Goal: Task Accomplishment & Management: Use online tool/utility

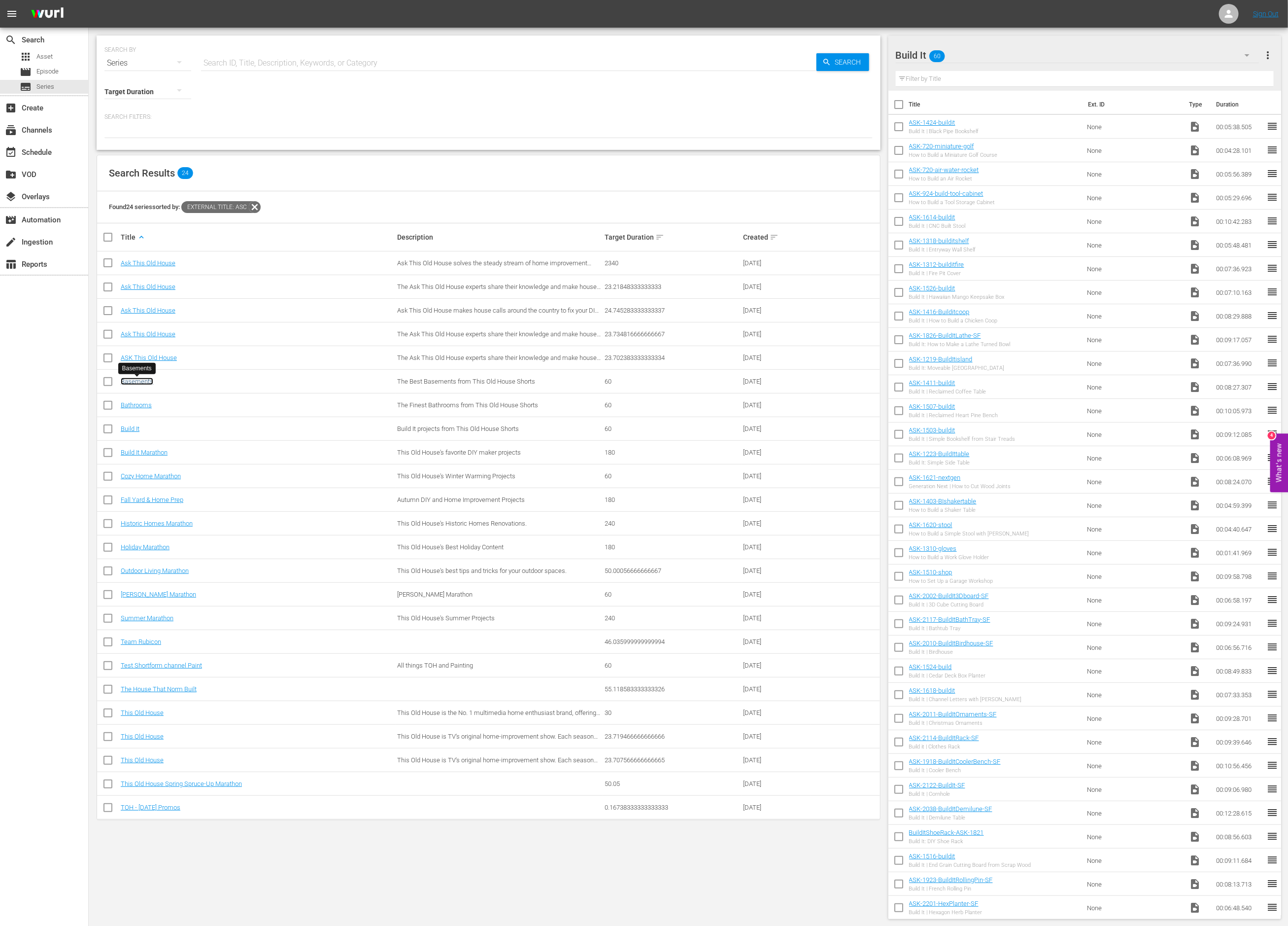
click at [139, 384] on link "Basements" at bounding box center [137, 381] width 33 height 8
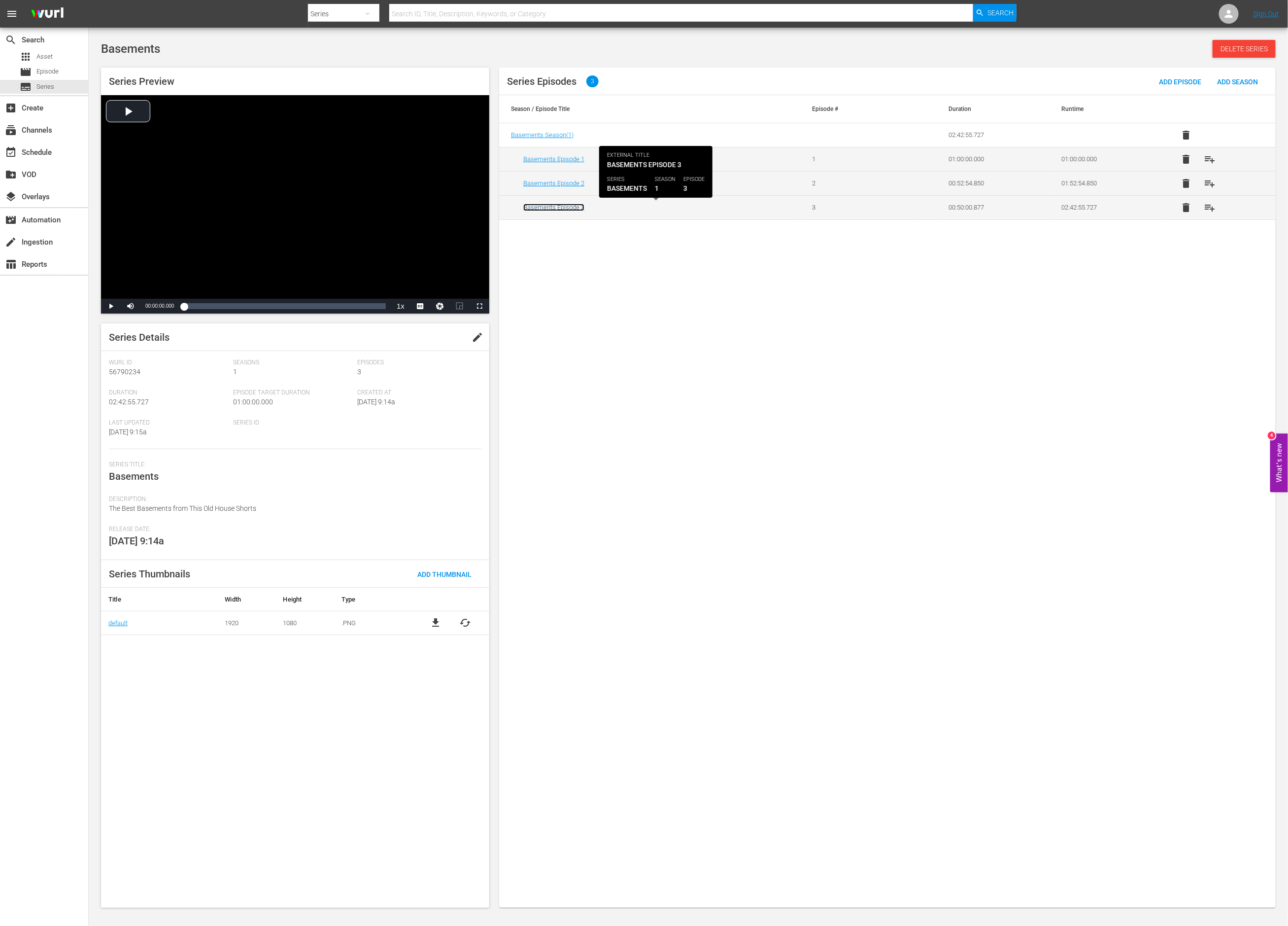
click at [561, 208] on link "Basements Episode 3" at bounding box center [553, 207] width 61 height 8
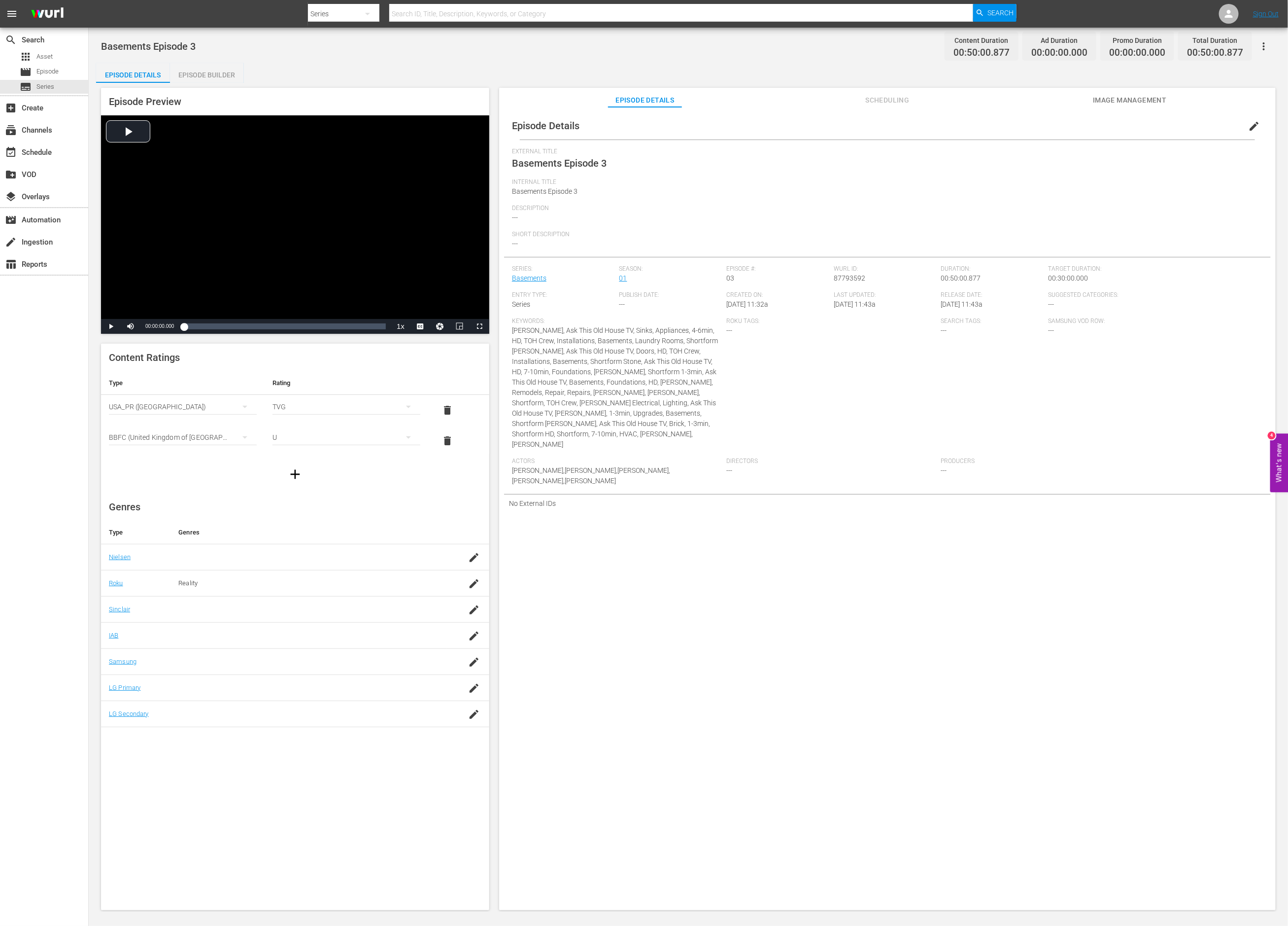
click at [219, 70] on div "Episode Builder" at bounding box center [207, 75] width 74 height 24
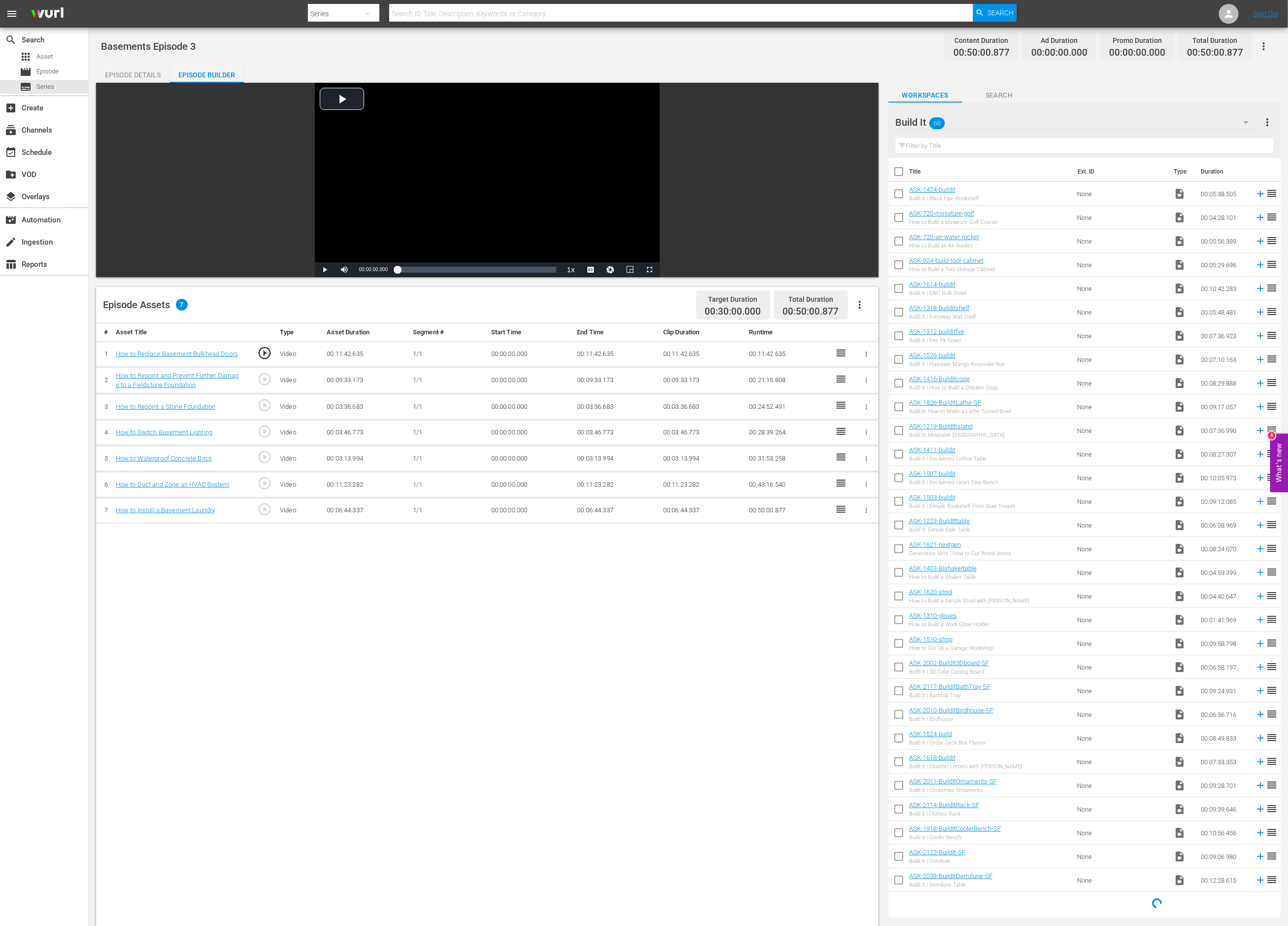
click at [1024, 119] on div "Build It 60" at bounding box center [1078, 123] width 363 height 28
click at [951, 179] on div "Slates and Bumpers (11)" at bounding box center [958, 181] width 102 height 16
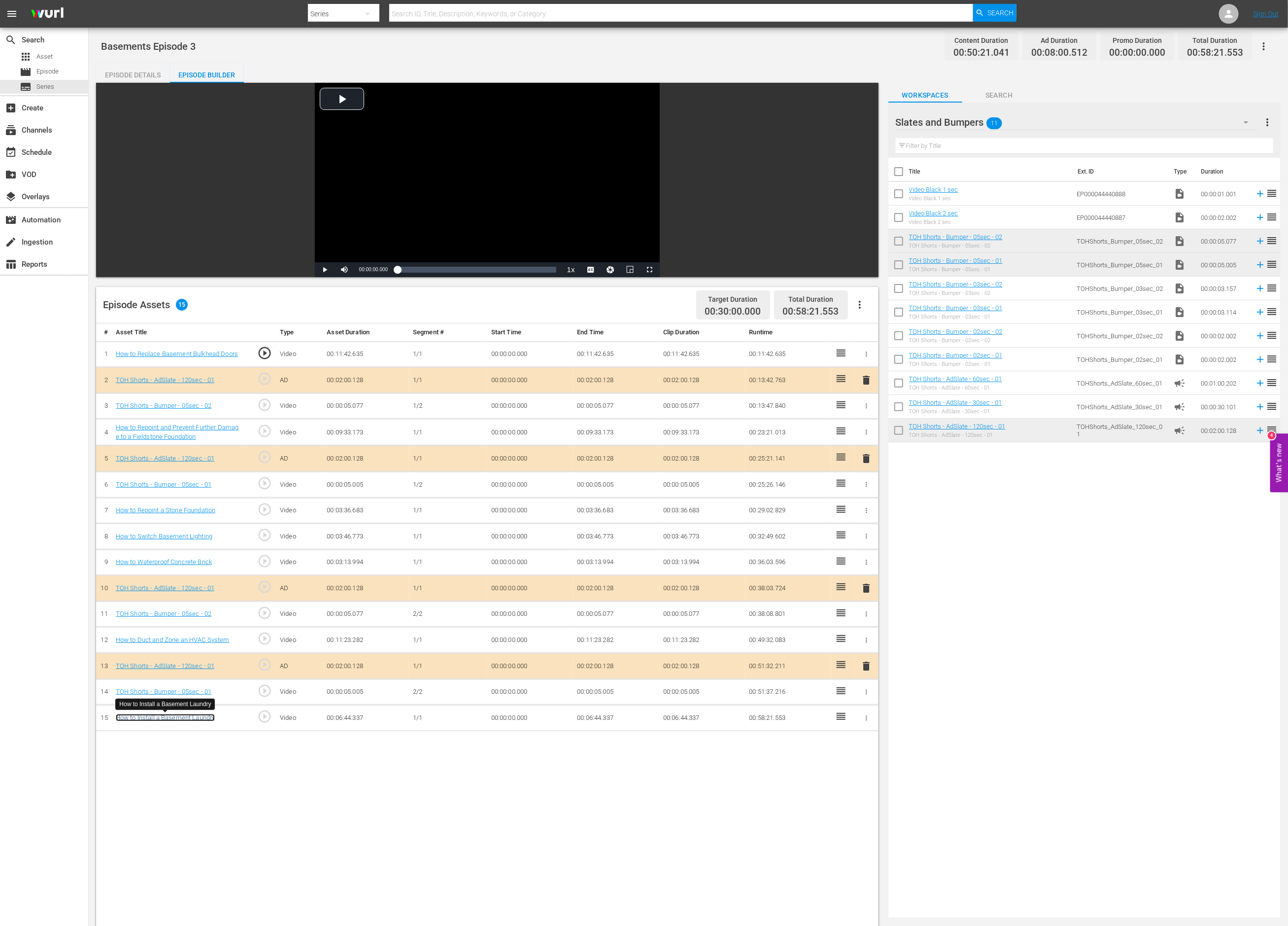
click at [179, 718] on link "How to Install a Basement Laundry" at bounding box center [165, 717] width 100 height 8
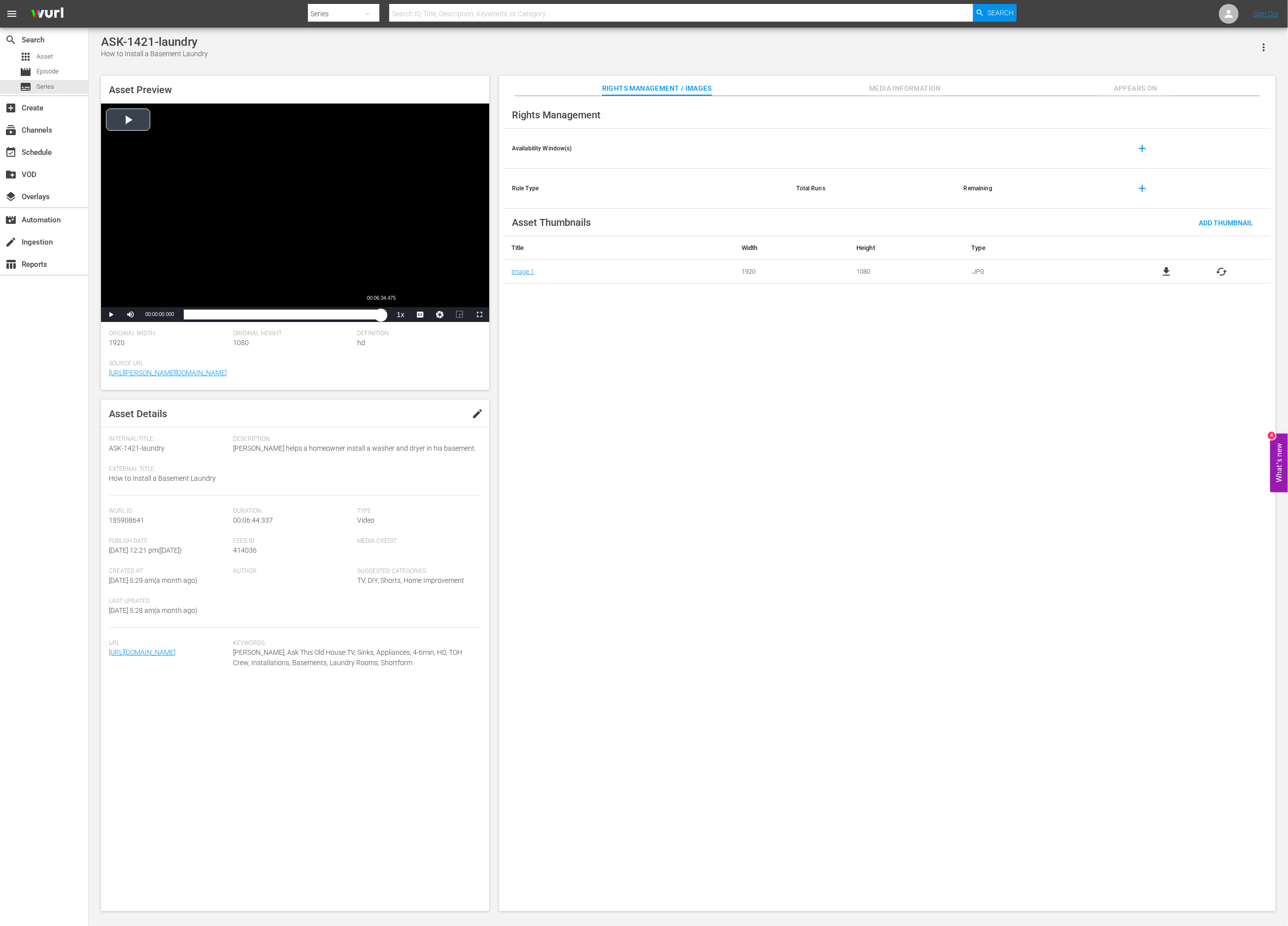
click at [381, 317] on div "Loaded : 0.00% 00:06:34.475 00:00:00.000" at bounding box center [285, 315] width 202 height 10
click at [380, 316] on div "Loaded : 2.92% 00:06:32.502 00:00:01.634" at bounding box center [285, 315] width 202 height 10
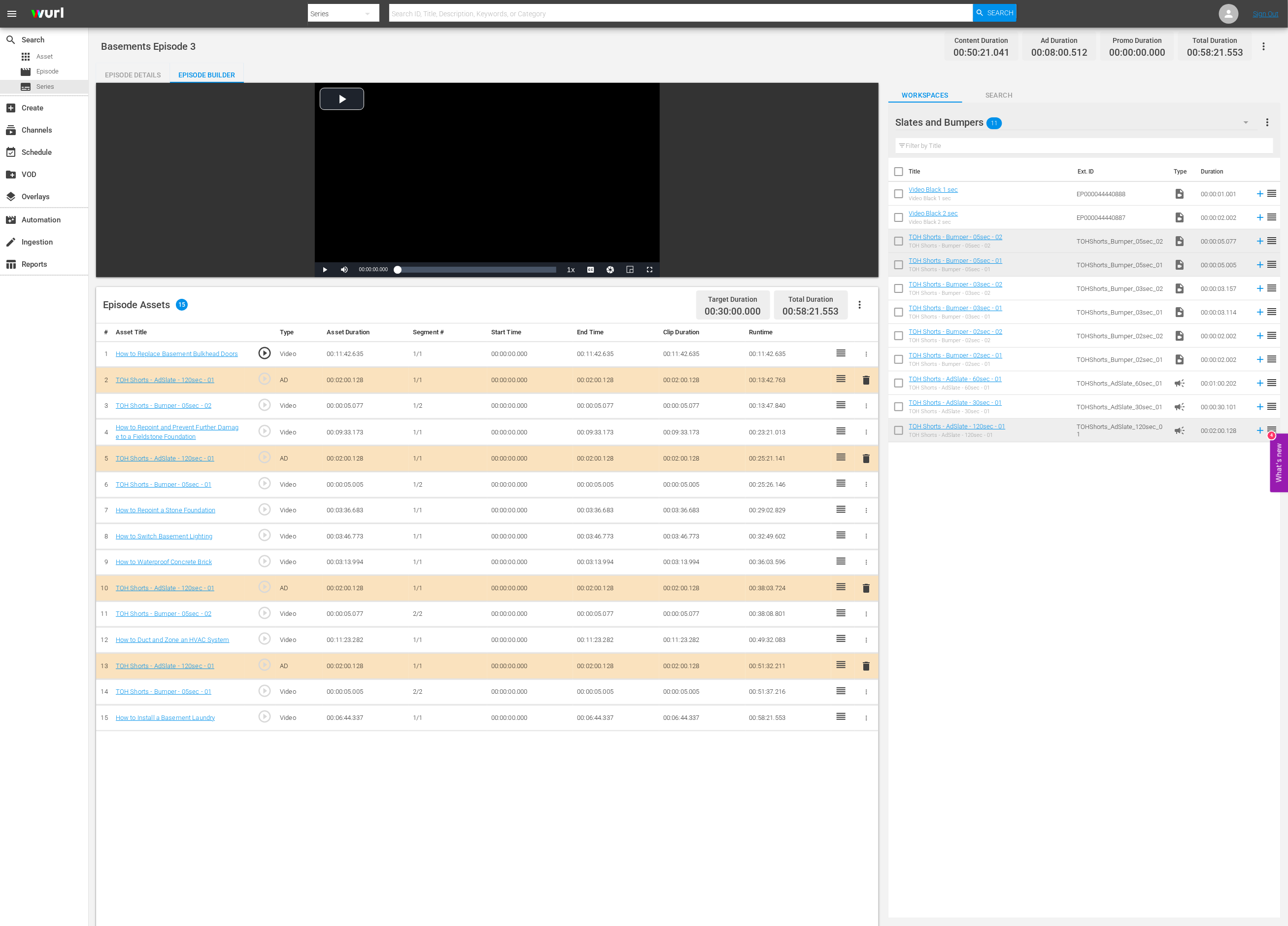
click at [867, 405] on icon "button" at bounding box center [867, 406] width 8 height 8
click at [850, 436] on span "DELETE ASSET" at bounding box center [835, 440] width 61 height 9
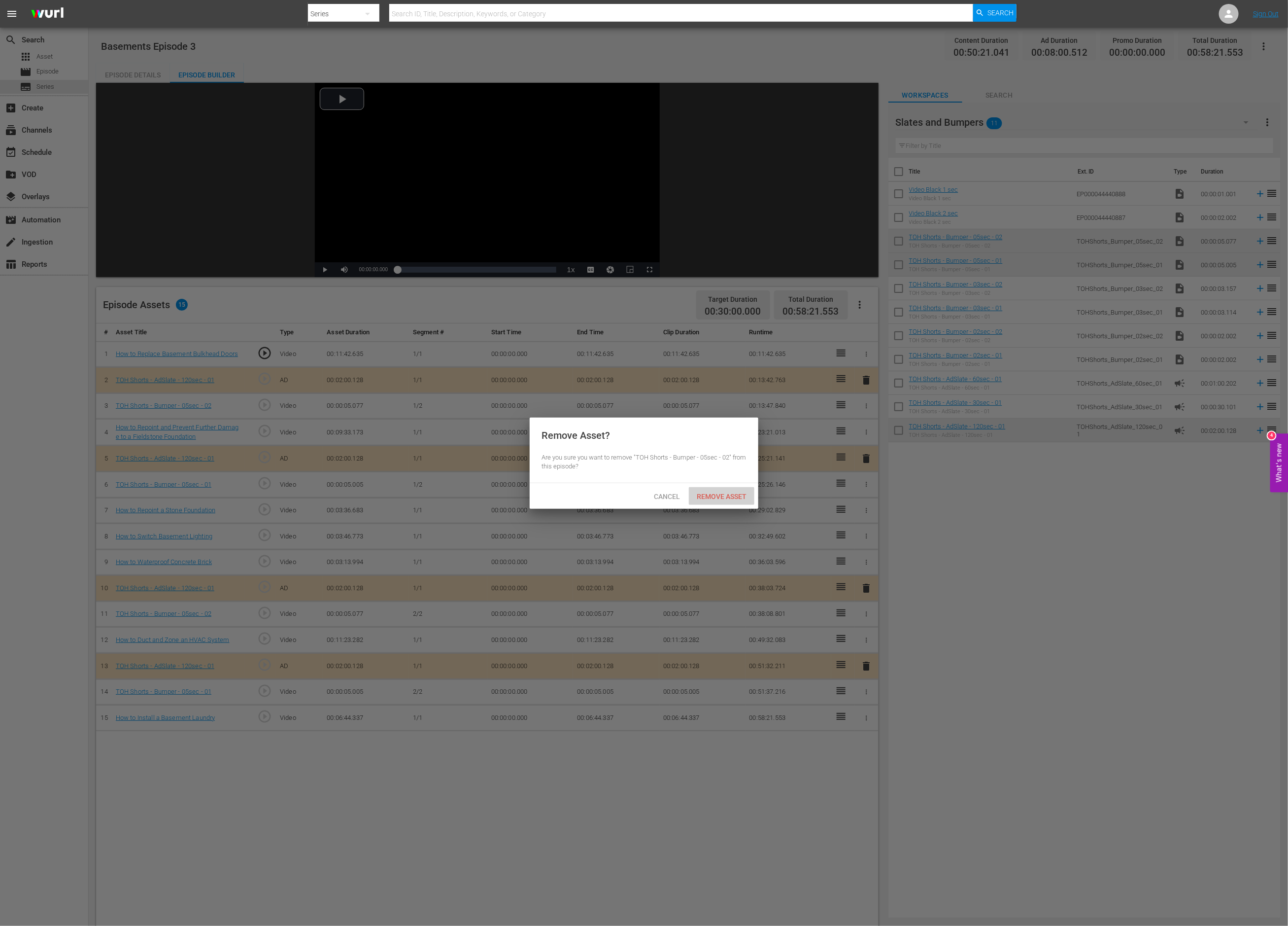
click at [715, 494] on span "Remove Asset" at bounding box center [722, 496] width 65 height 8
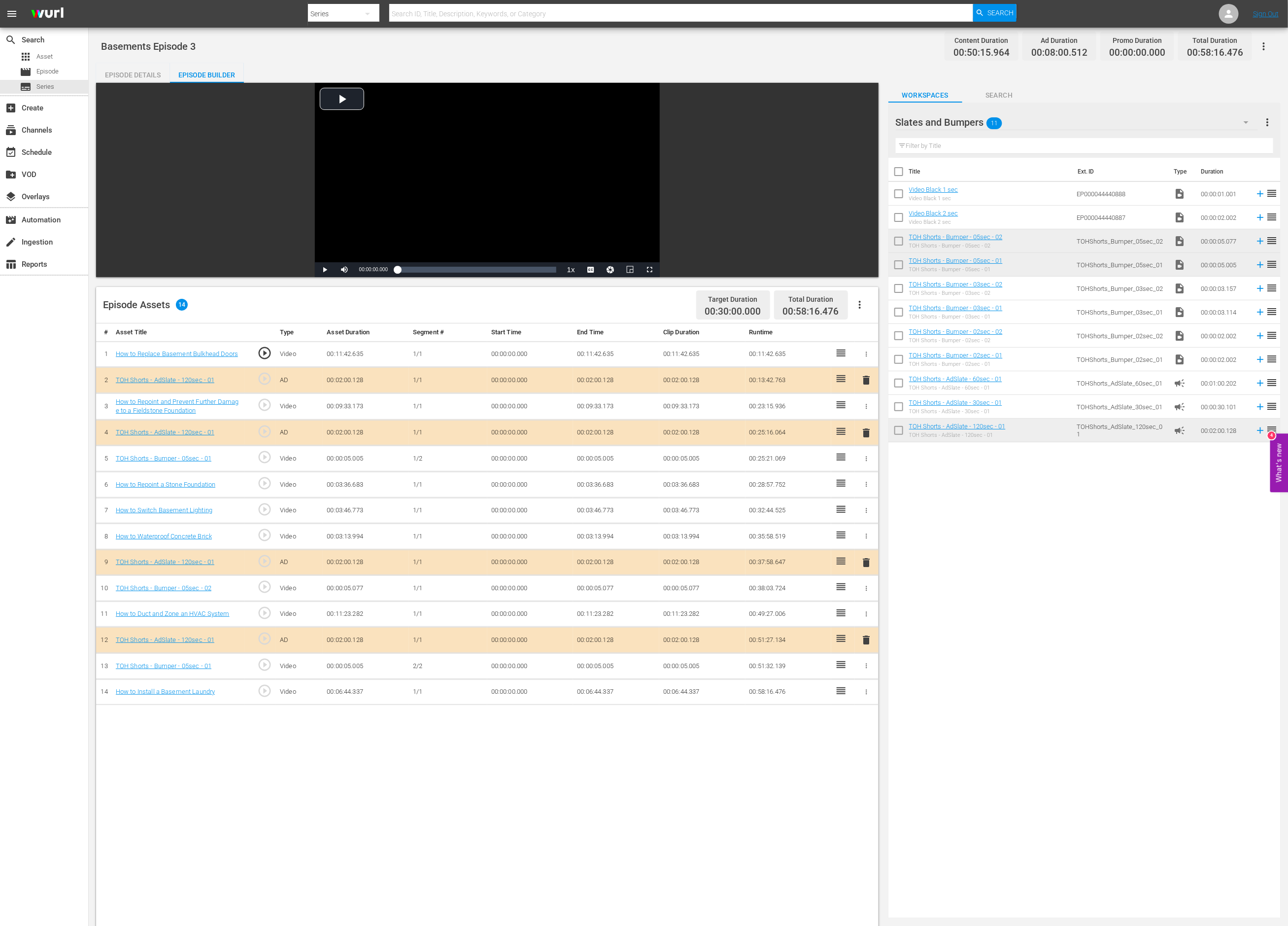
click at [867, 459] on icon "button" at bounding box center [867, 459] width 8 height 8
click at [852, 494] on span "DELETE ASSET" at bounding box center [835, 493] width 61 height 9
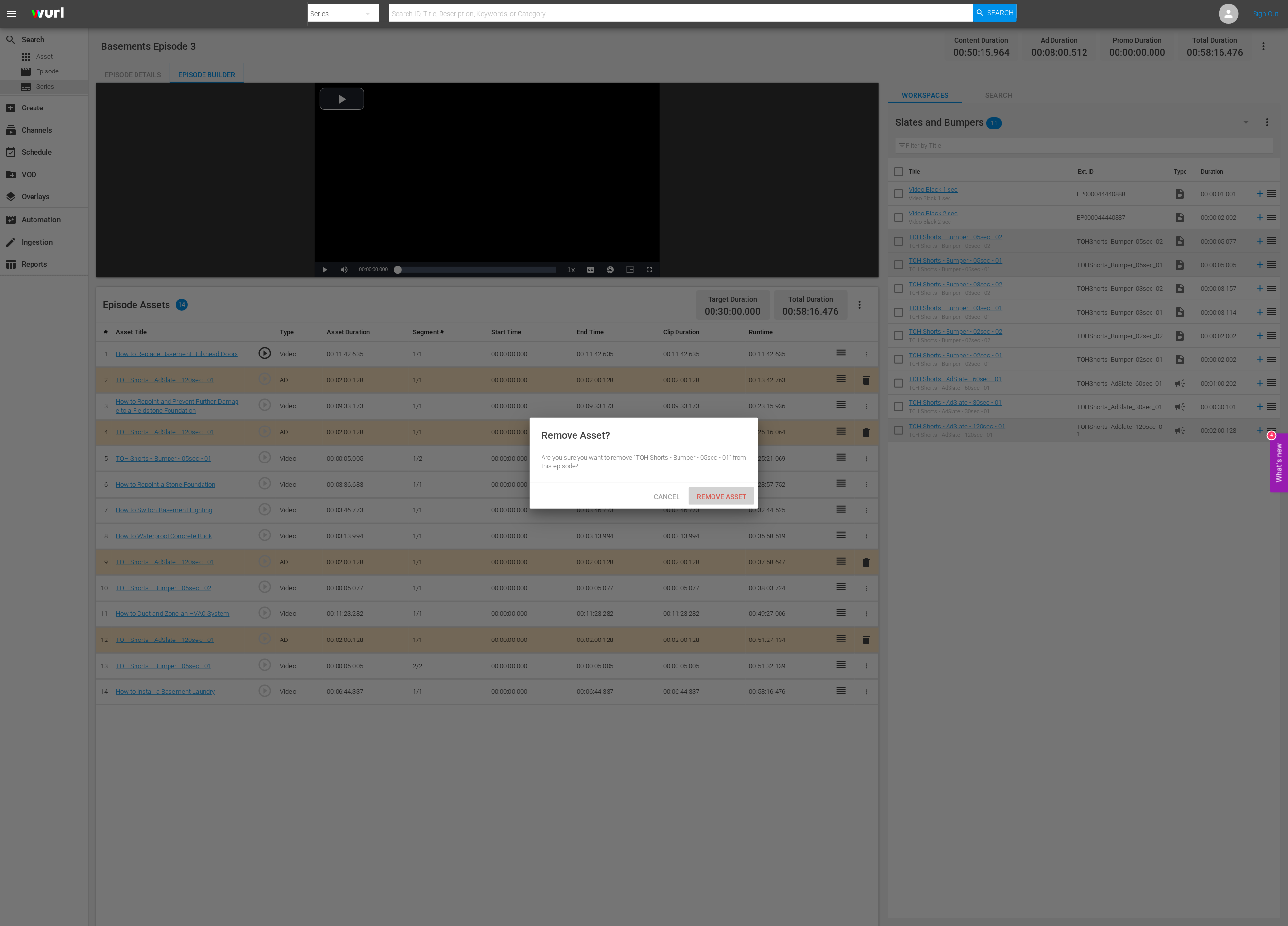
click at [733, 496] on span "Remove Asset" at bounding box center [722, 496] width 65 height 8
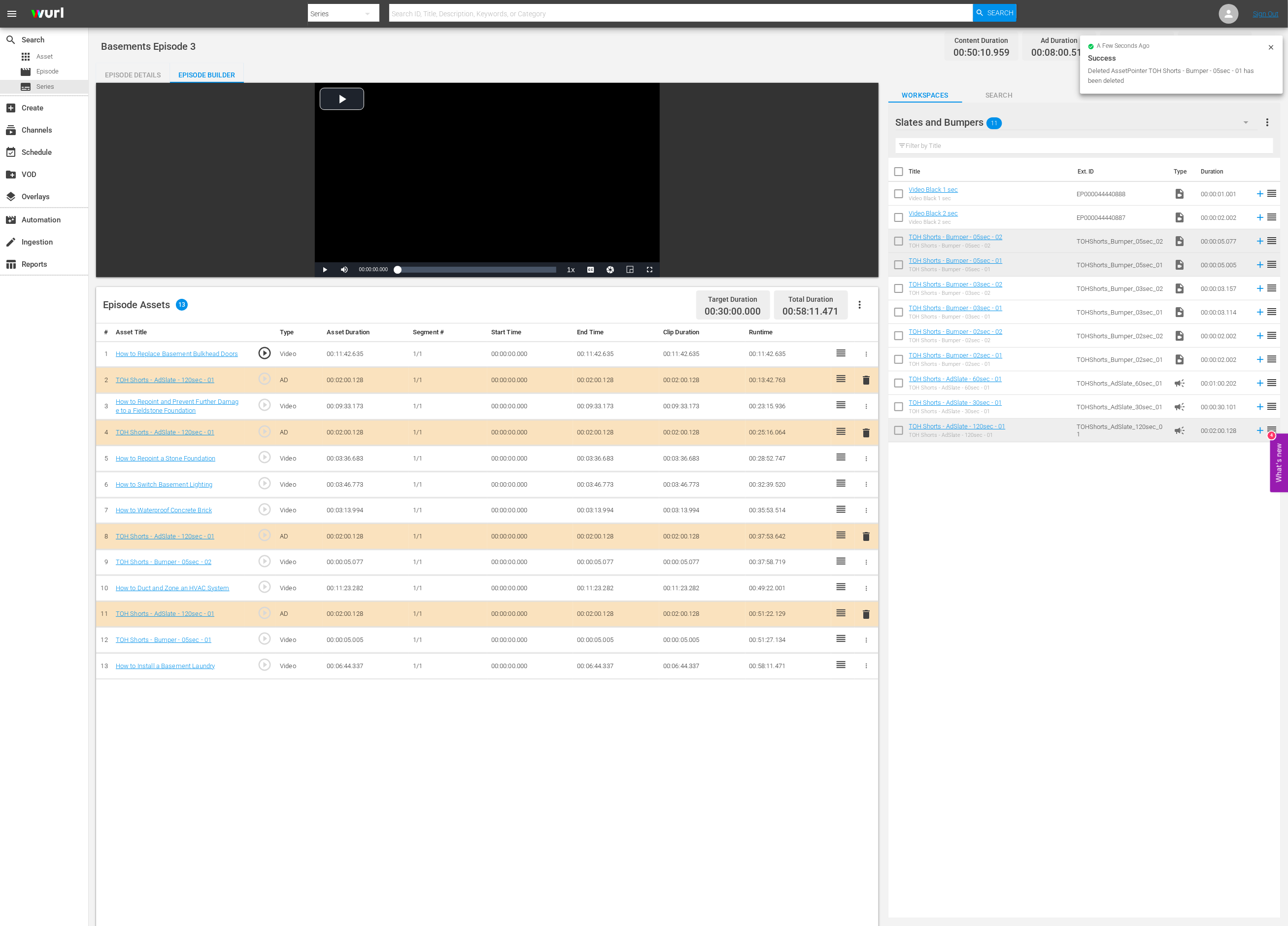
click at [867, 566] on icon "button" at bounding box center [867, 562] width 8 height 8
click at [844, 601] on span "DELETE ASSET" at bounding box center [835, 597] width 61 height 9
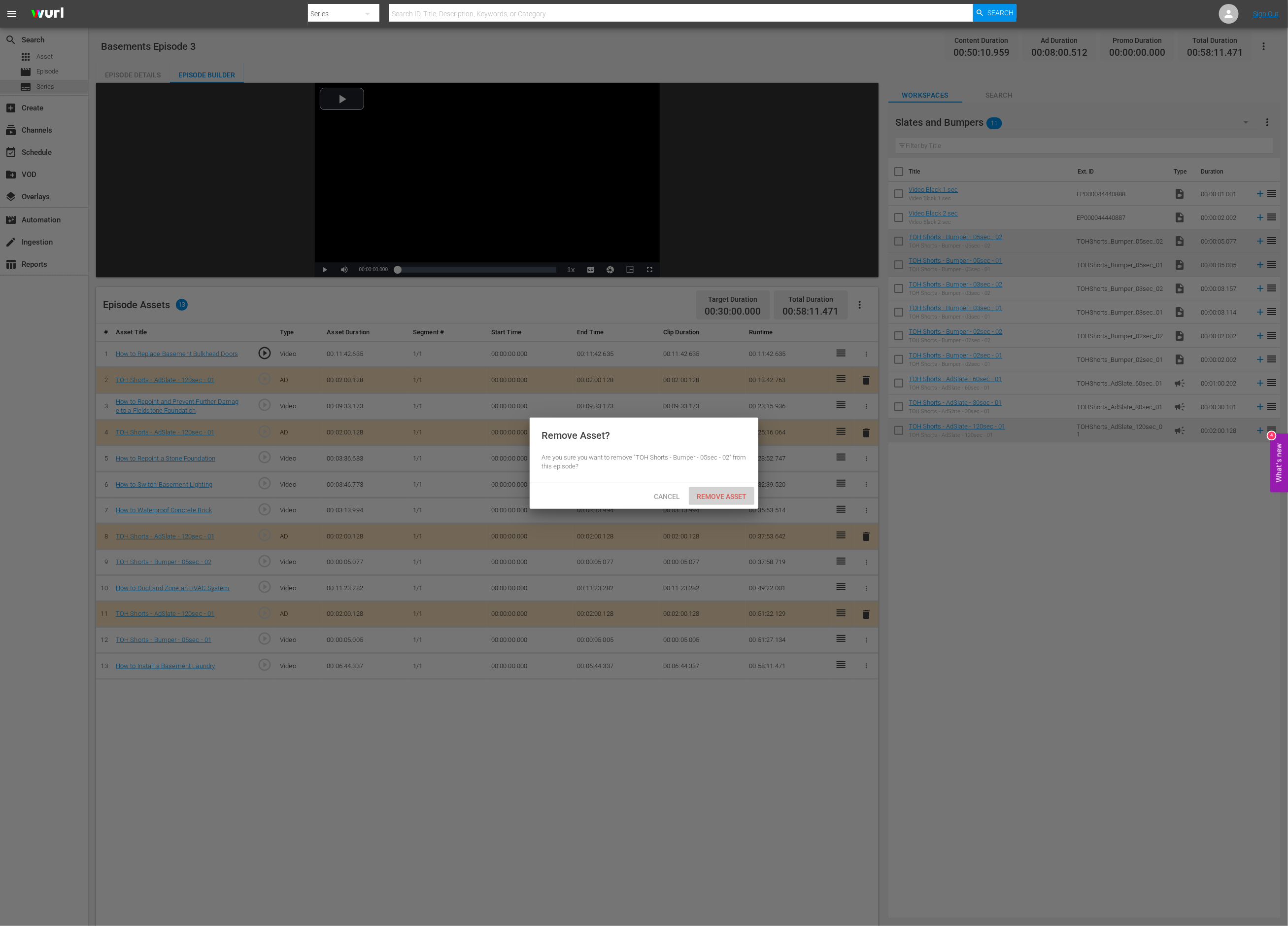
click at [726, 493] on span "Remove Asset" at bounding box center [722, 496] width 65 height 8
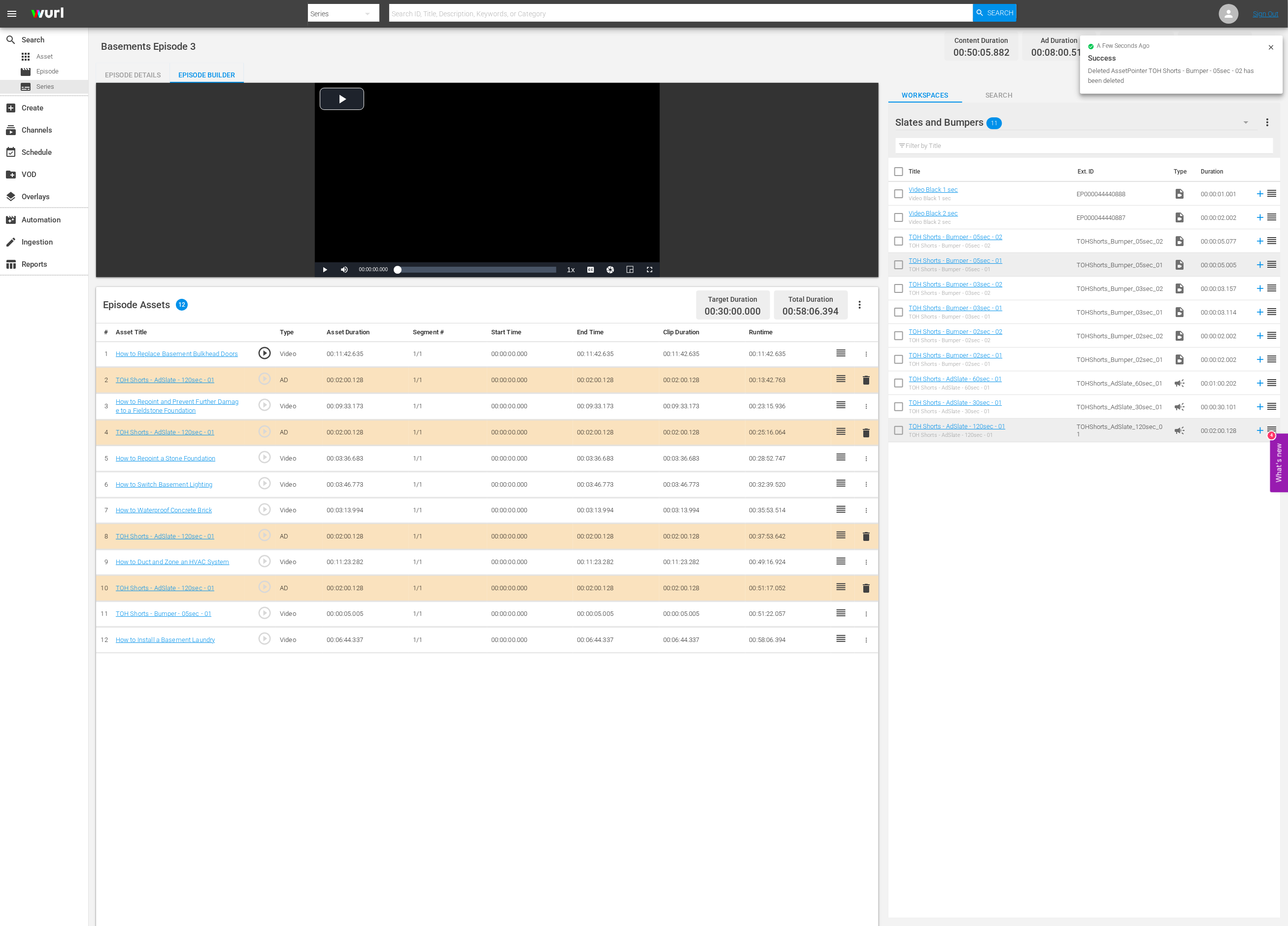
click at [870, 616] on icon "button" at bounding box center [867, 614] width 8 height 8
click at [844, 647] on span "DELETE ASSET" at bounding box center [835, 649] width 61 height 9
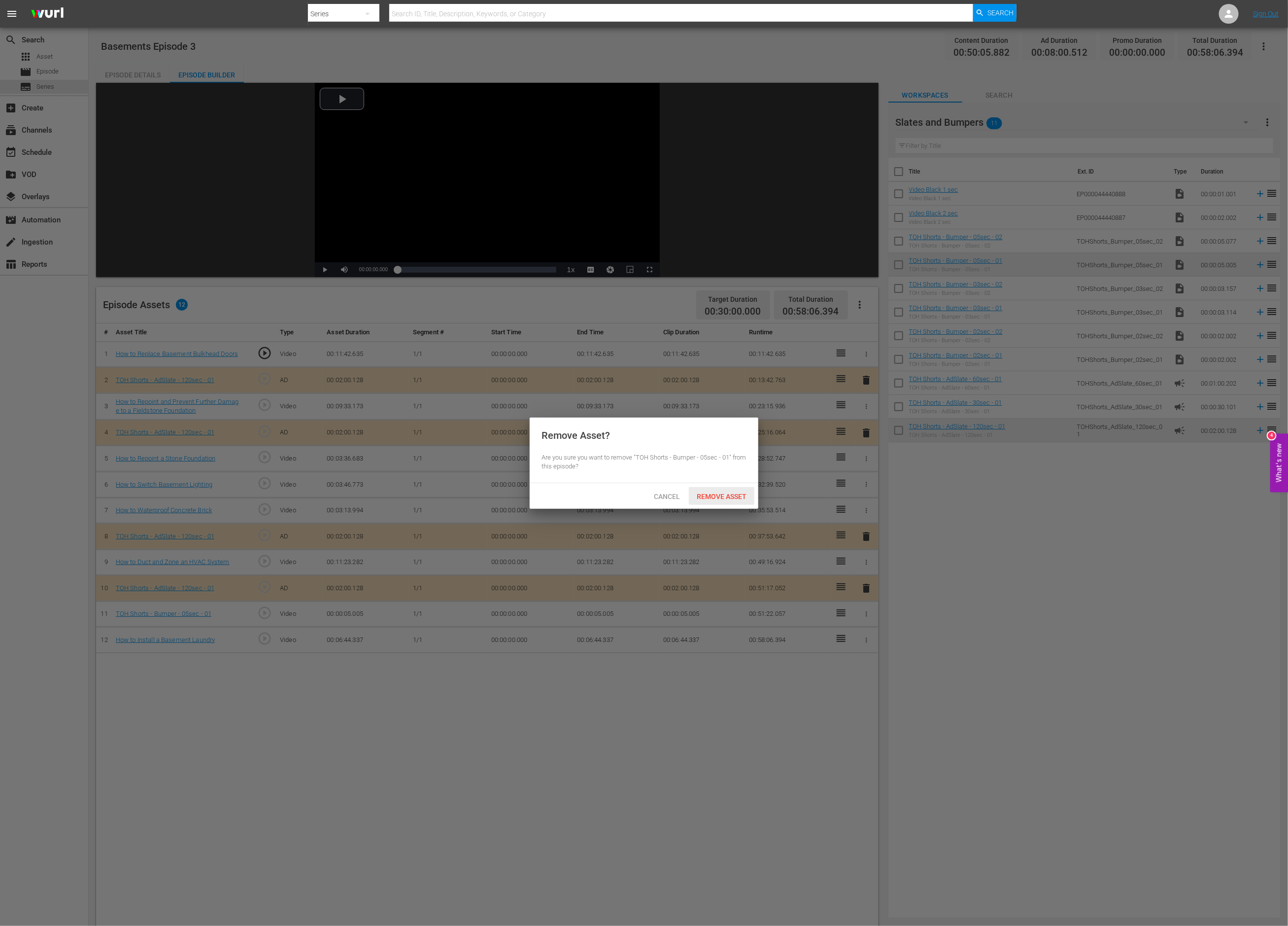
click at [743, 493] on span "Remove Asset" at bounding box center [722, 496] width 65 height 8
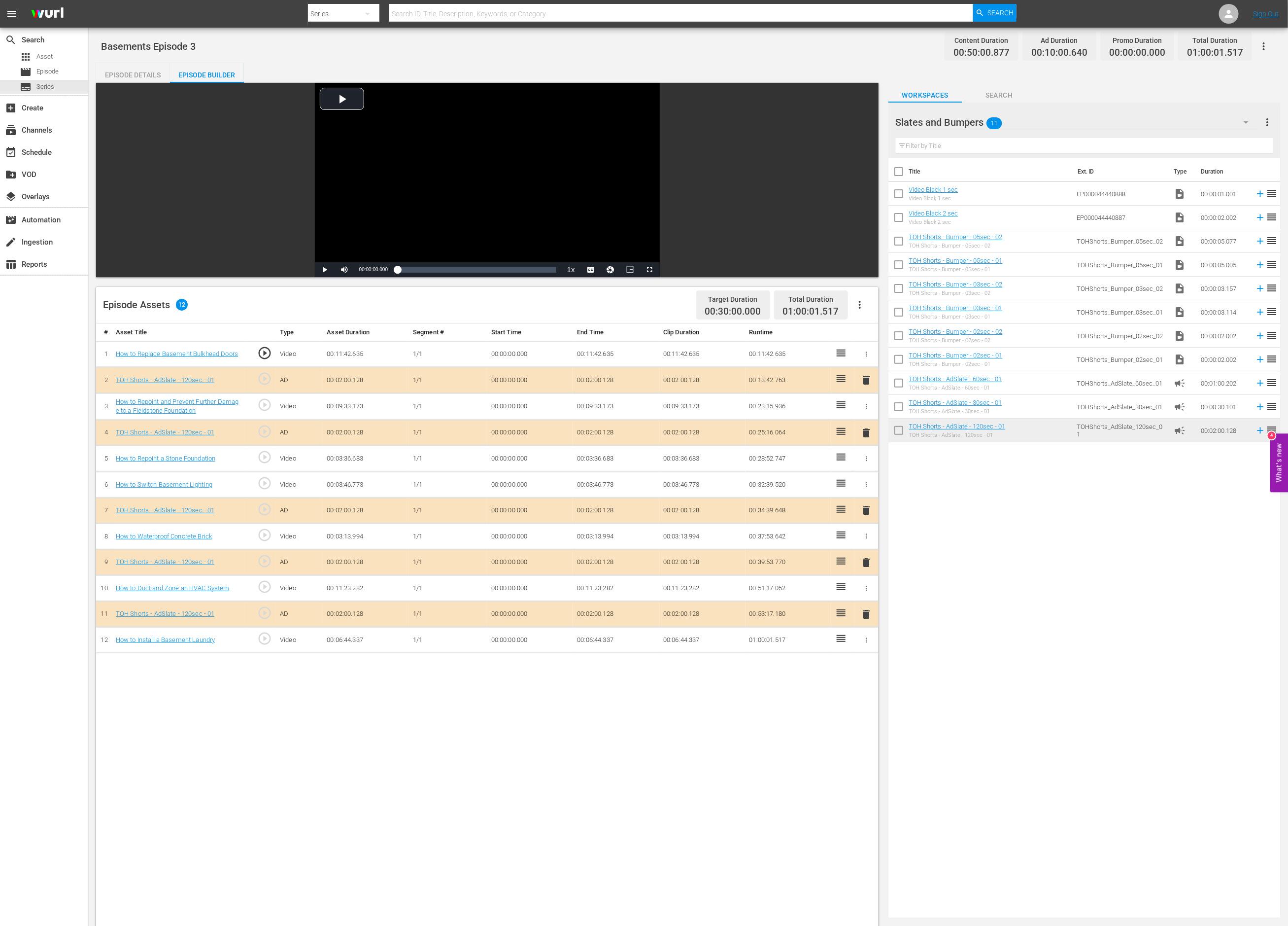
click at [867, 508] on span "delete" at bounding box center [867, 510] width 12 height 12
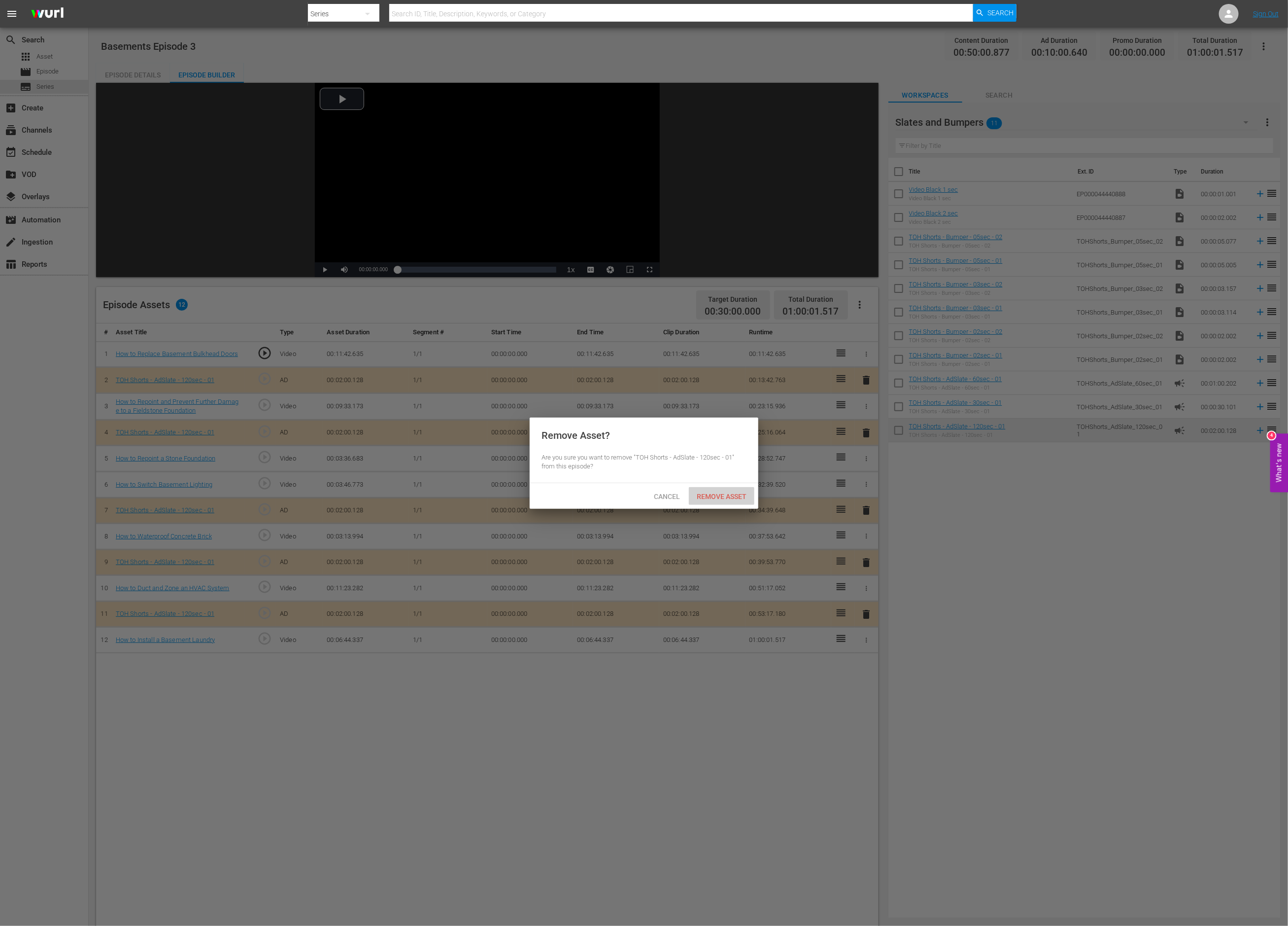
click at [733, 493] on span "Remove Asset" at bounding box center [722, 496] width 65 height 8
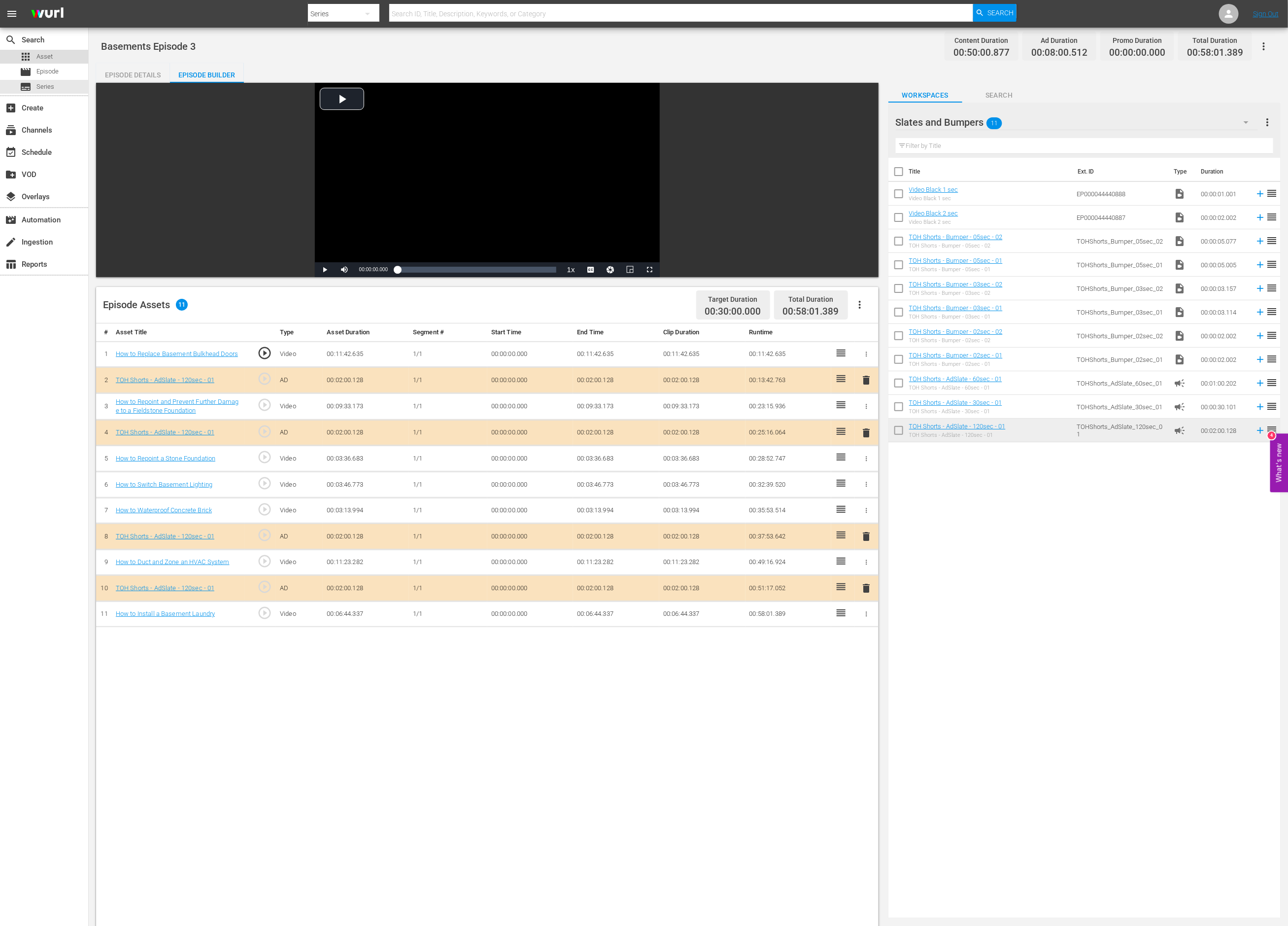
click at [49, 55] on span "Asset" at bounding box center [45, 57] width 16 height 10
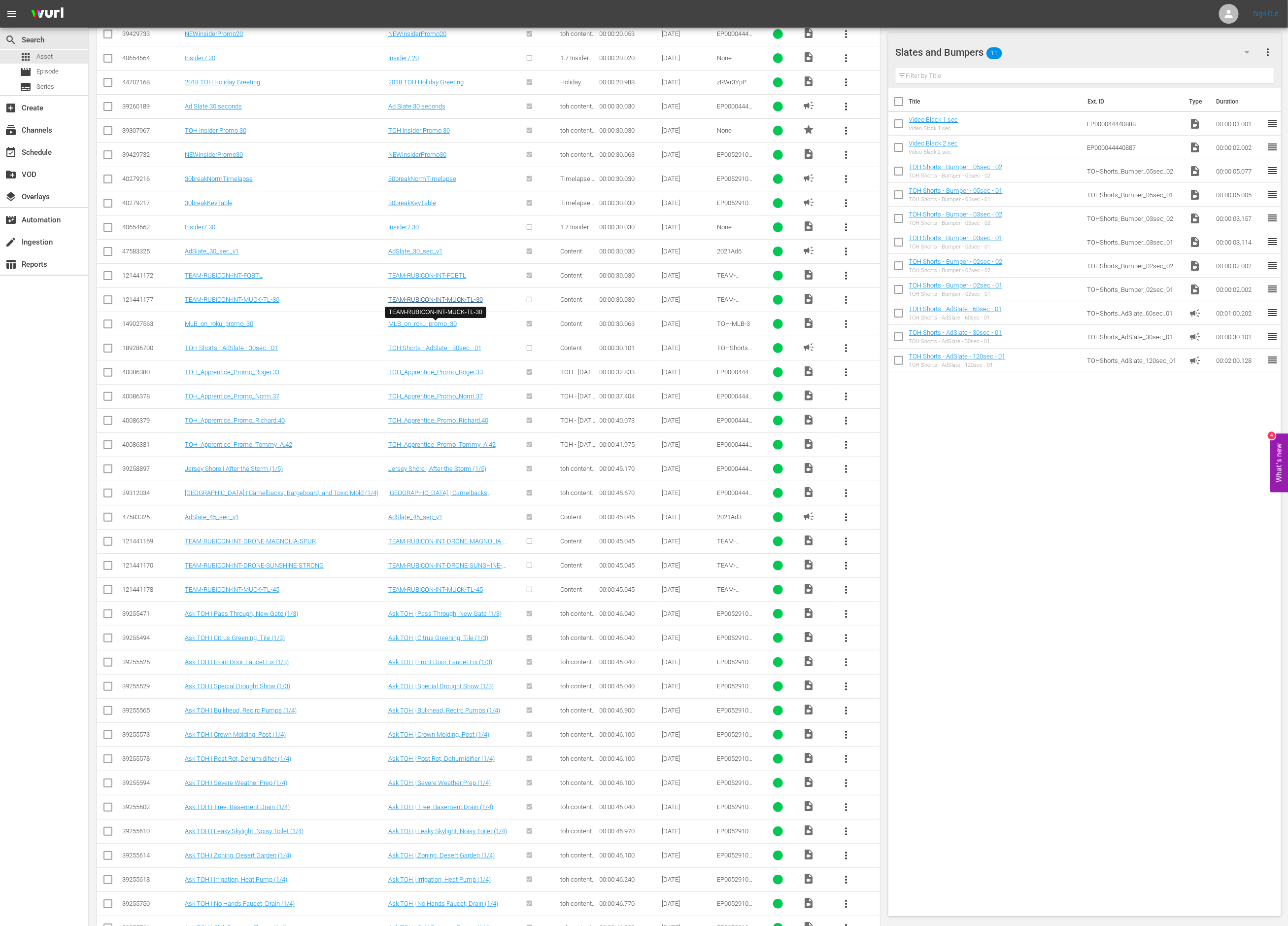
scroll to position [2529, 0]
click at [848, 376] on span "more_vert" at bounding box center [846, 370] width 12 height 12
click at [848, 376] on span "more_vert" at bounding box center [846, 370] width 12 height 12
click at [106, 378] on input "checkbox" at bounding box center [107, 372] width 12 height 12
checkbox input "true"
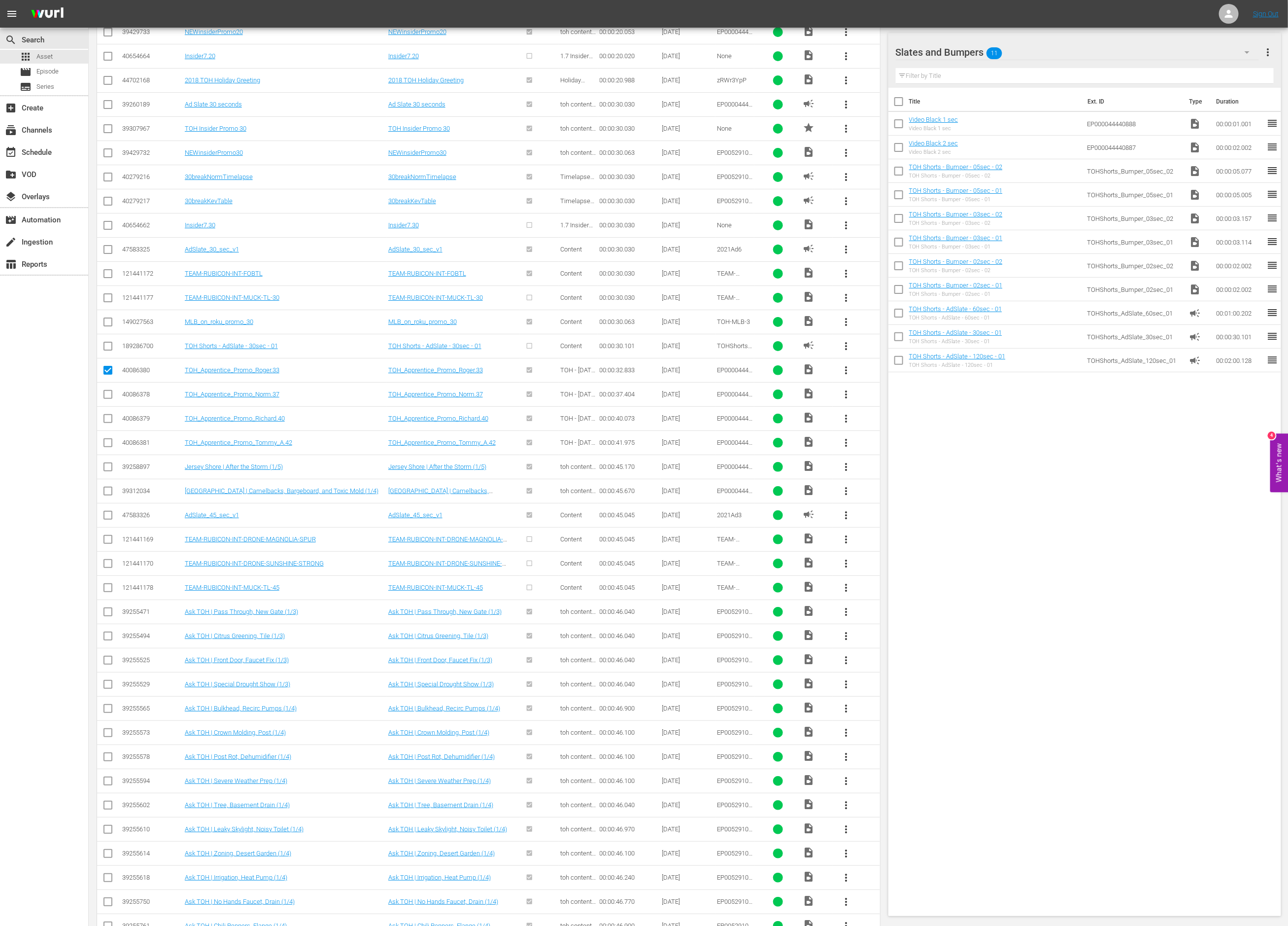
click at [106, 402] on input "checkbox" at bounding box center [107, 396] width 12 height 12
checkbox input "true"
click at [104, 427] on input "checkbox" at bounding box center [107, 420] width 12 height 12
checkbox input "true"
click at [104, 450] on input "checkbox" at bounding box center [107, 444] width 12 height 12
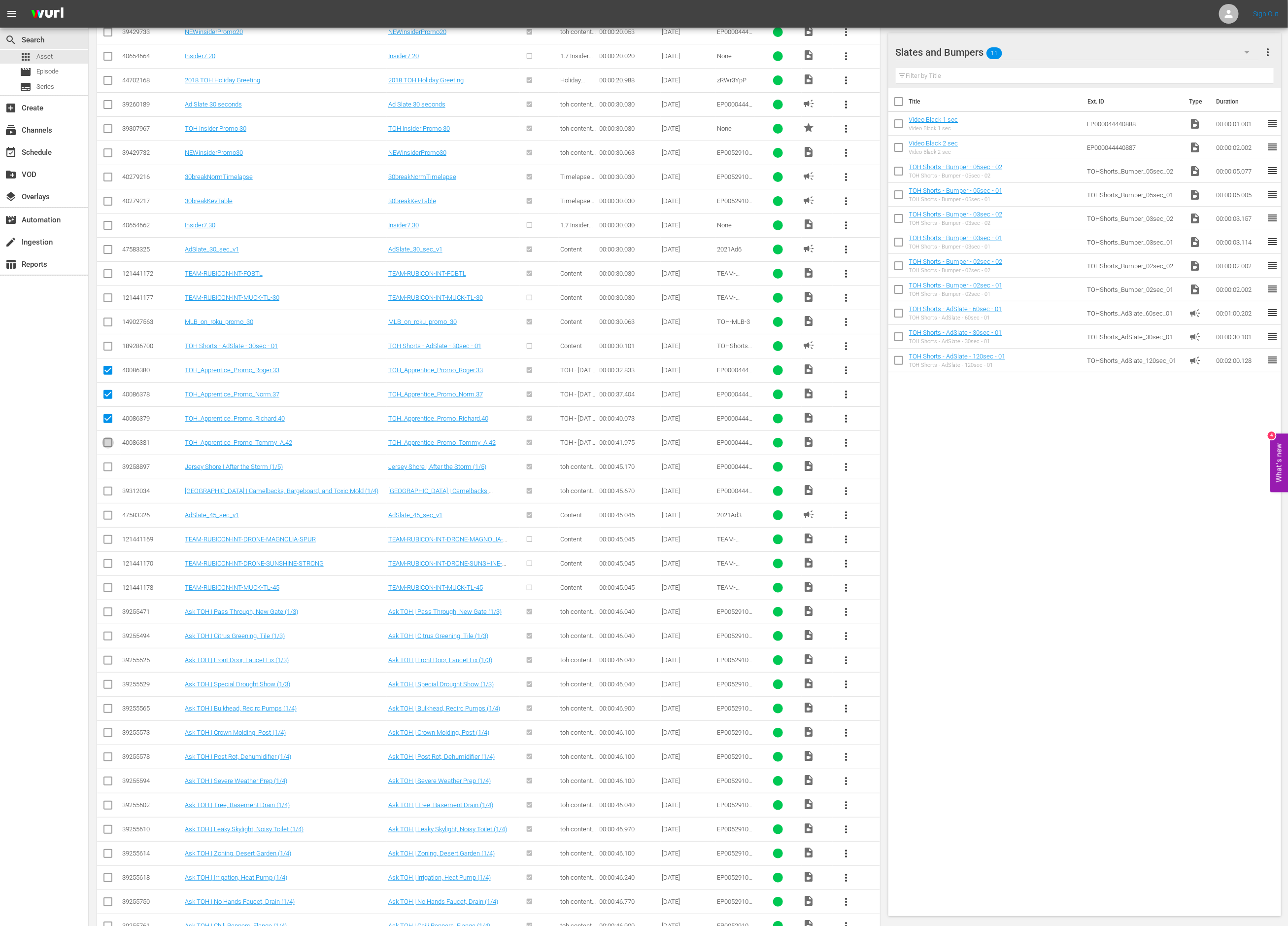
checkbox input "true"
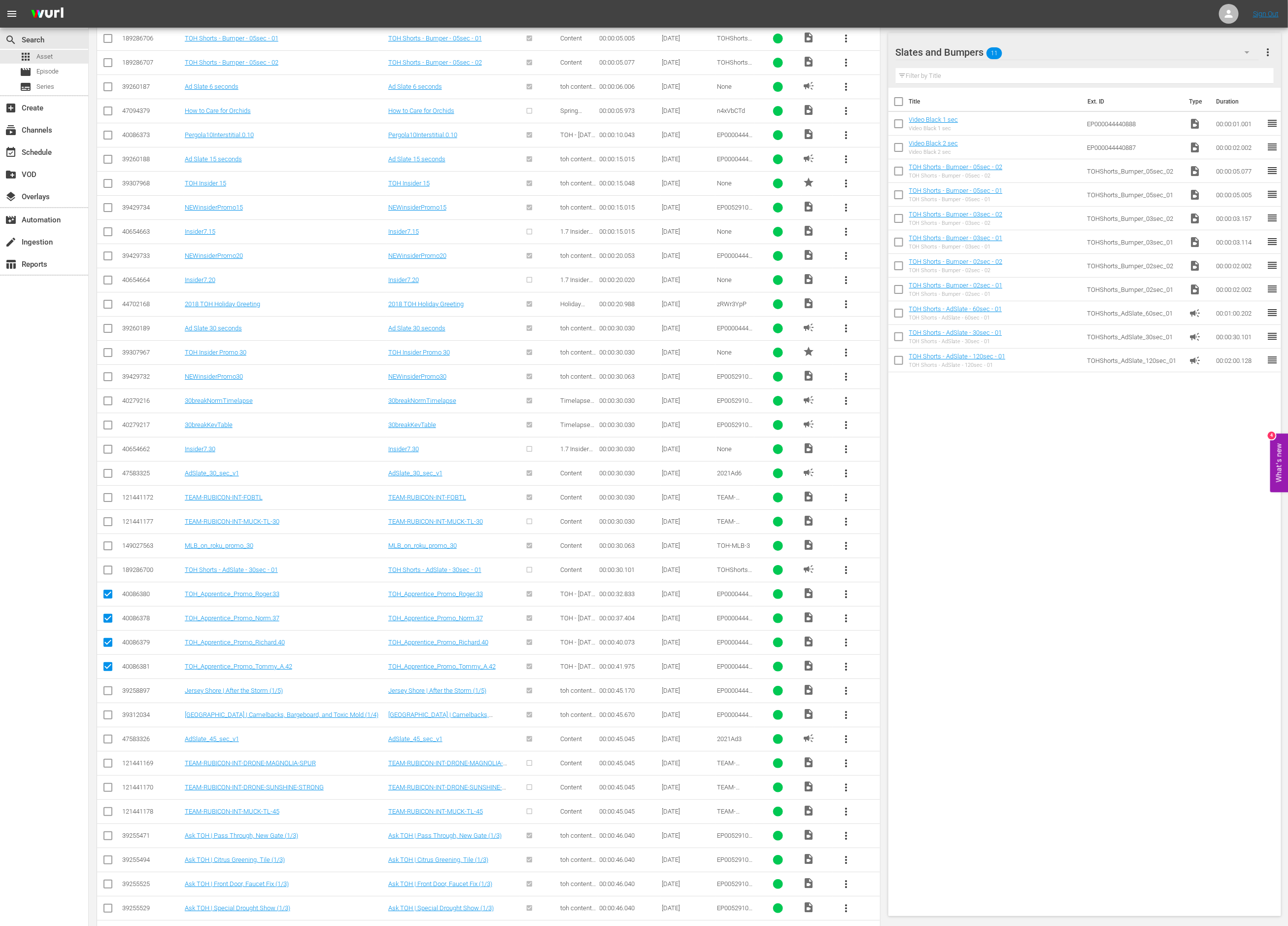
scroll to position [2300, 0]
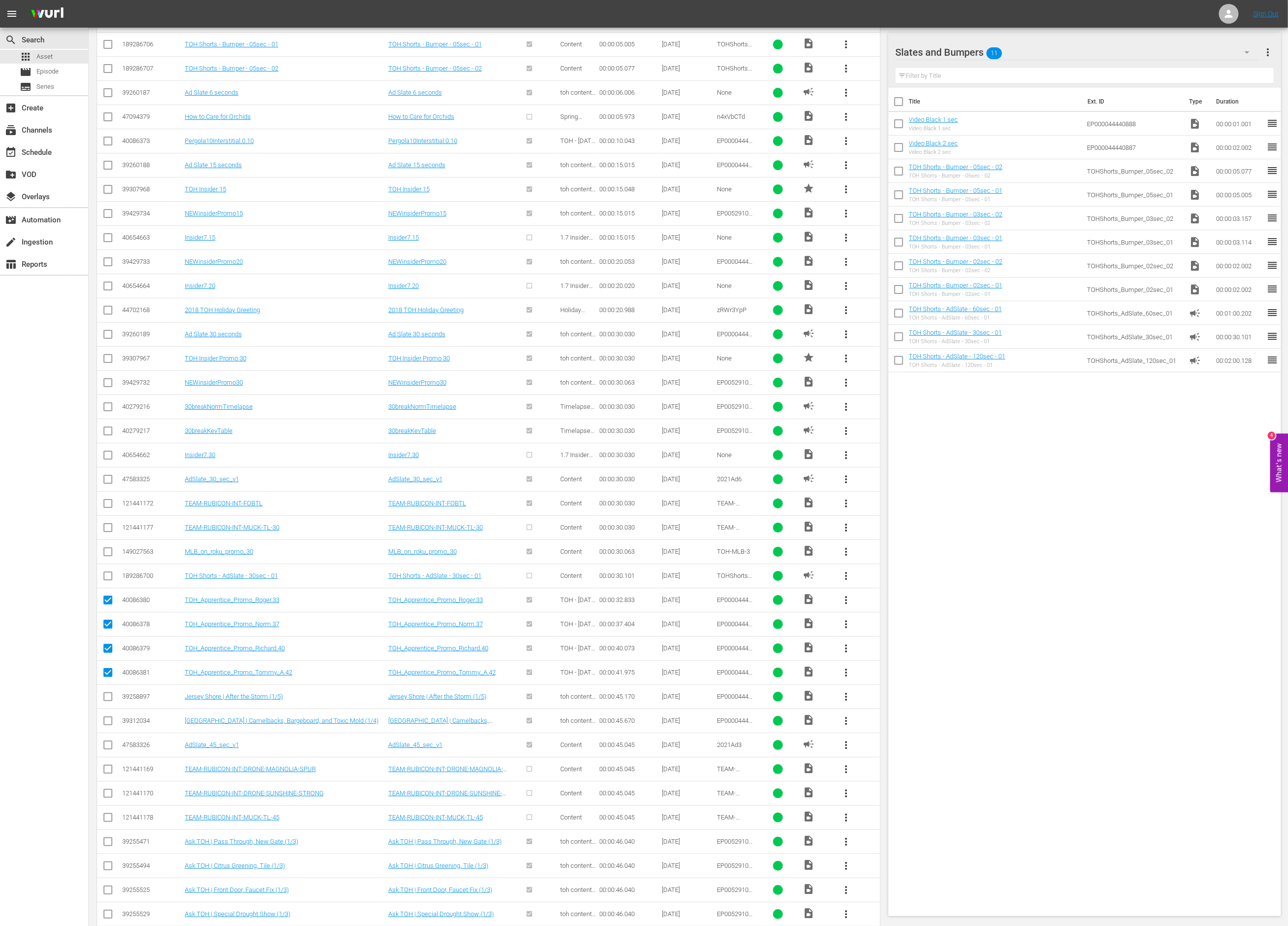
click at [109, 125] on input "checkbox" at bounding box center [107, 119] width 12 height 12
checkbox input "true"
click at [105, 149] on input "checkbox" at bounding box center [107, 143] width 12 height 12
checkbox input "true"
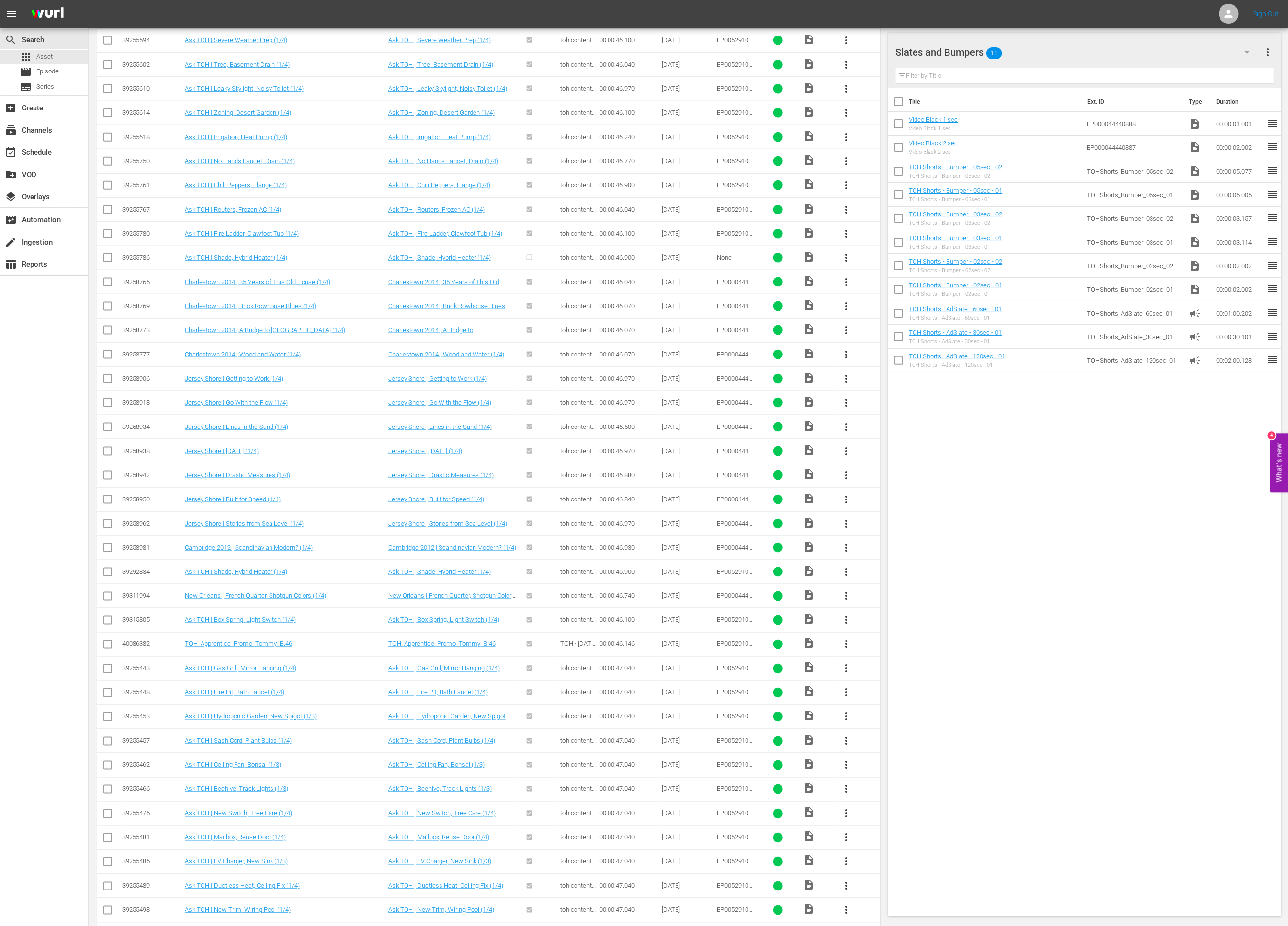
scroll to position [3272, 0]
click at [106, 650] on input "checkbox" at bounding box center [107, 644] width 12 height 12
checkbox input "true"
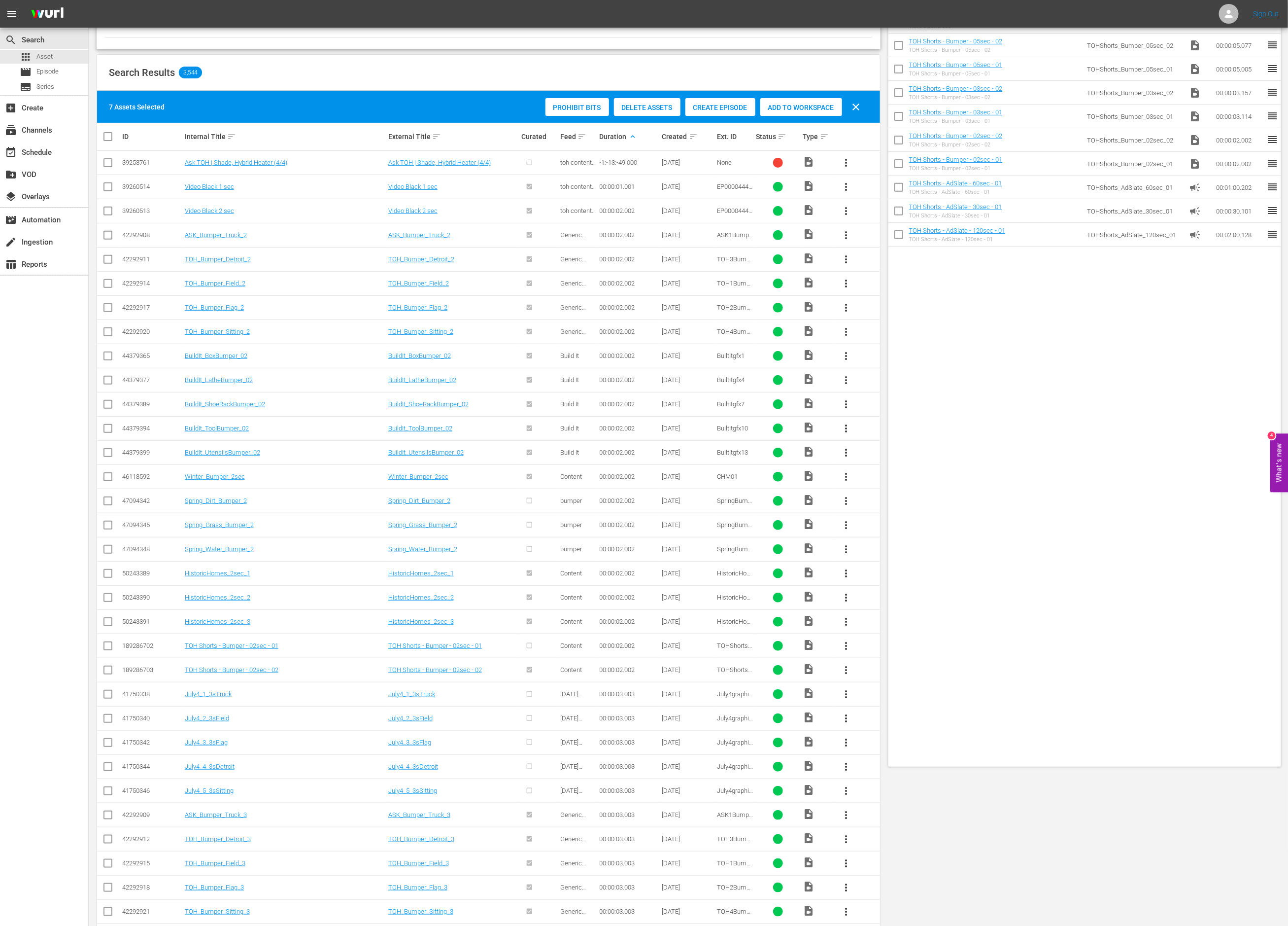
scroll to position [0, 0]
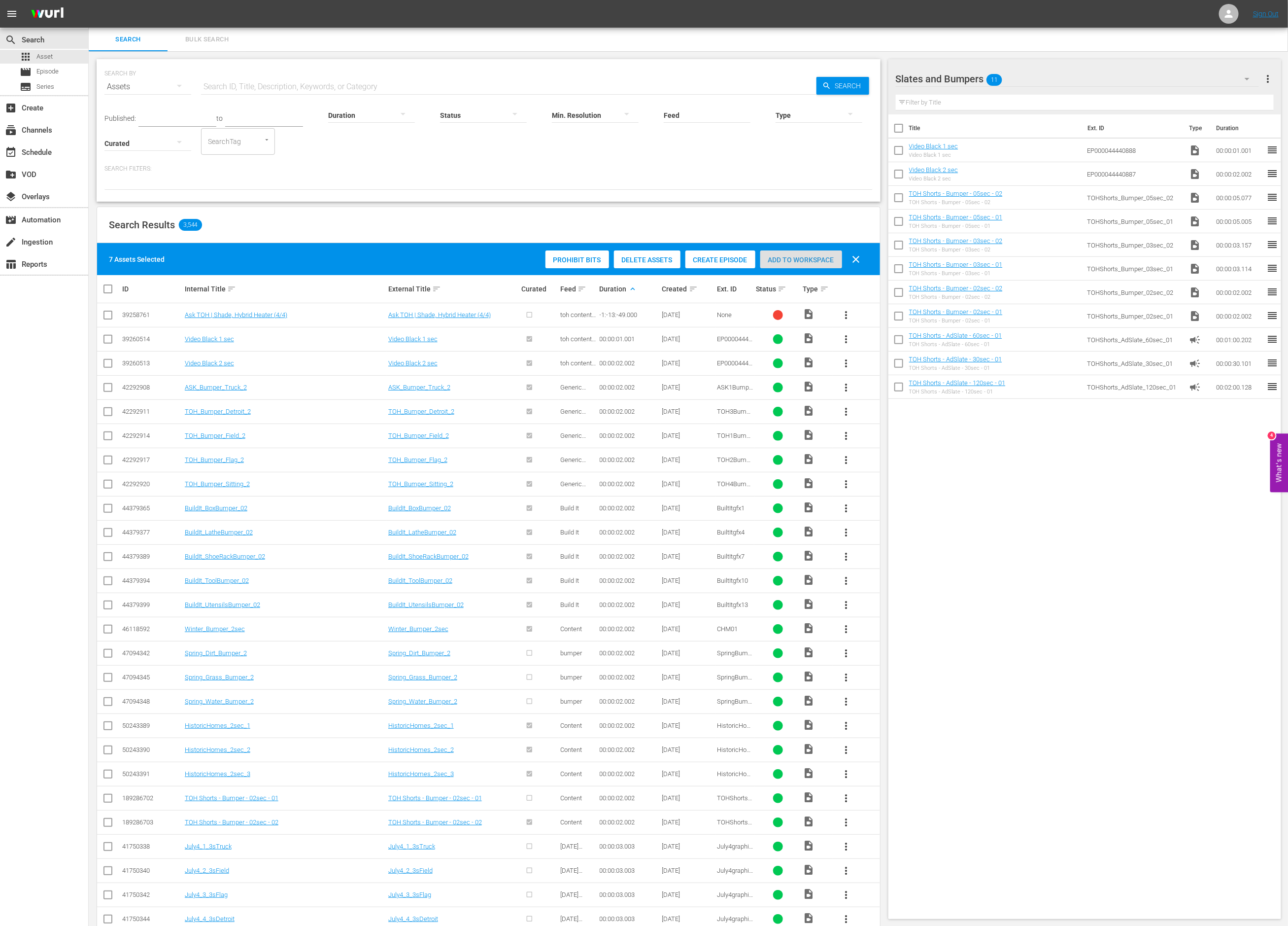
click at [809, 260] on span "Add to Workspace" at bounding box center [801, 259] width 82 height 8
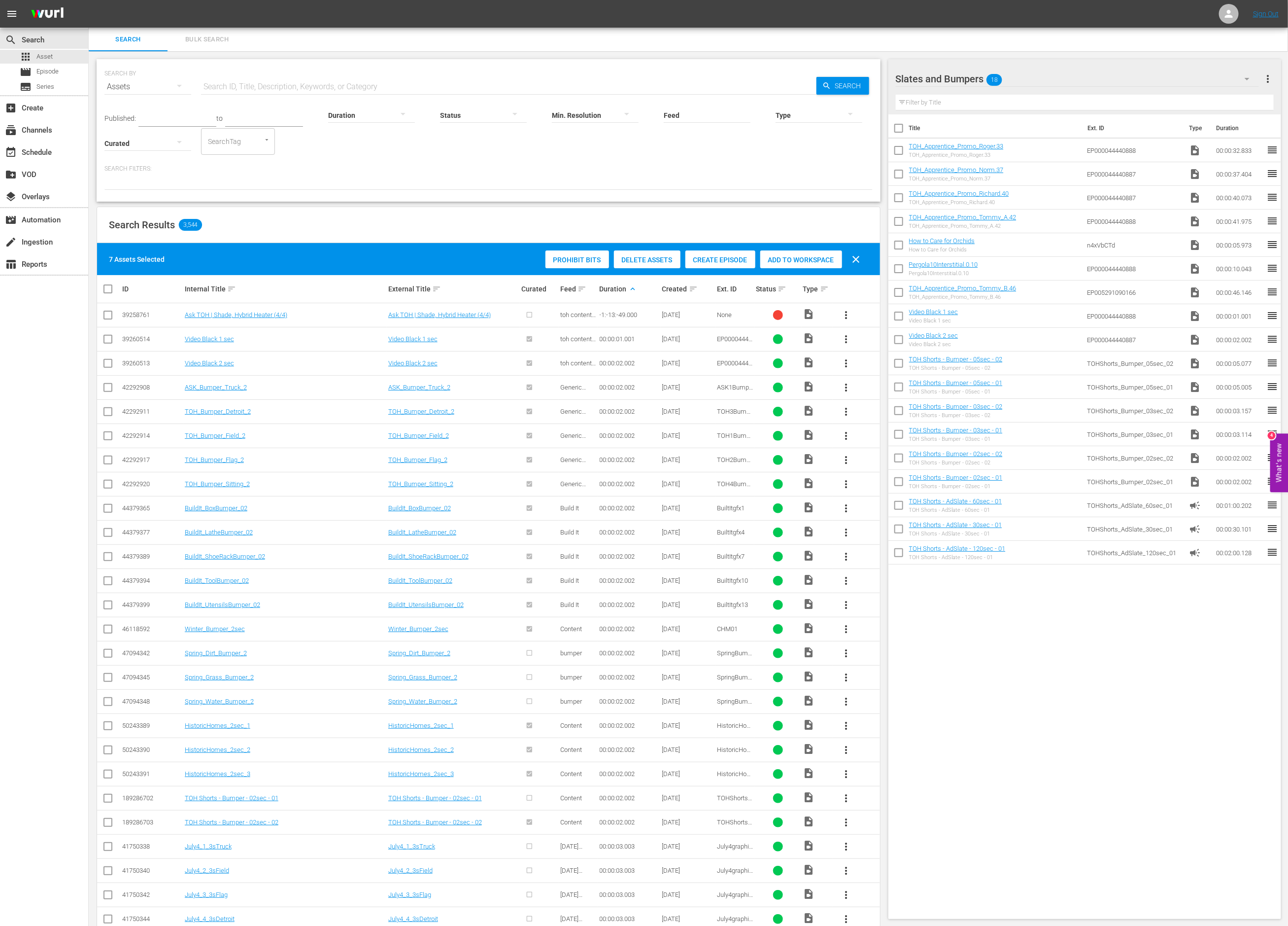
click at [417, 82] on input "text" at bounding box center [509, 87] width 615 height 24
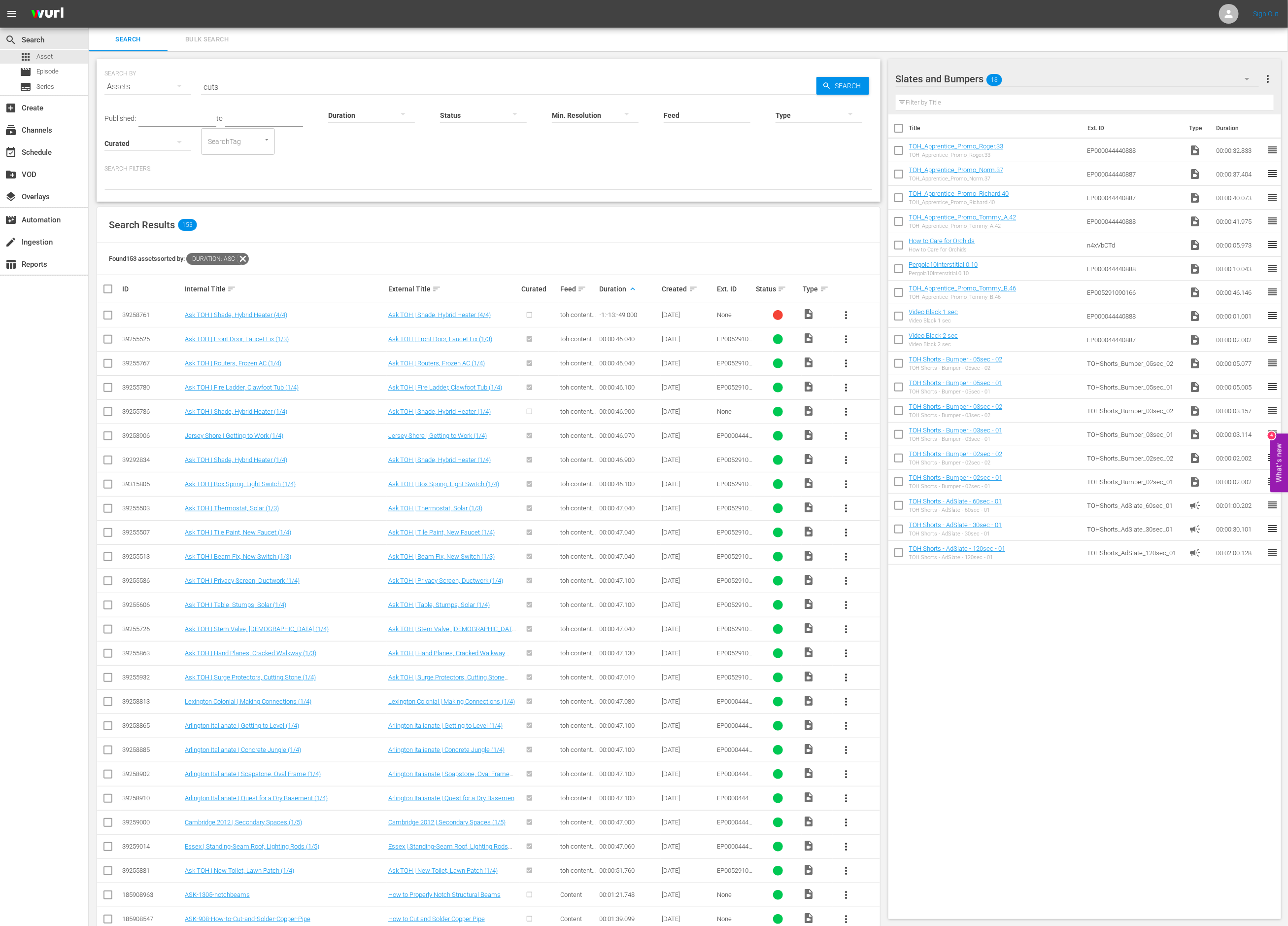
click at [212, 87] on input "cuts" at bounding box center [509, 87] width 615 height 24
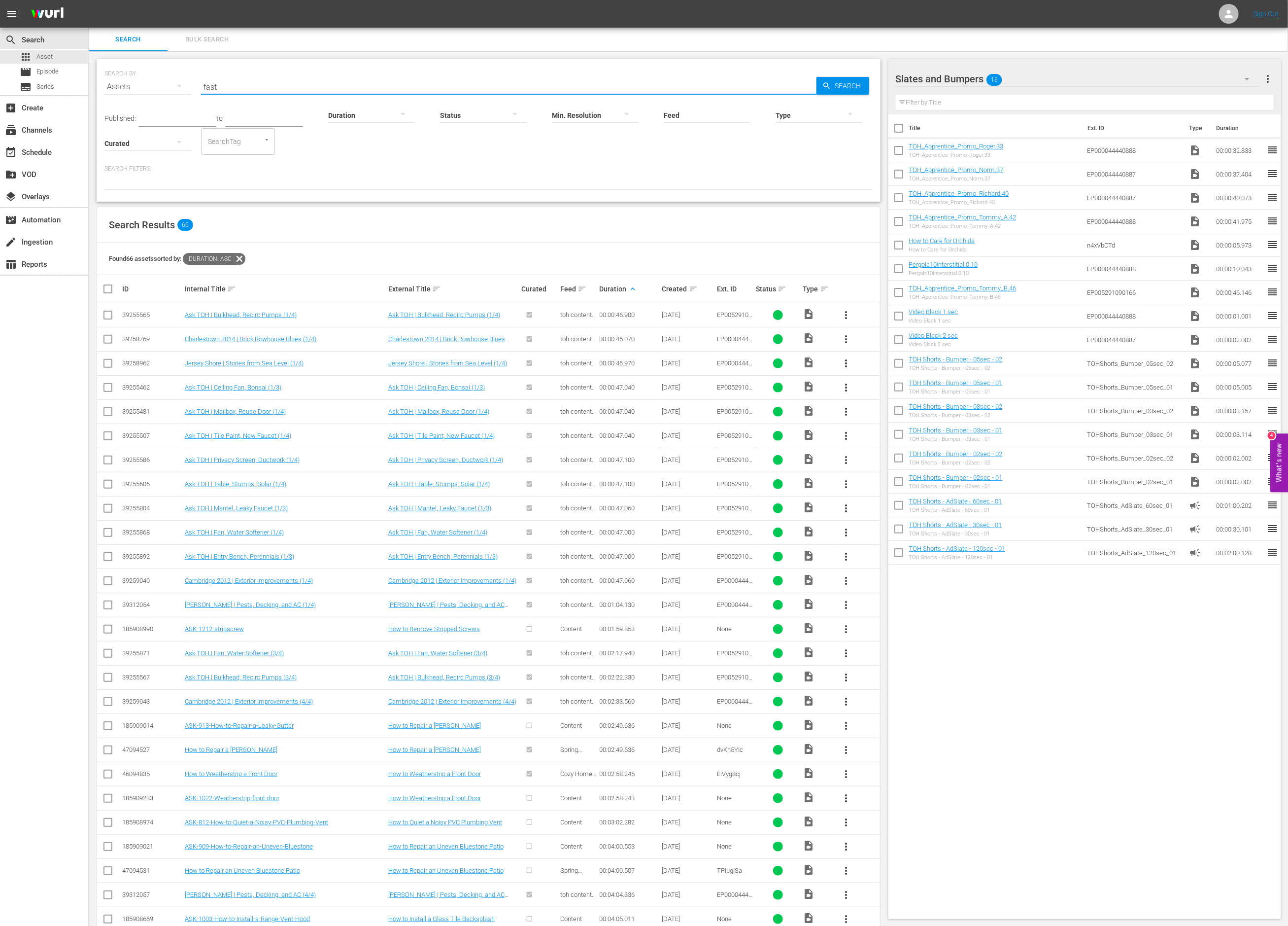
click at [210, 85] on input "fast" at bounding box center [509, 87] width 615 height 24
click at [207, 85] on input "cuts" at bounding box center [509, 87] width 615 height 24
type input "quick"
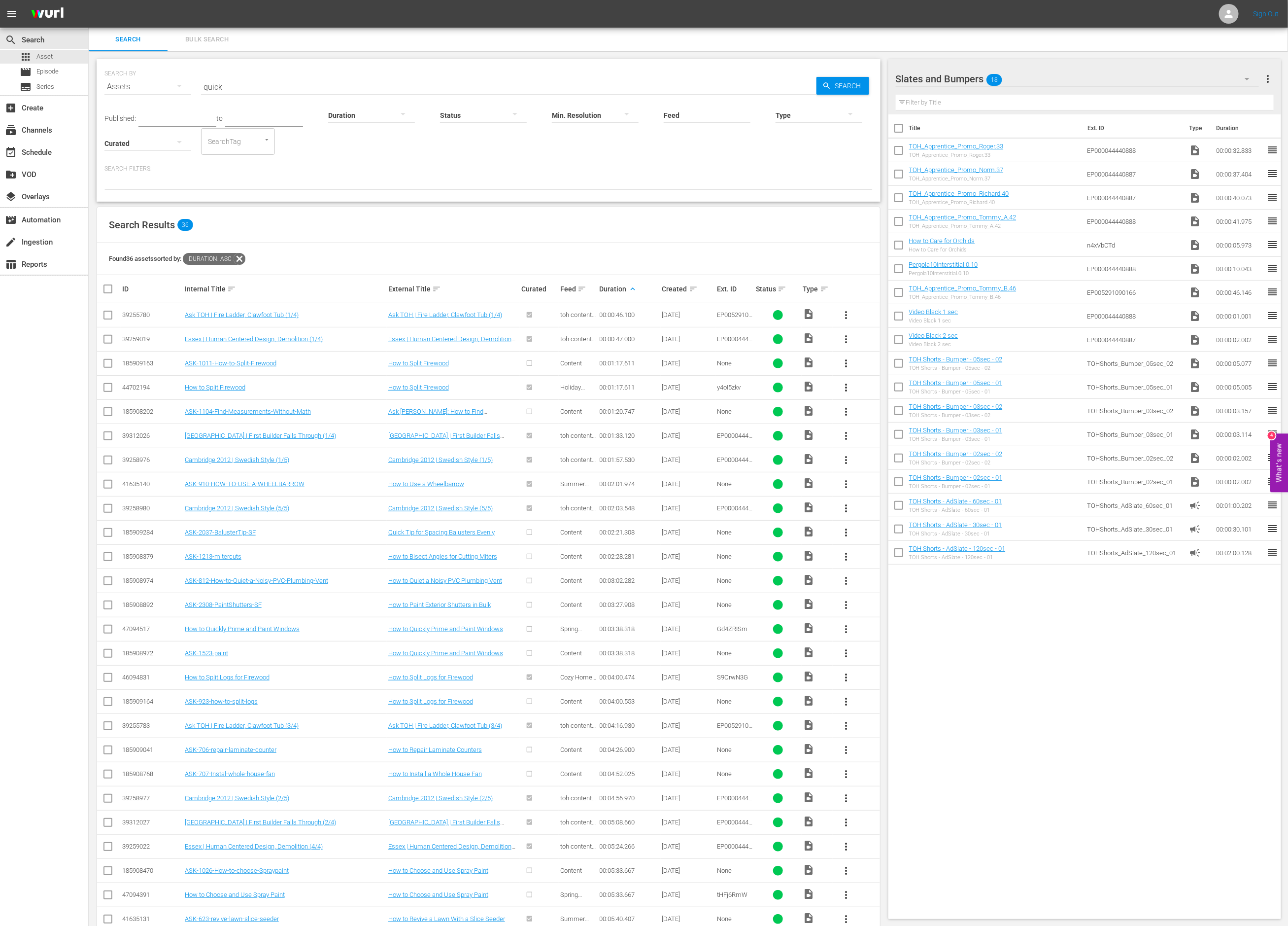
click at [968, 731] on div "Title Ext. ID Type Duration TOH_Apprentice_Promo_Roger.33 TOH_Apprentice_Promo_…" at bounding box center [1085, 515] width 393 height 800
click at [46, 87] on span "Series" at bounding box center [45, 87] width 18 height 10
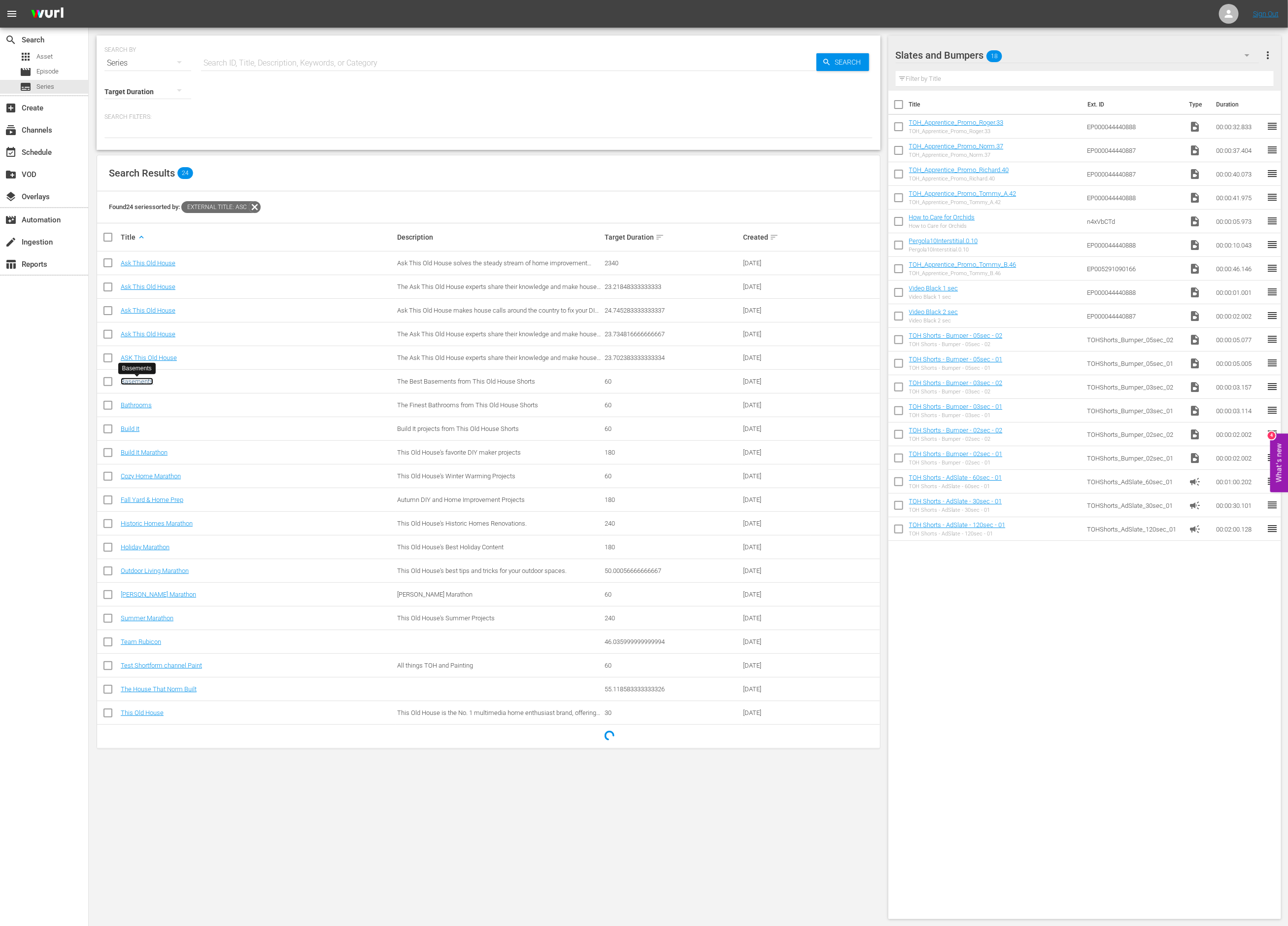
click at [139, 383] on link "Basements" at bounding box center [137, 381] width 33 height 8
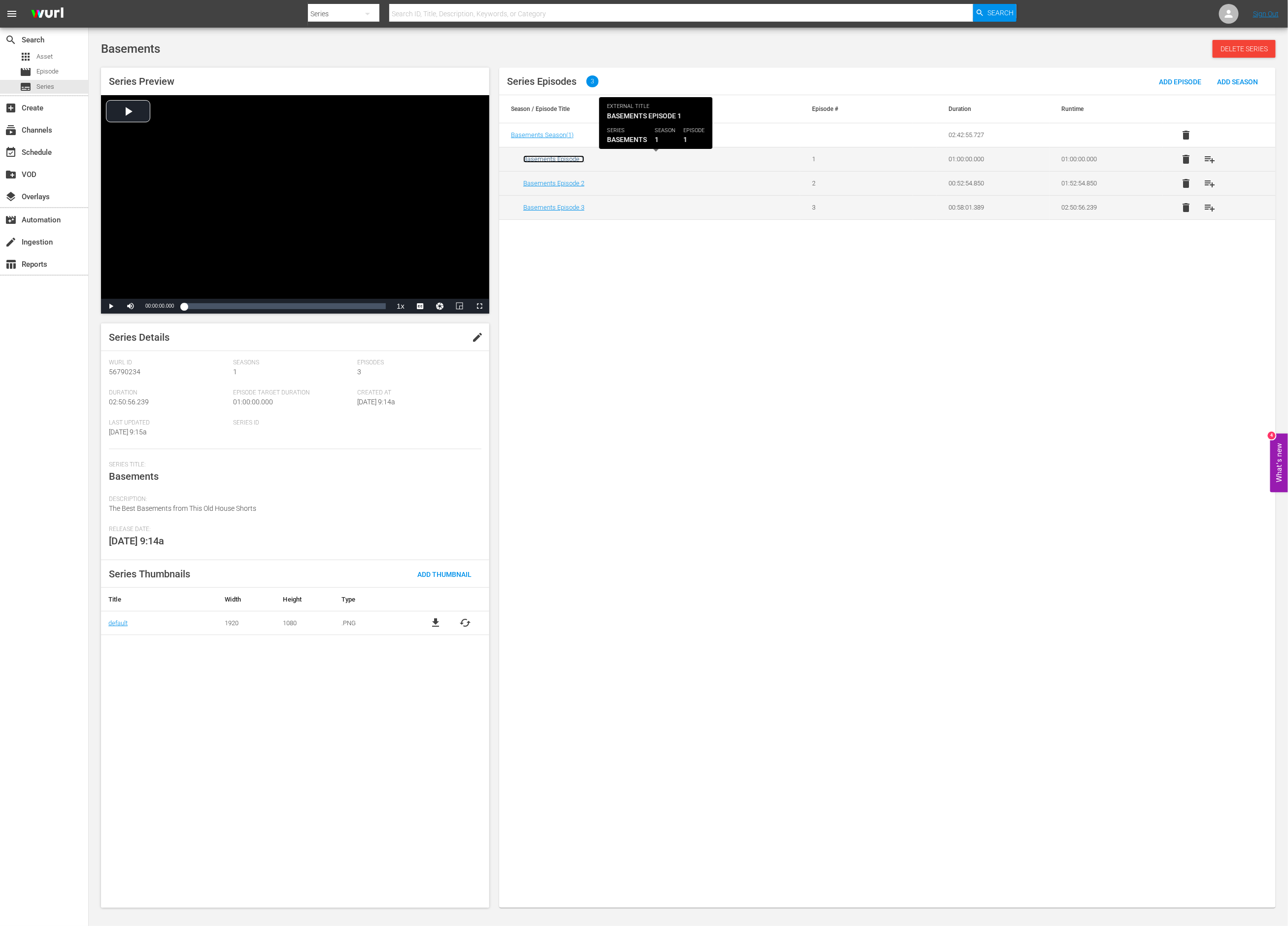
click at [565, 159] on link "Basements Episode 1" at bounding box center [553, 159] width 61 height 8
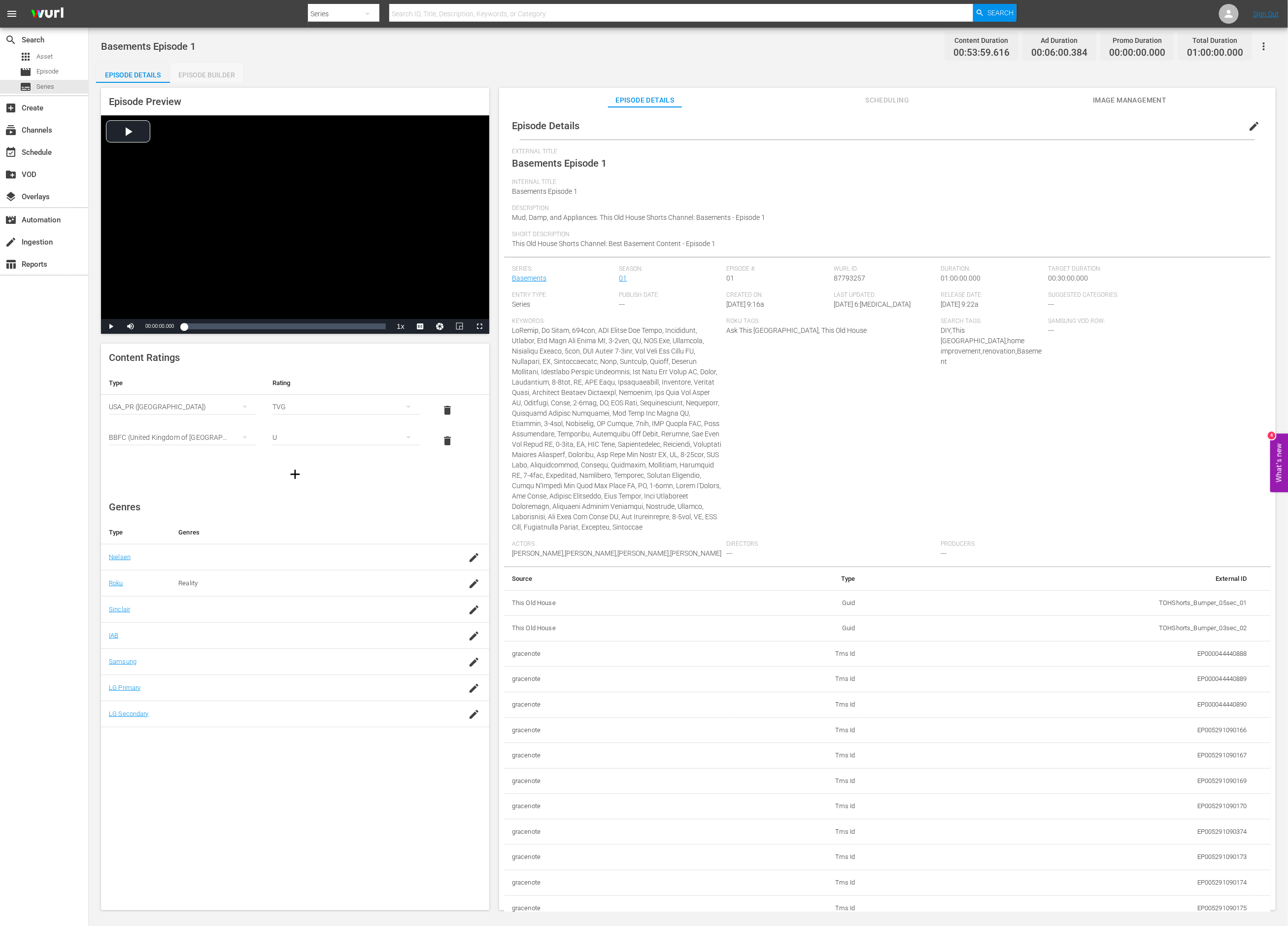
click at [223, 71] on div "Episode Builder" at bounding box center [207, 75] width 74 height 24
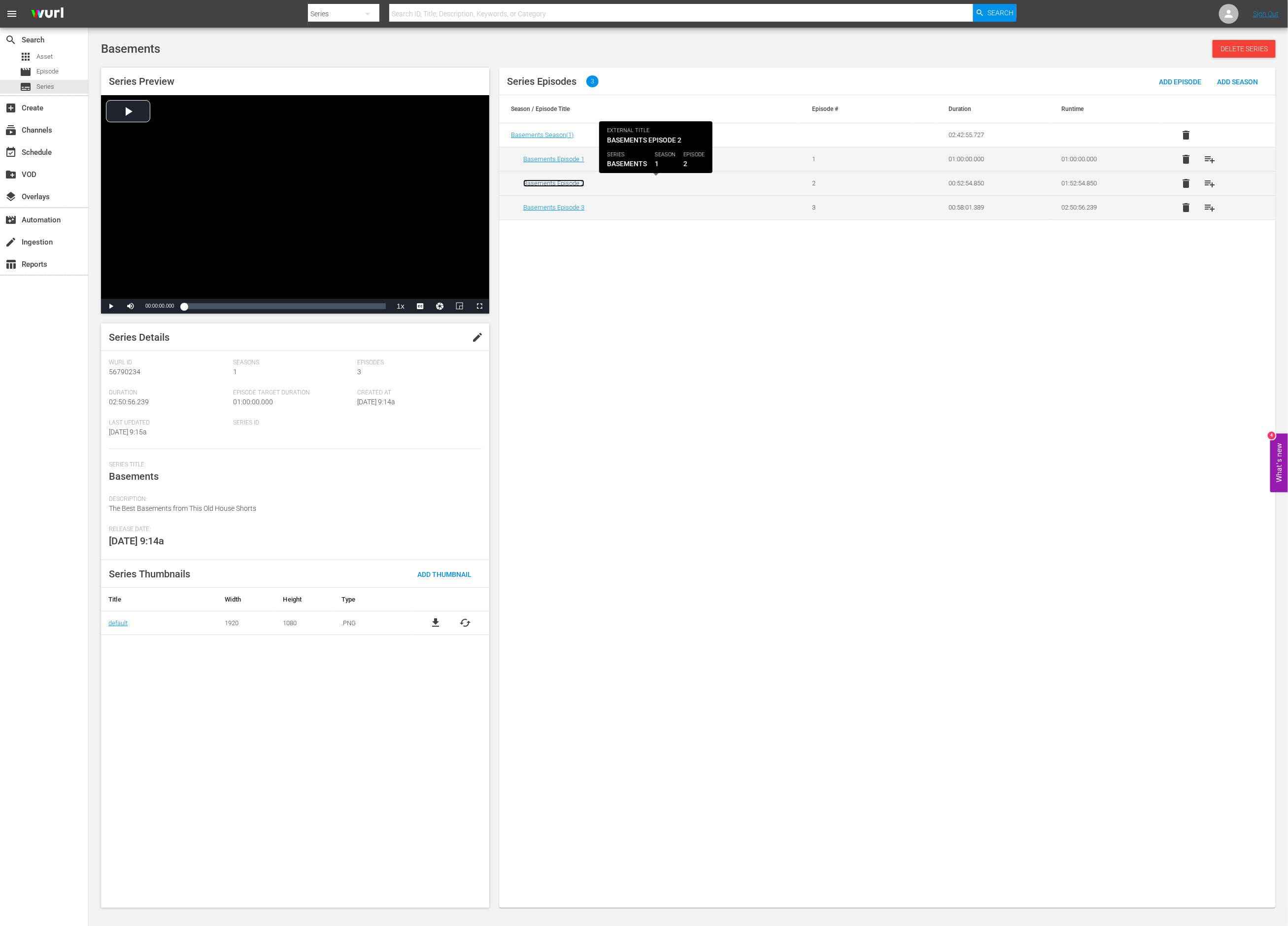
click at [548, 185] on link "Basements Episode 2" at bounding box center [553, 183] width 61 height 8
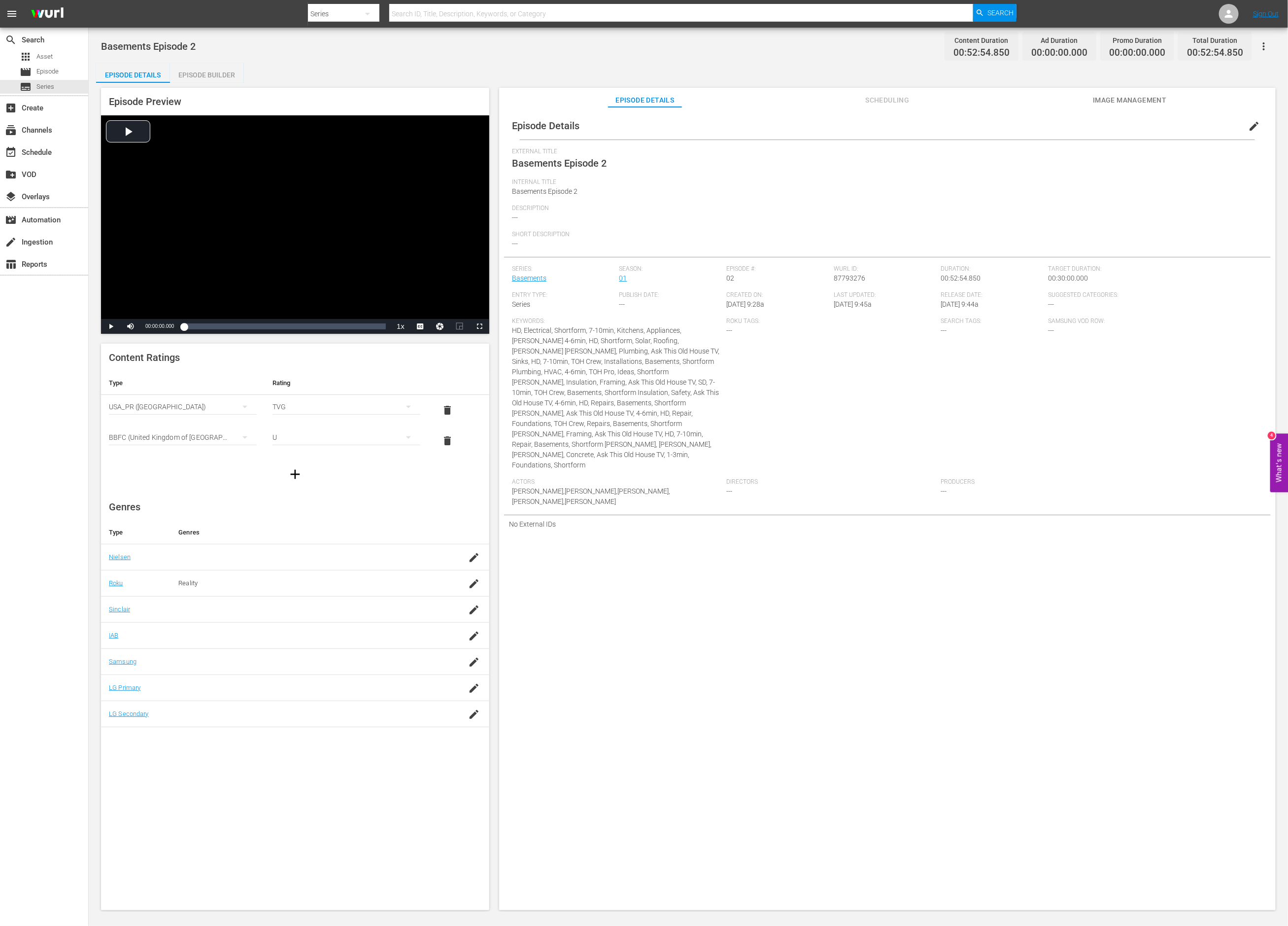
click at [210, 70] on div "Episode Builder" at bounding box center [207, 75] width 74 height 24
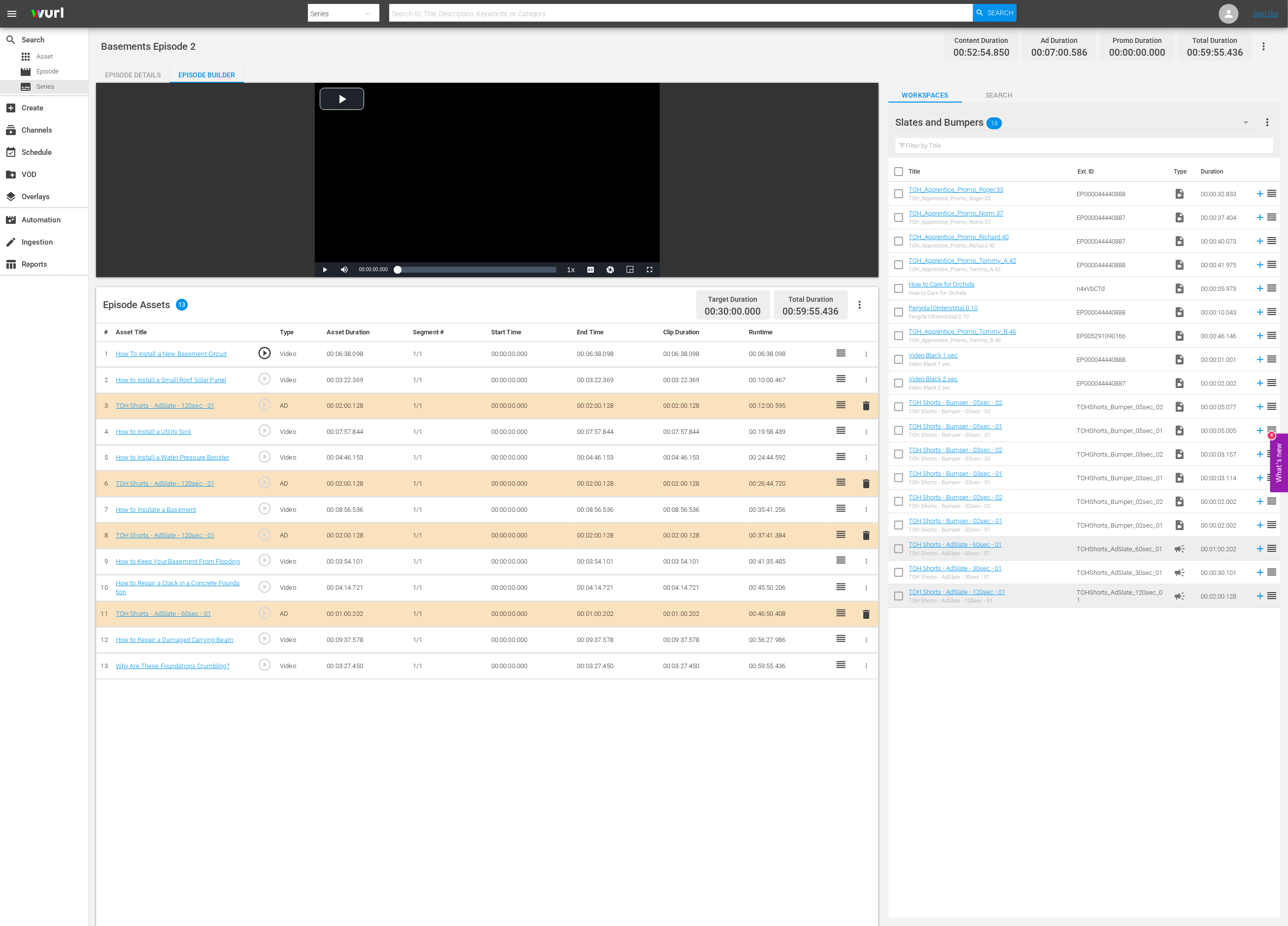
drag, startPoint x: 1001, startPoint y: 548, endPoint x: 738, endPoint y: 745, distance: 328.6
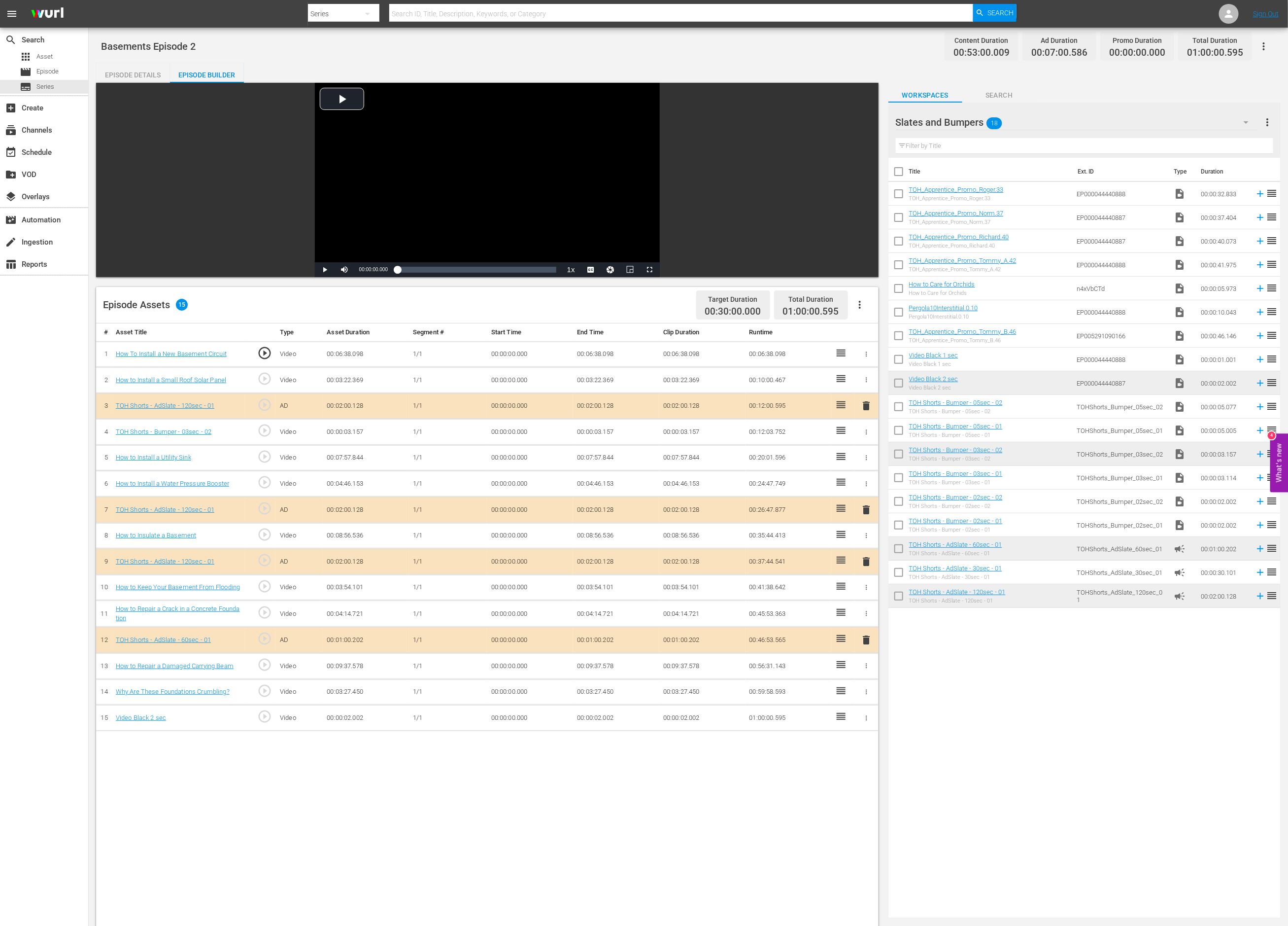
click at [597, 717] on td "00:00:02.002" at bounding box center [616, 718] width 86 height 26
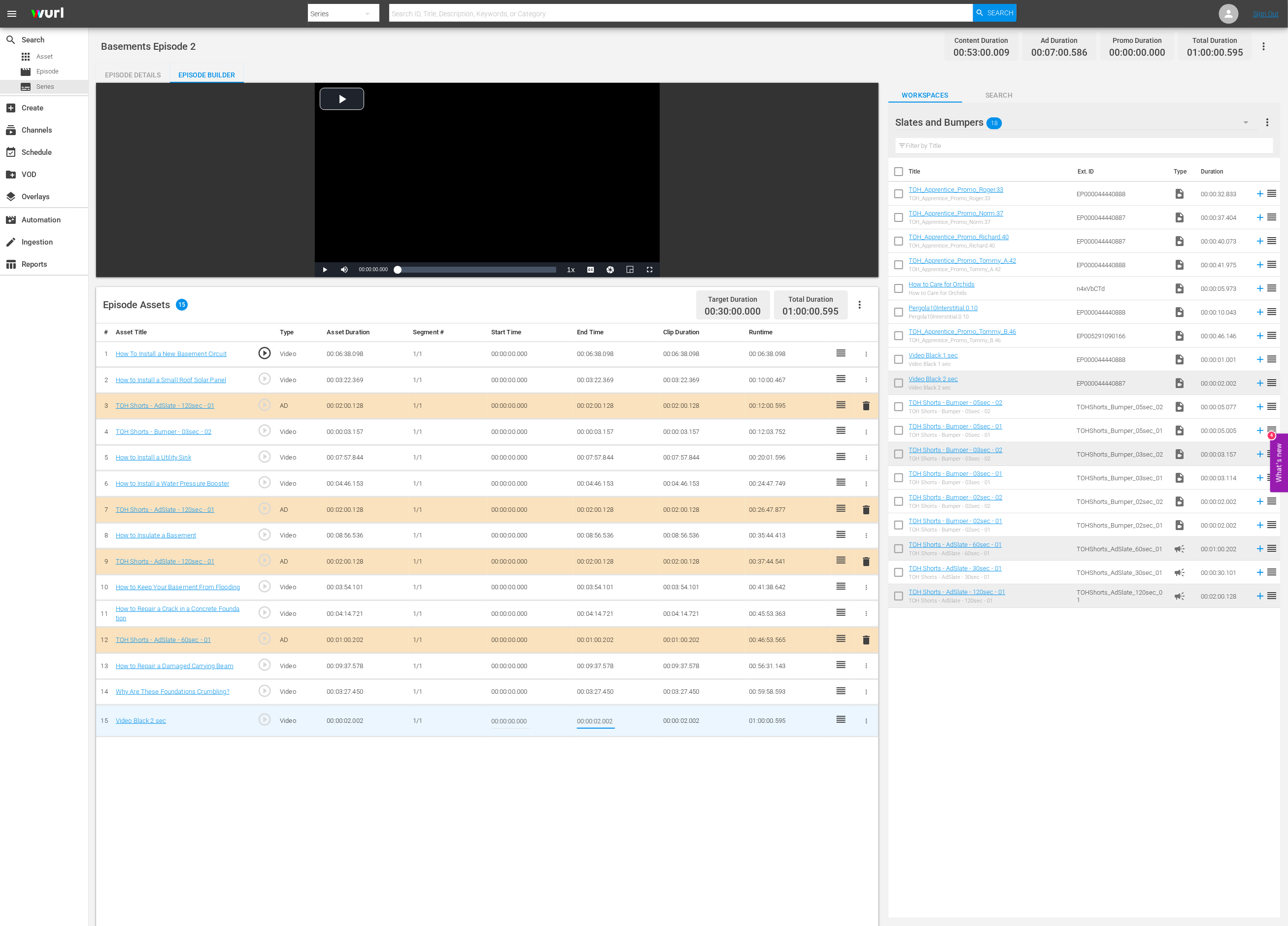
click at [597, 724] on input "00:00:02.002" at bounding box center [596, 721] width 38 height 24
click at [601, 724] on input "00:00:02.002" at bounding box center [596, 721] width 38 height 24
drag, startPoint x: 605, startPoint y: 724, endPoint x: 620, endPoint y: 727, distance: 15.3
click at [620, 727] on td "00:00:01.002" at bounding box center [616, 721] width 86 height 32
type input "00:00:01.407"
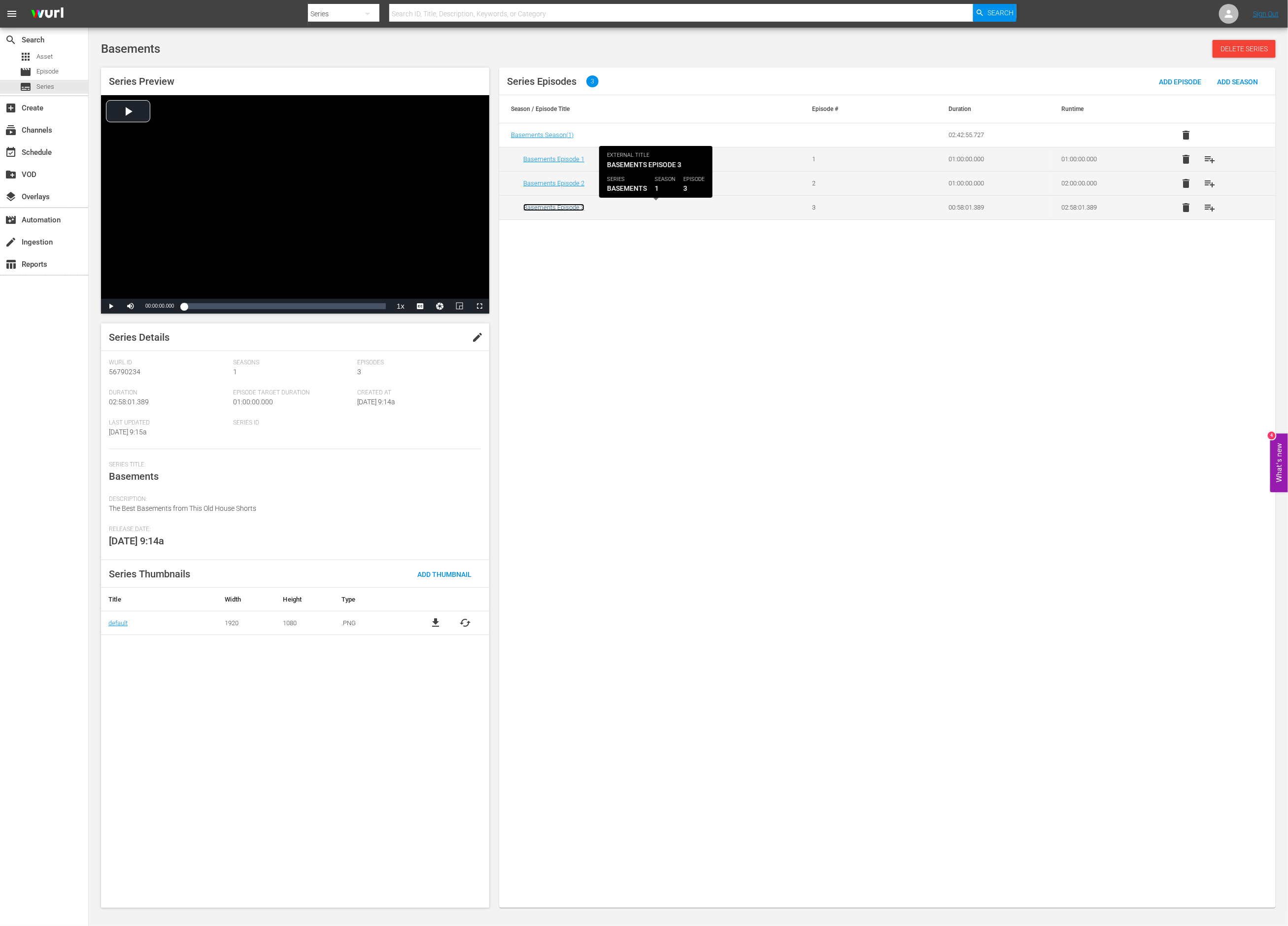
click at [573, 211] on link "Basements Episode 3" at bounding box center [553, 207] width 61 height 8
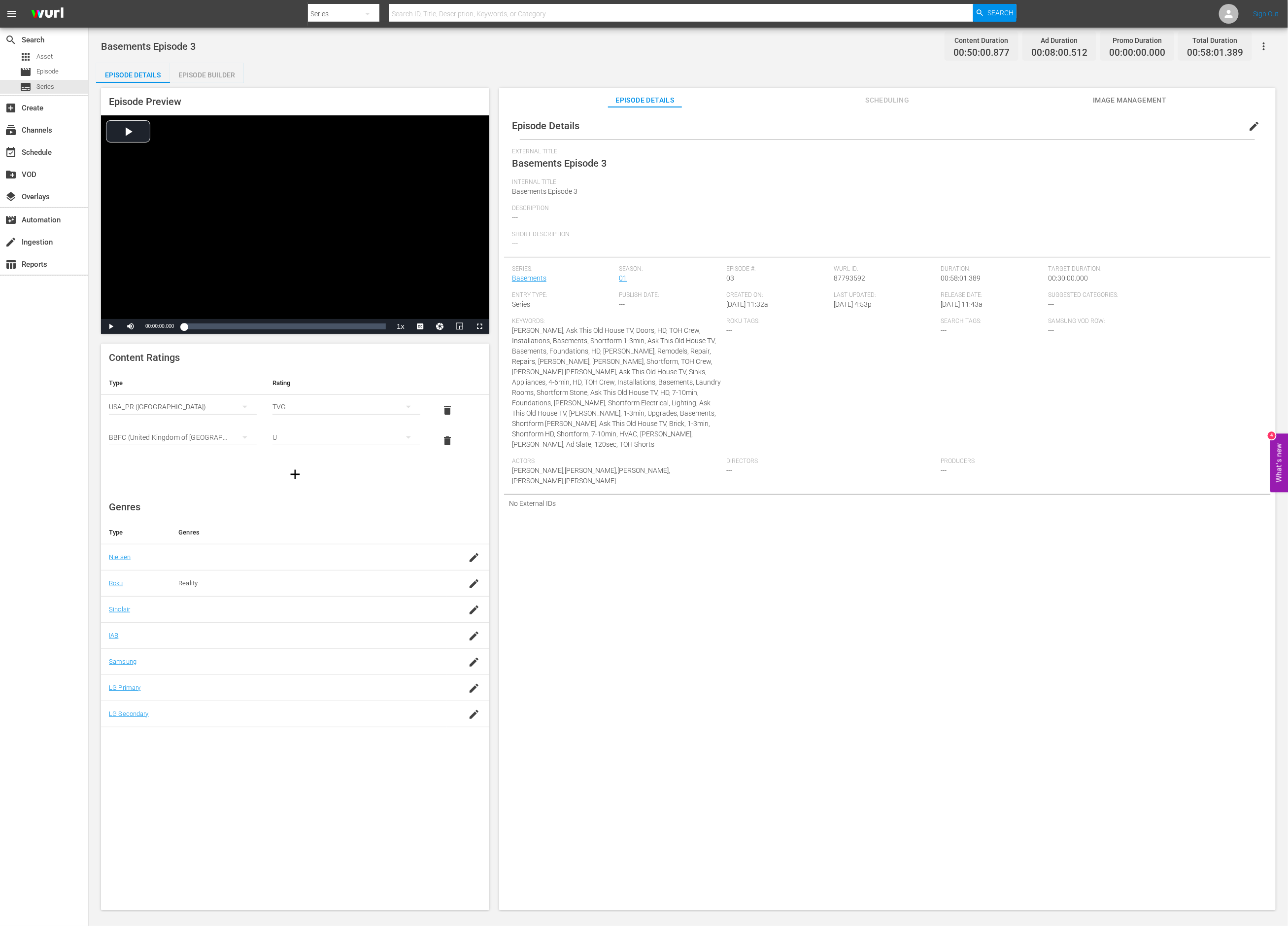
click at [215, 76] on div "Episode Builder" at bounding box center [207, 75] width 74 height 24
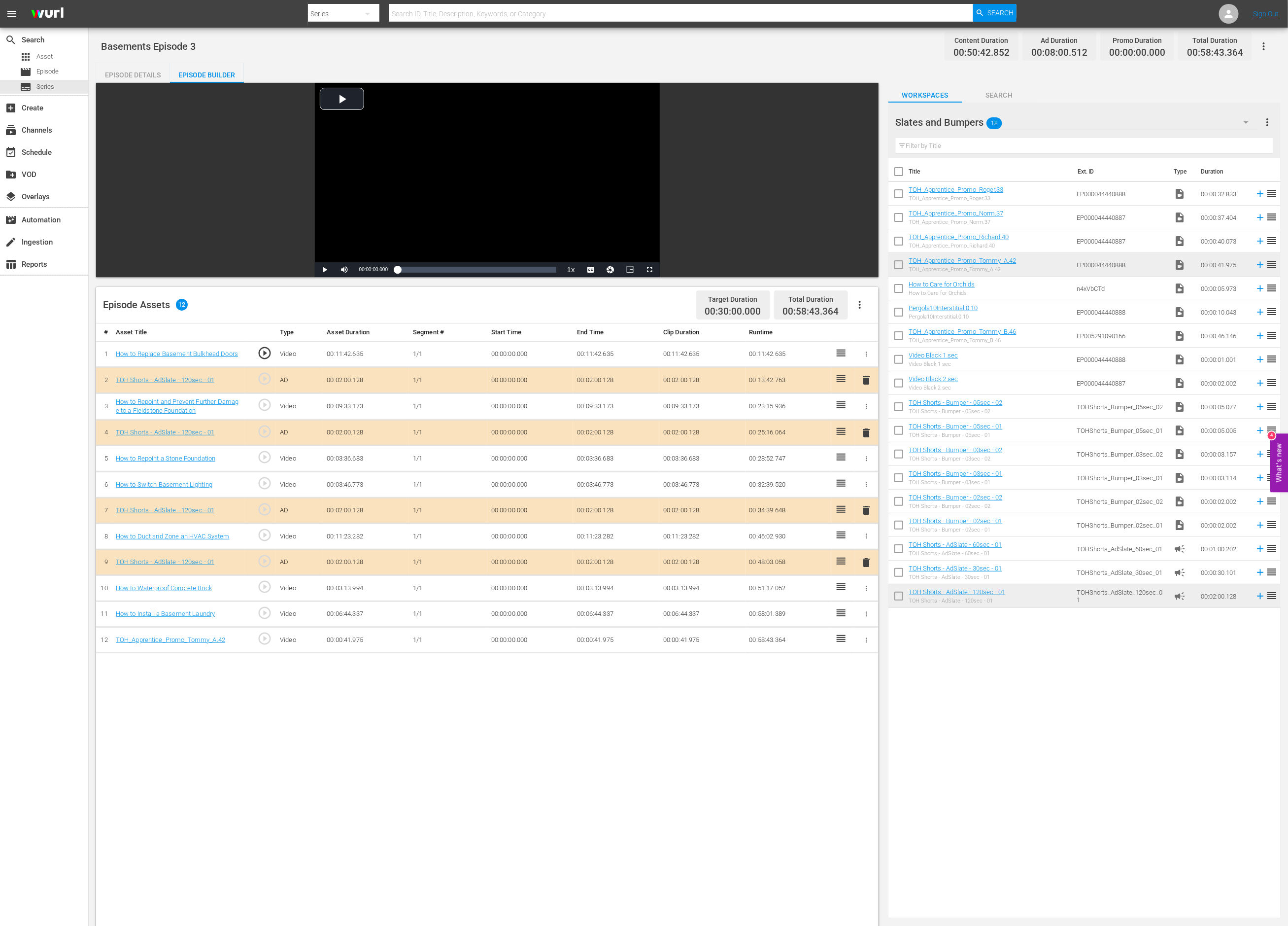
drag, startPoint x: 867, startPoint y: 614, endPoint x: 852, endPoint y: 611, distance: 15.3
click at [852, 611] on tr "11 How to Install a Basement Laundry play_circle_outline Video 00:06:44.337 [DA…" at bounding box center [487, 614] width 782 height 26
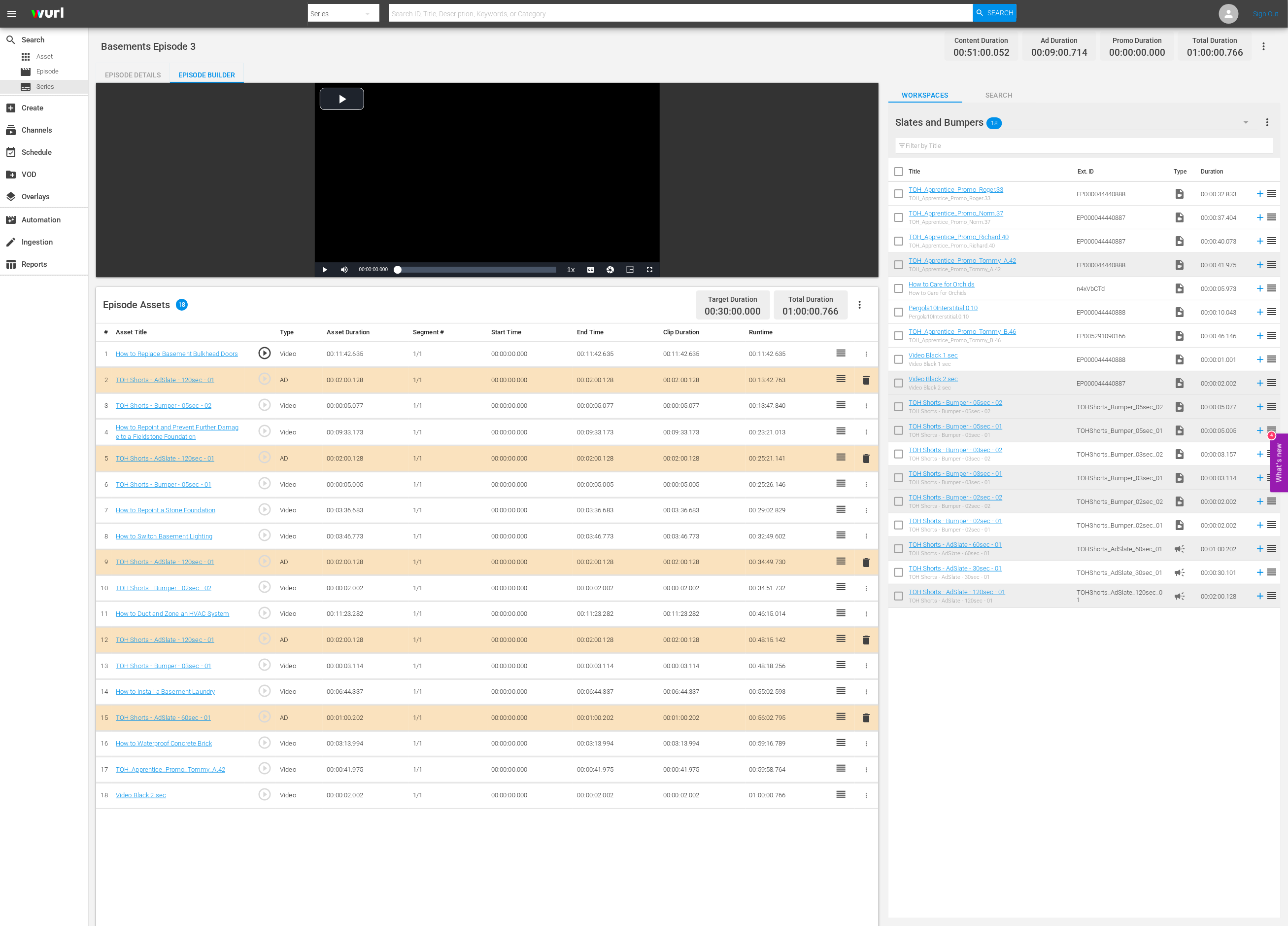
click at [601, 793] on td "00:00:02.002" at bounding box center [616, 795] width 86 height 26
click at [602, 798] on td "00:00:02.002" at bounding box center [616, 795] width 86 height 26
click at [600, 798] on td "00:00:02.002" at bounding box center [616, 795] width 86 height 26
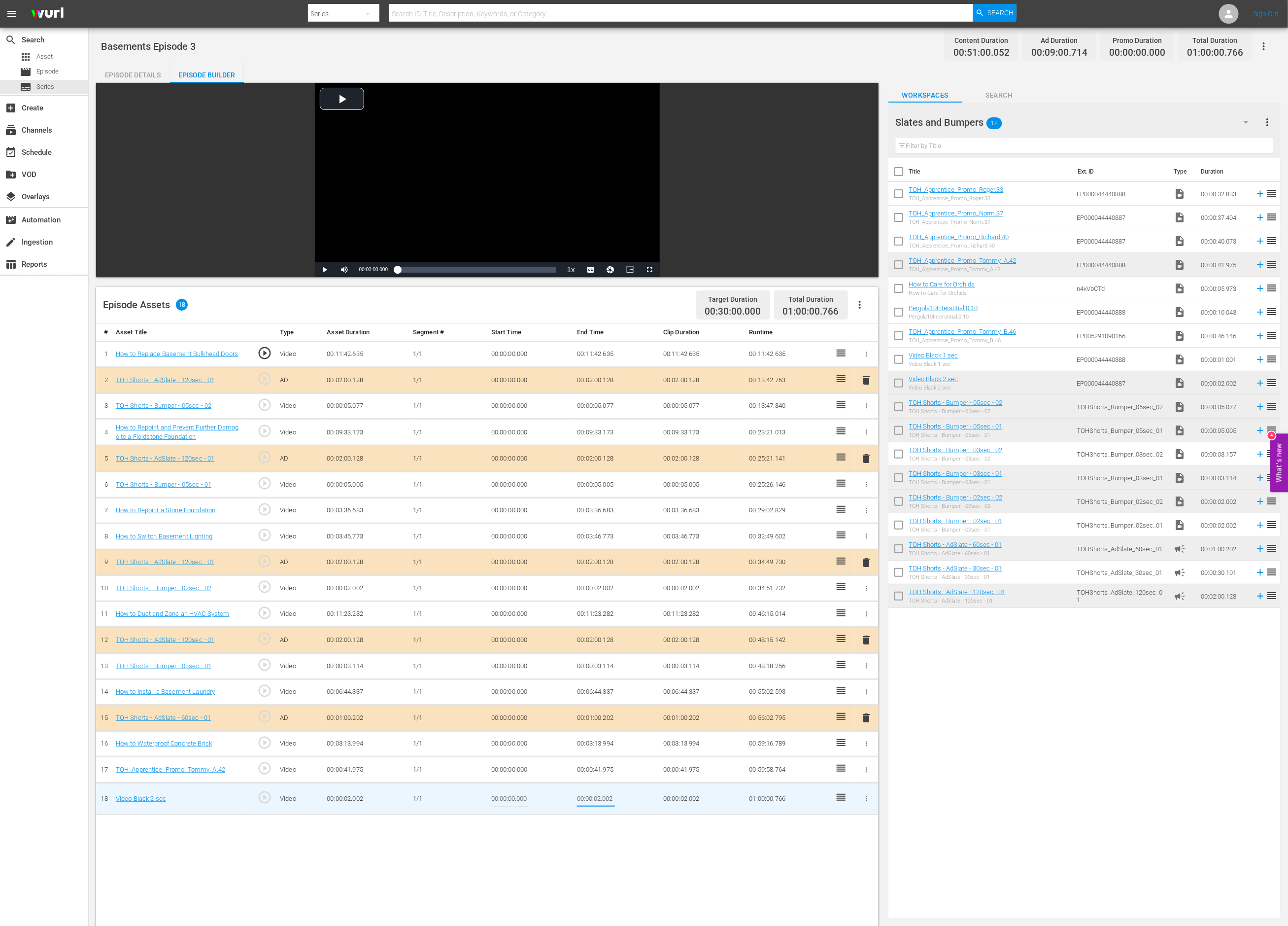
click at [601, 801] on input "00:00:02.002" at bounding box center [596, 798] width 38 height 24
click at [614, 799] on input "00:00:01.002" at bounding box center [596, 798] width 38 height 24
type input "00:00:01.236"
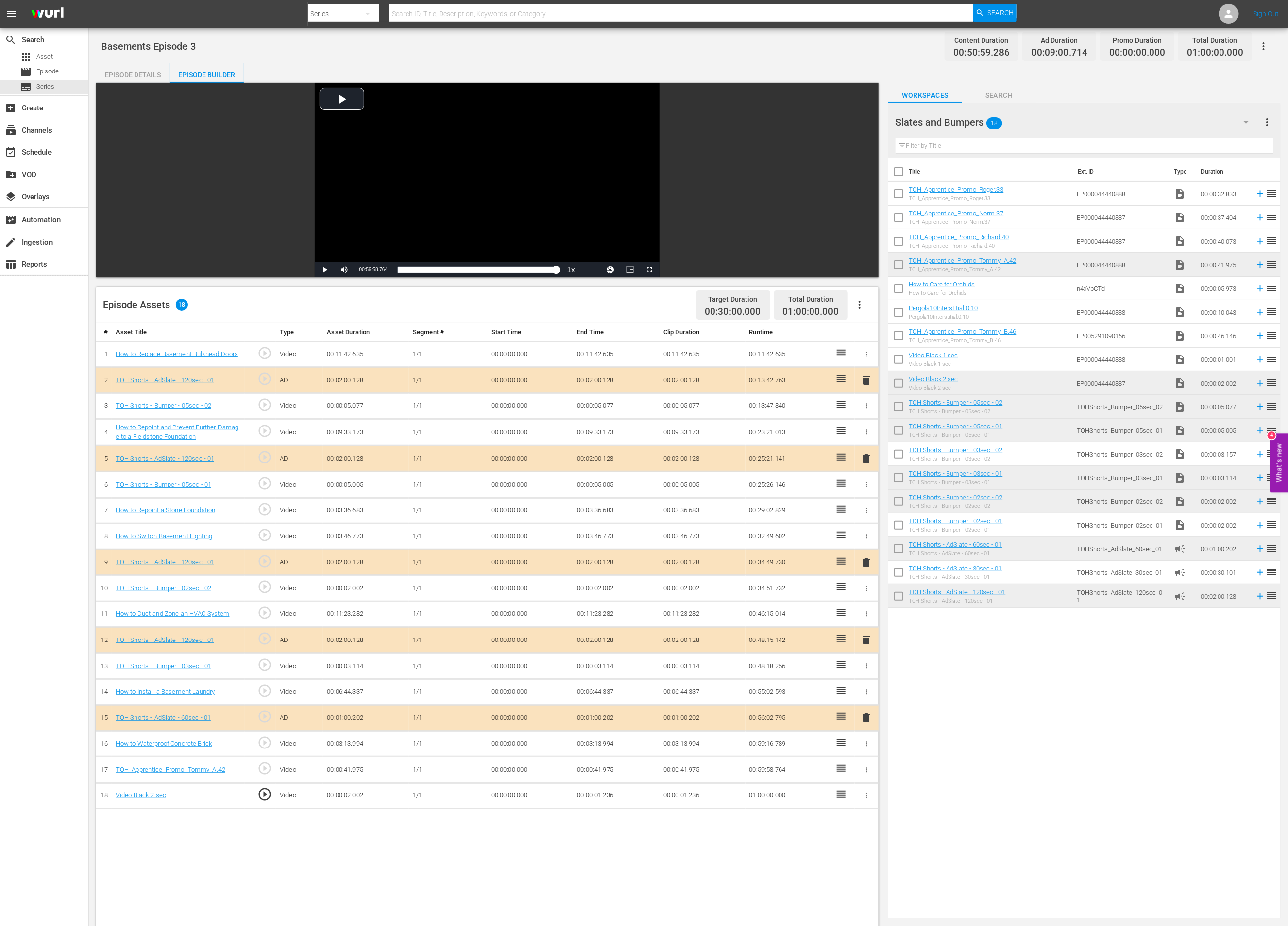
click at [484, 831] on div "# Asset Title Type Asset Duration Segment # Start Time End Time Clip Duration R…" at bounding box center [487, 749] width 782 height 852
click at [45, 85] on span "Series" at bounding box center [45, 87] width 18 height 10
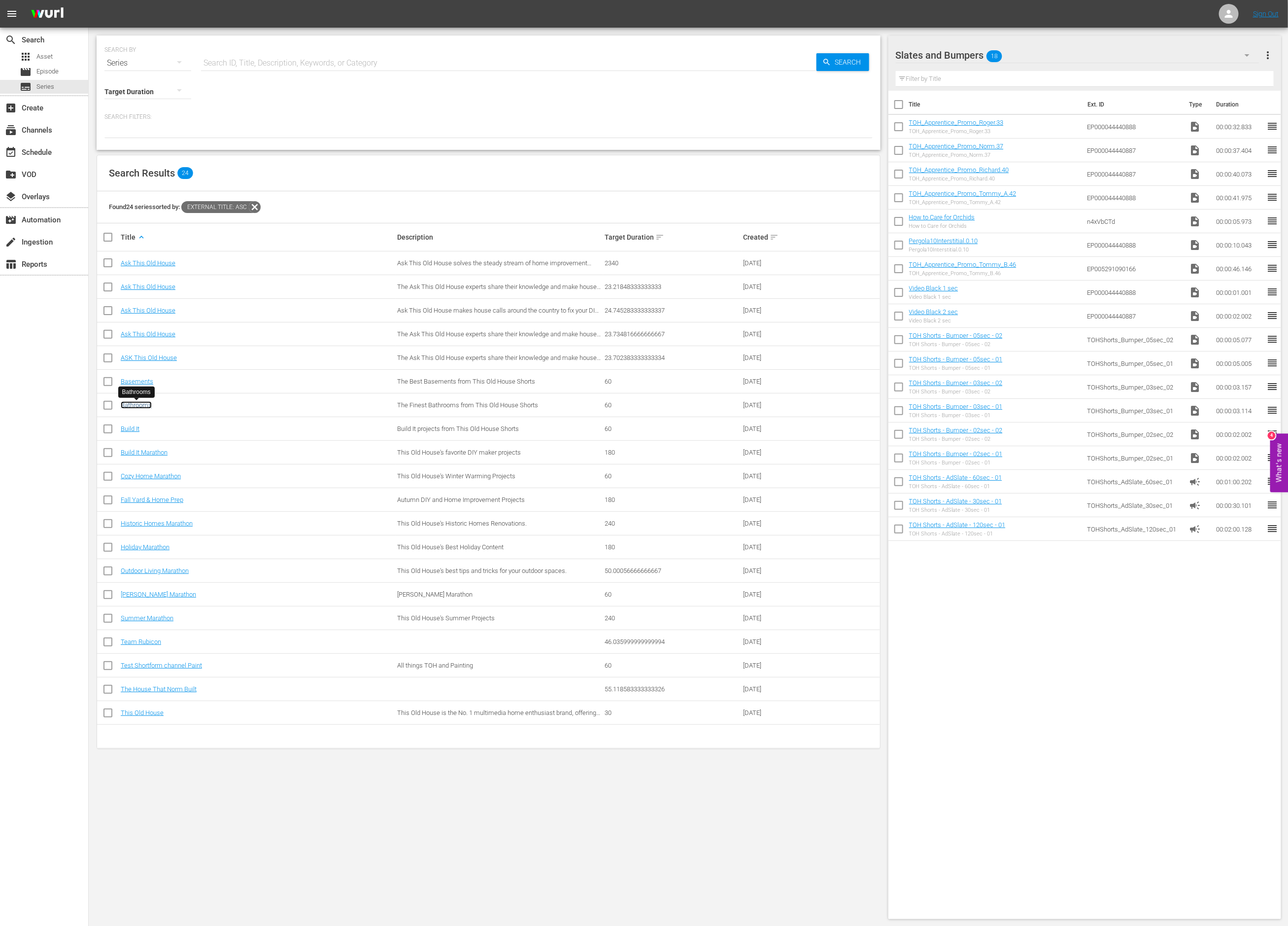
click at [129, 406] on link "Bathrooms" at bounding box center [136, 405] width 31 height 8
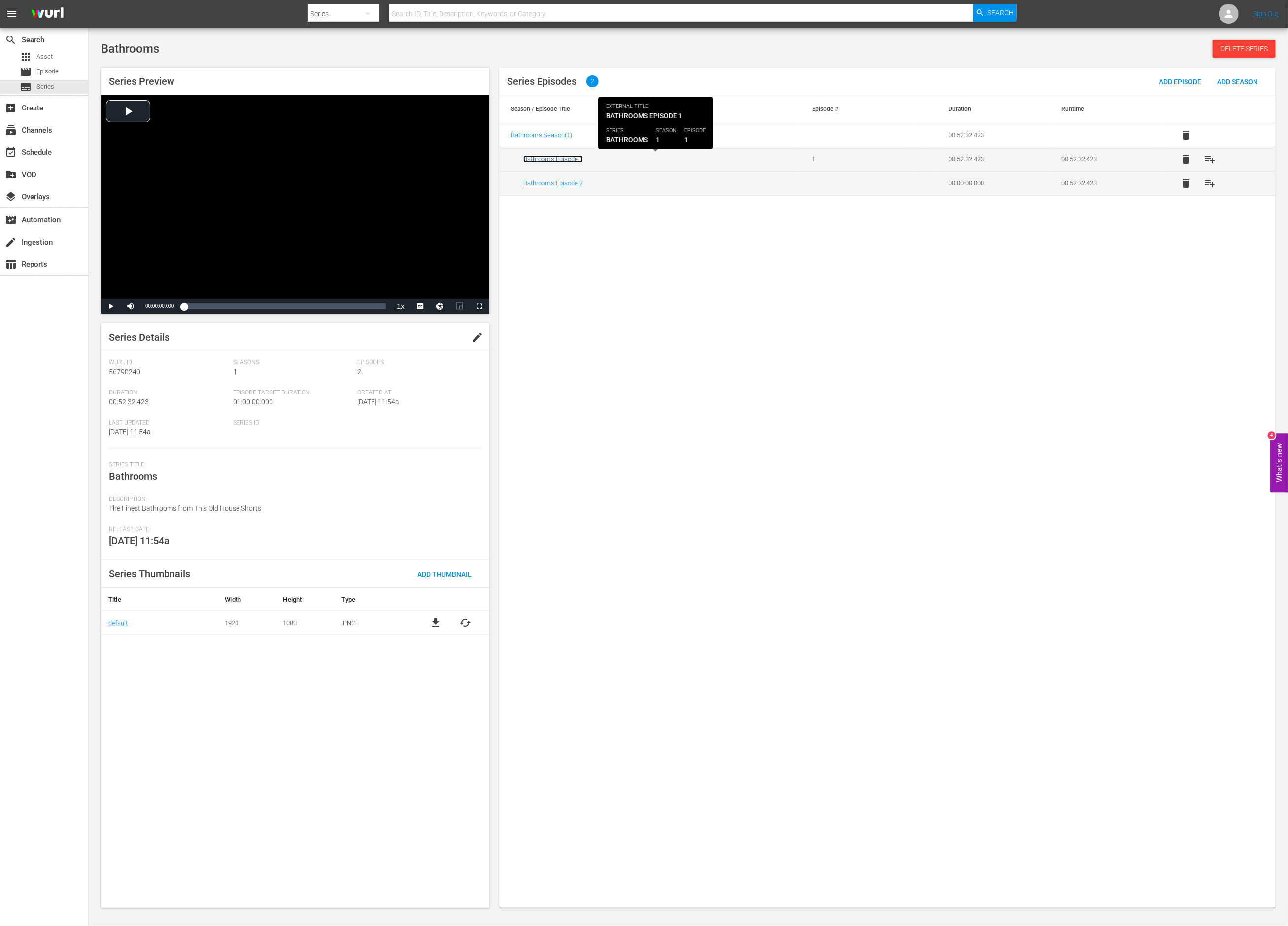
click at [540, 160] on link "Bathrooms Episode 1" at bounding box center [553, 159] width 60 height 8
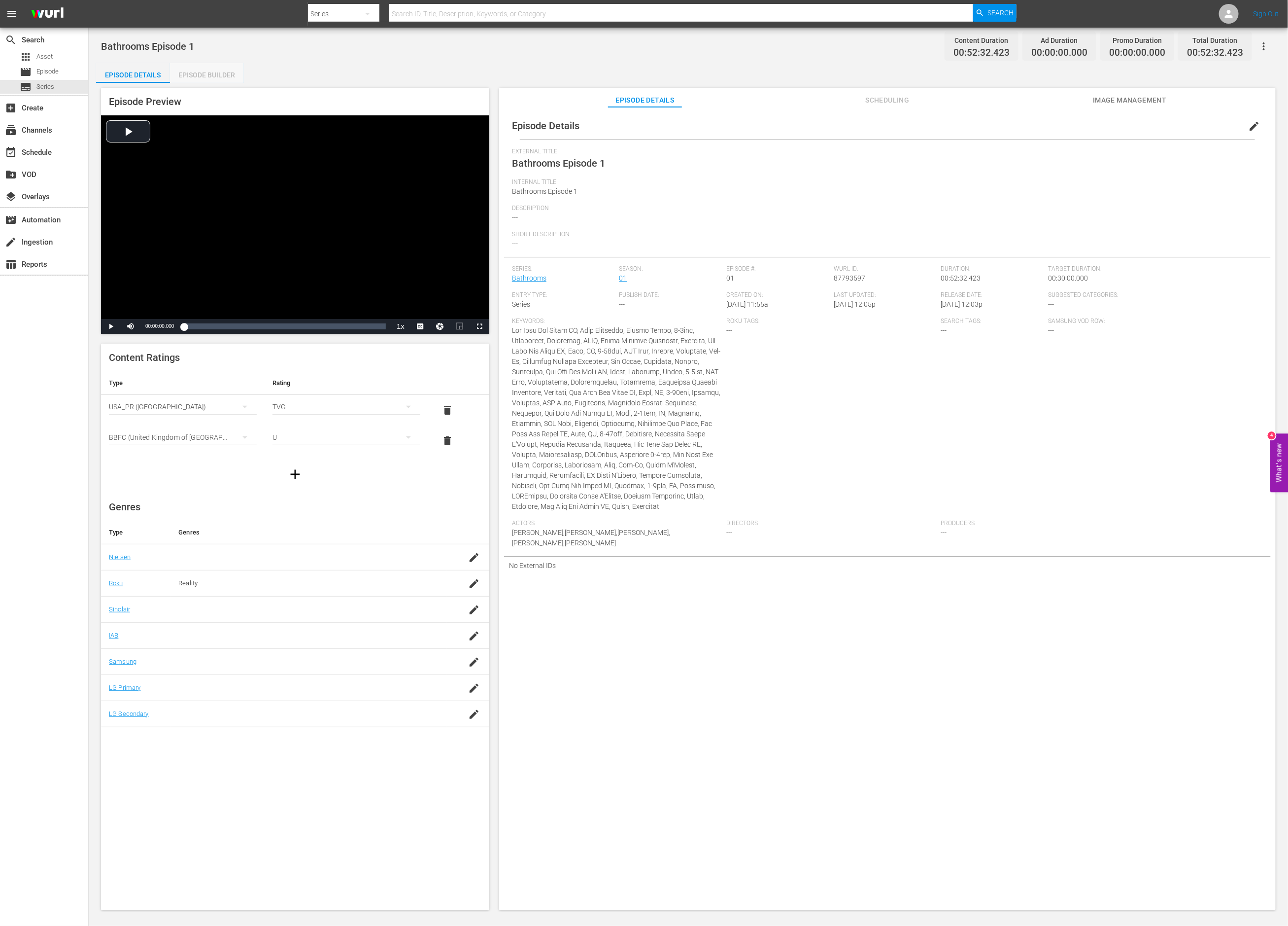
click at [225, 72] on div "Episode Builder" at bounding box center [207, 75] width 74 height 24
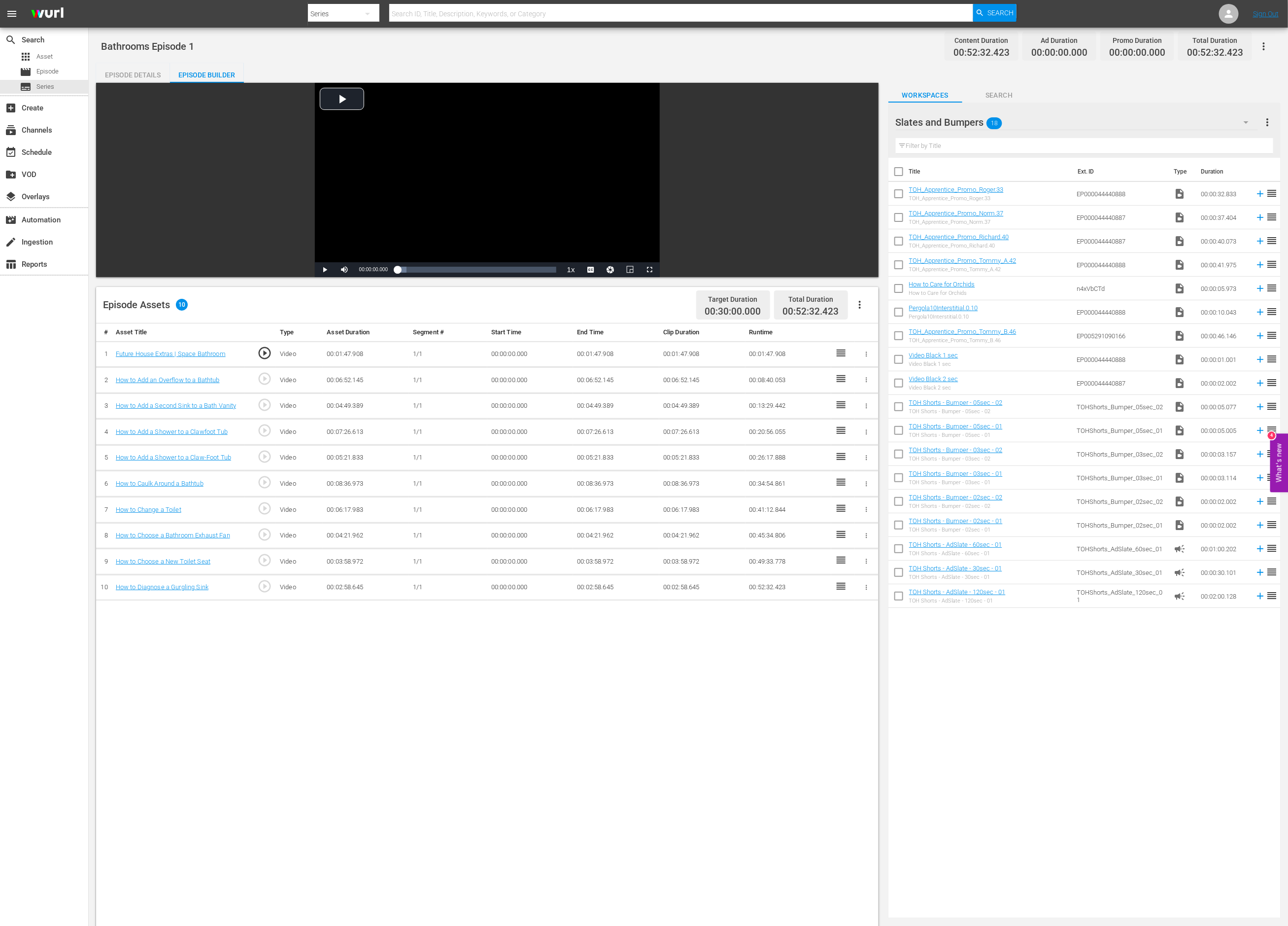
click at [1024, 122] on div "Slates and Bumpers 18" at bounding box center [1078, 123] width 363 height 28
click at [975, 148] on div "Bathrooms (74)" at bounding box center [958, 150] width 102 height 16
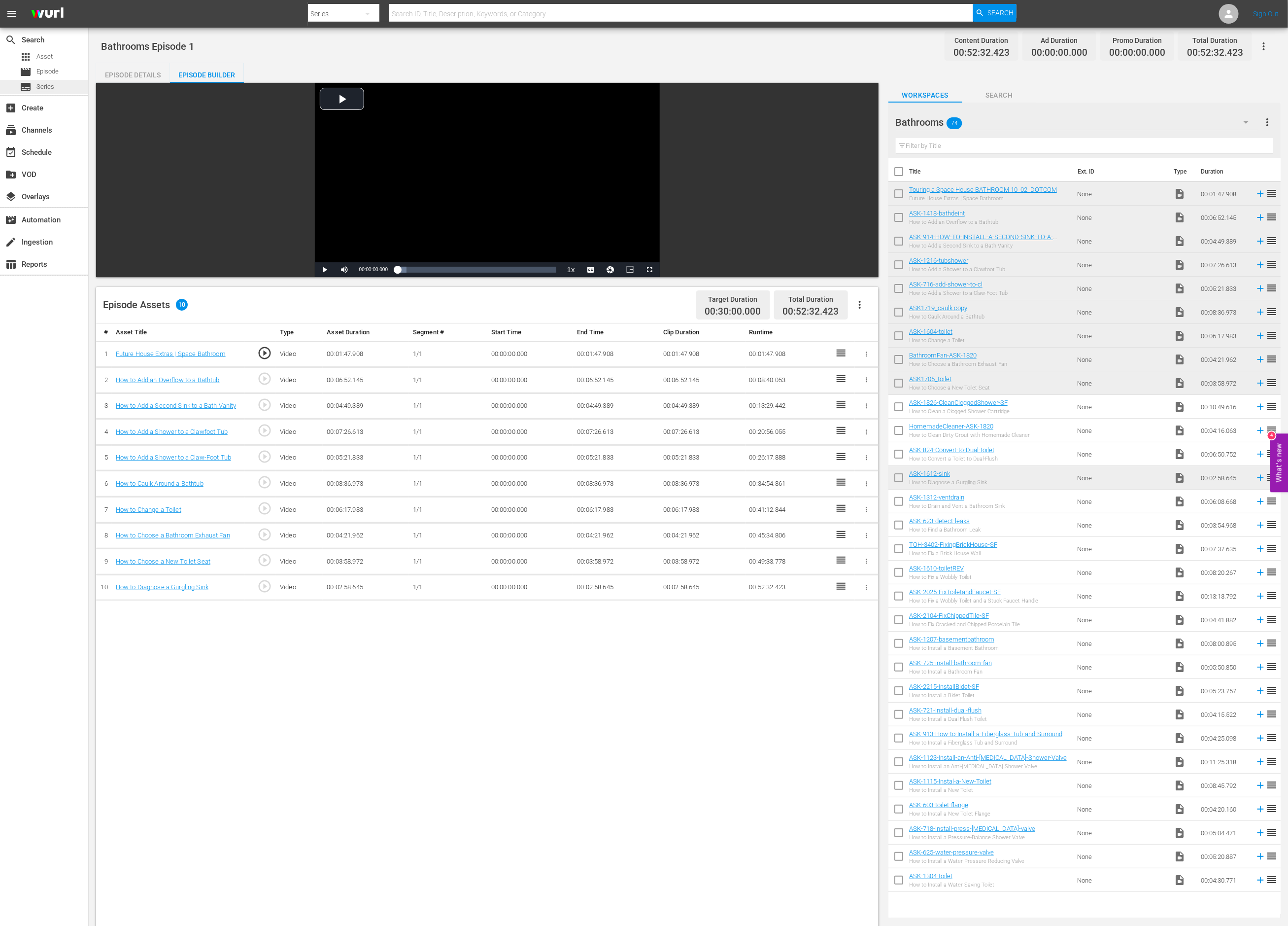
click at [45, 84] on span "Series" at bounding box center [45, 87] width 18 height 10
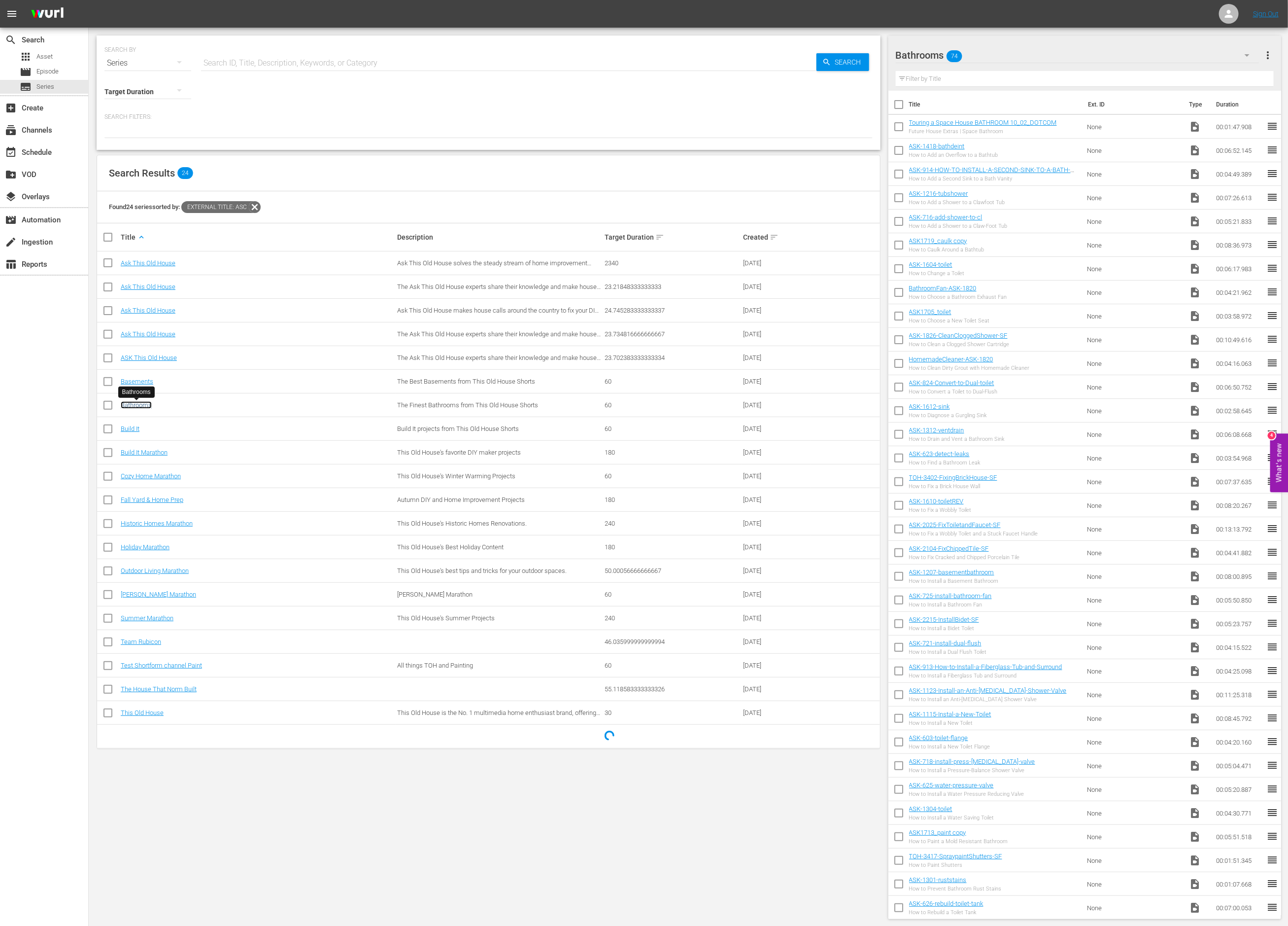
click at [141, 405] on link "Bathrooms" at bounding box center [136, 405] width 31 height 8
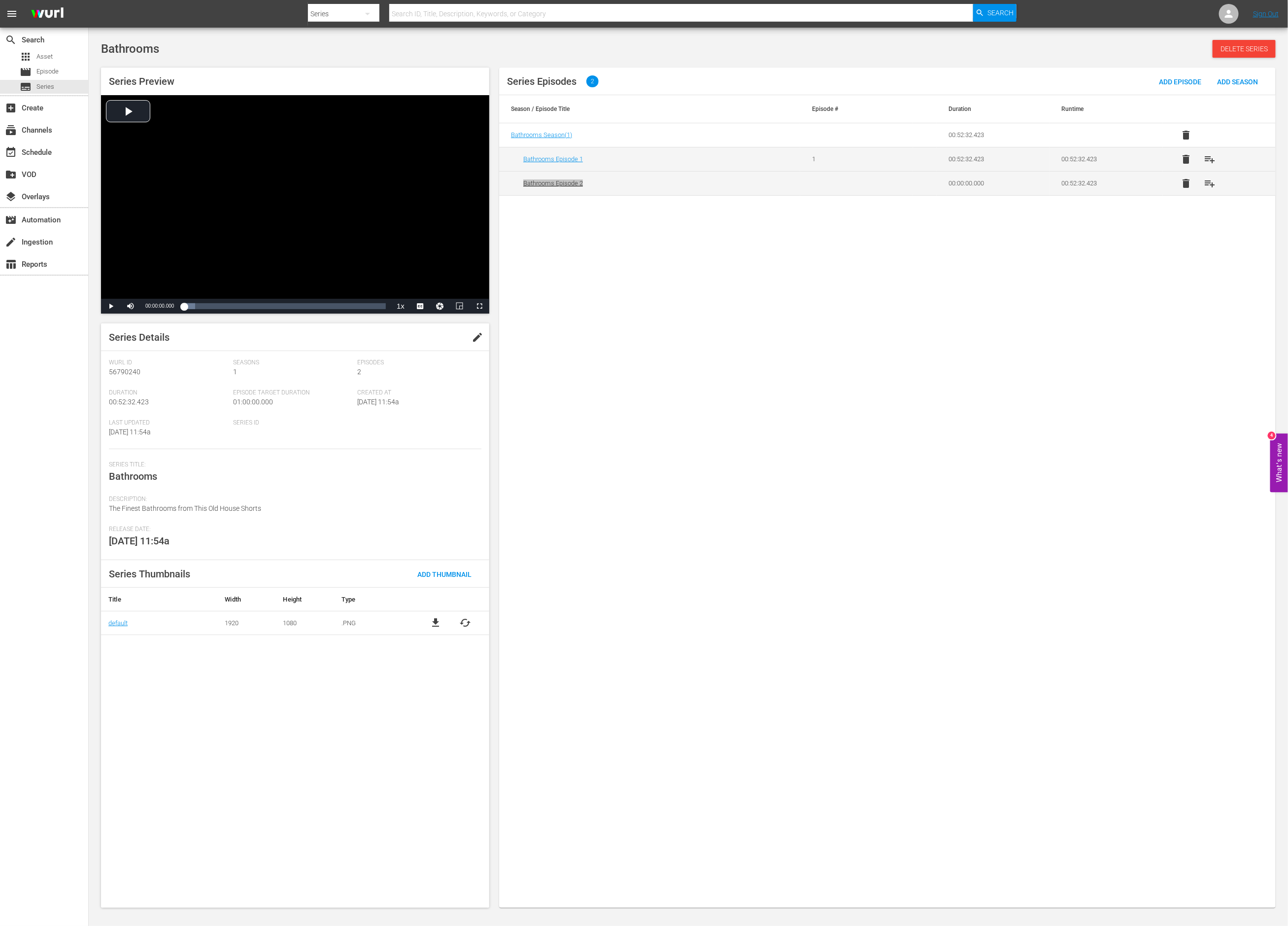
drag, startPoint x: 553, startPoint y: 183, endPoint x: 411, endPoint y: 3, distance: 229.3
click at [0, 0] on div "menu Search By Series Search ID, Title, Description, Keywords, or Category Sear…" at bounding box center [644, 455] width 1288 height 910
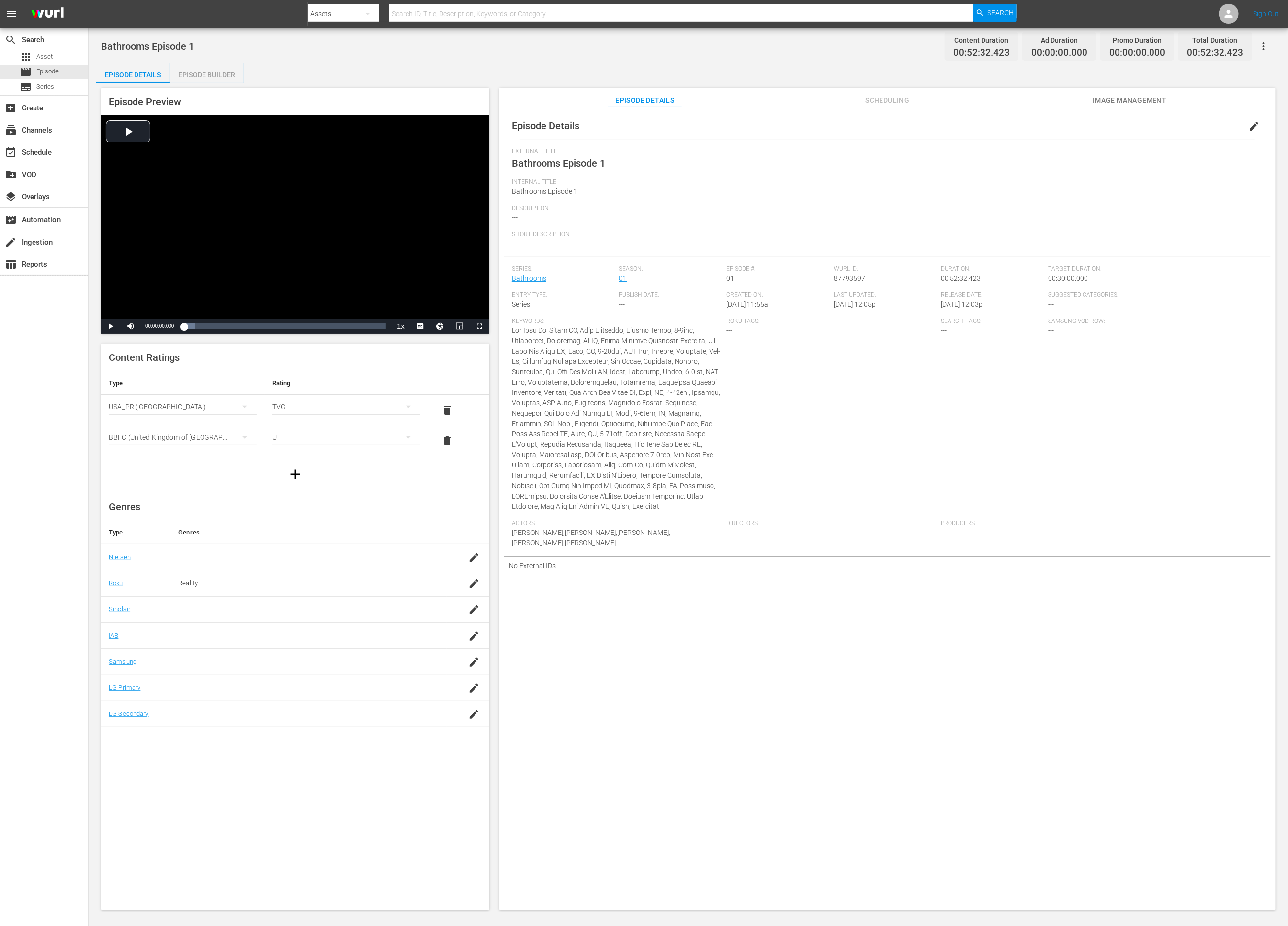
click at [214, 73] on div "Episode Builder" at bounding box center [207, 75] width 74 height 24
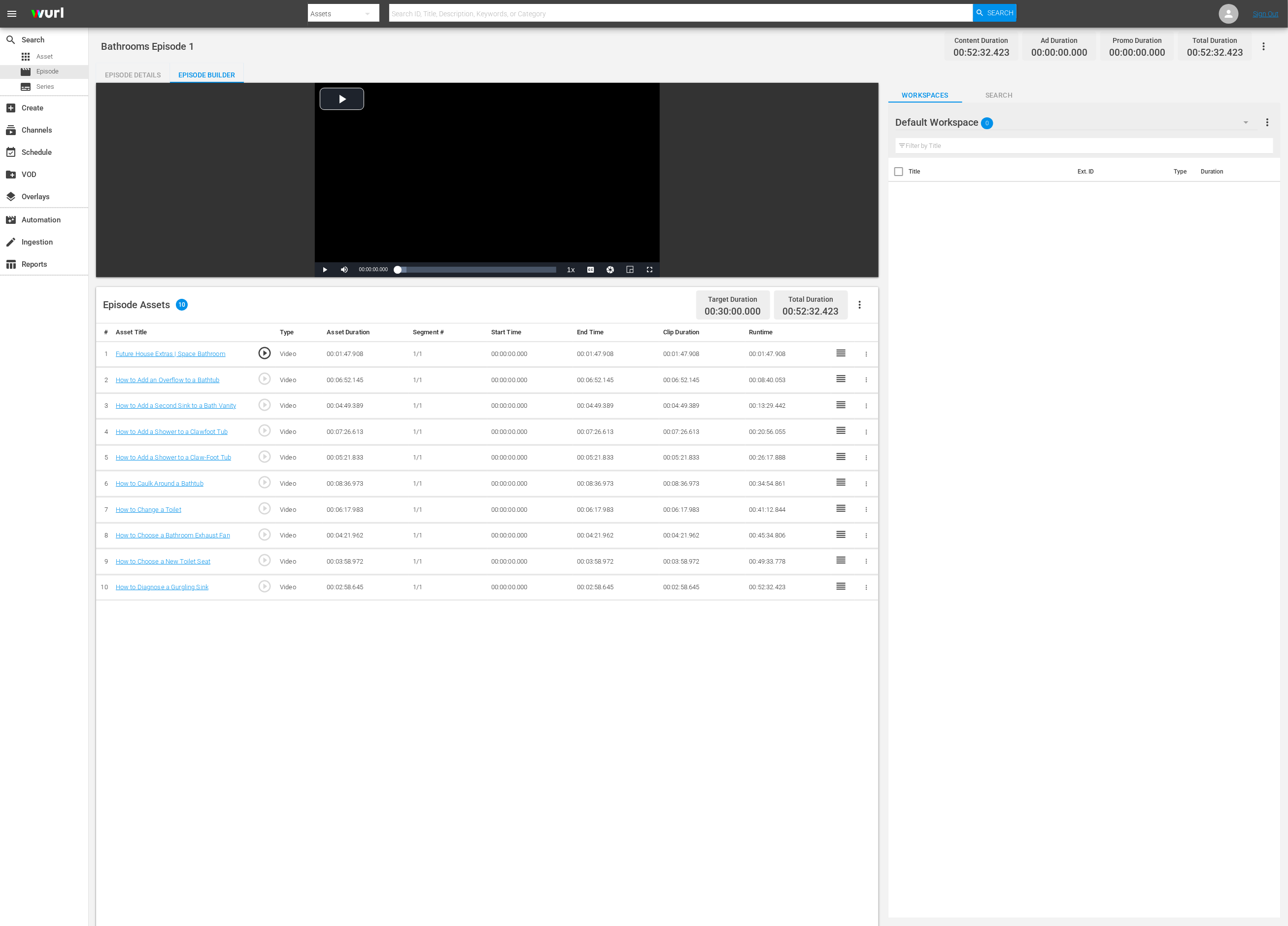
click at [858, 122] on div "Default Workspace 0" at bounding box center [1078, 123] width 363 height 28
click at [858, 147] on div "Bathrooms (74)" at bounding box center [958, 150] width 102 height 16
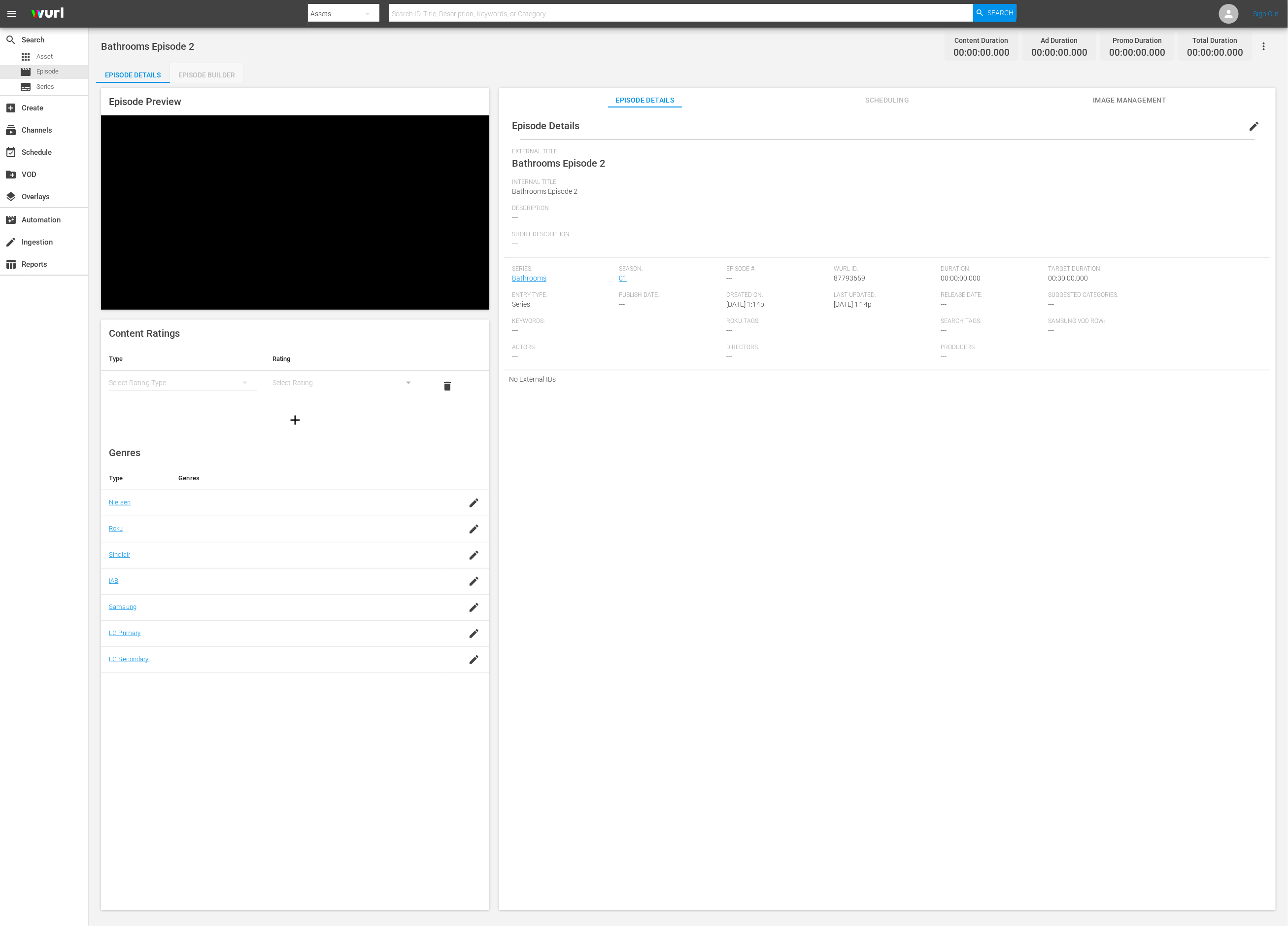
click at [217, 74] on div "Episode Builder" at bounding box center [207, 75] width 74 height 24
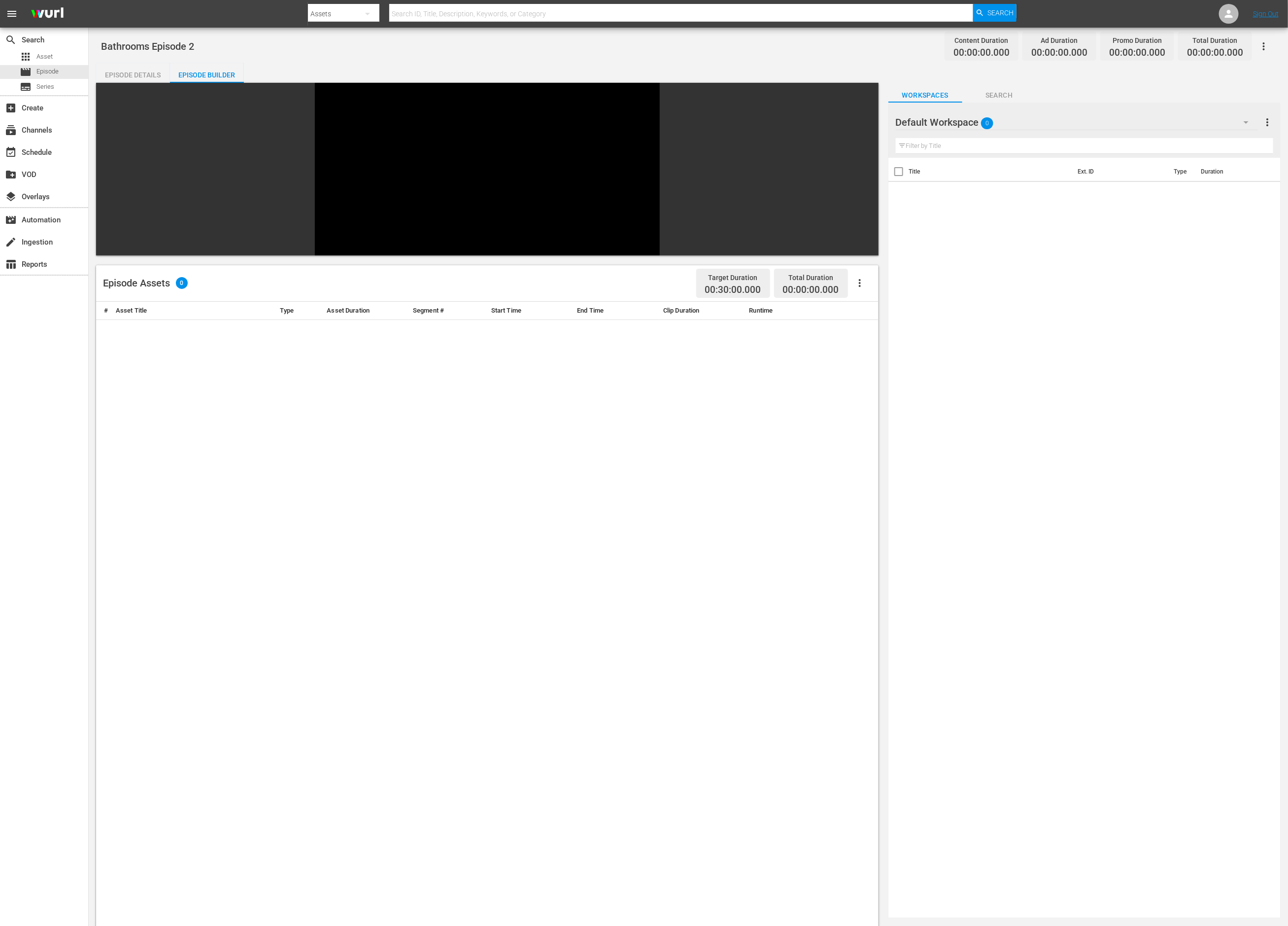
click at [858, 119] on div "Default Workspace 0" at bounding box center [1078, 123] width 363 height 28
click at [858, 146] on div "Bathrooms (74)" at bounding box center [958, 150] width 102 height 16
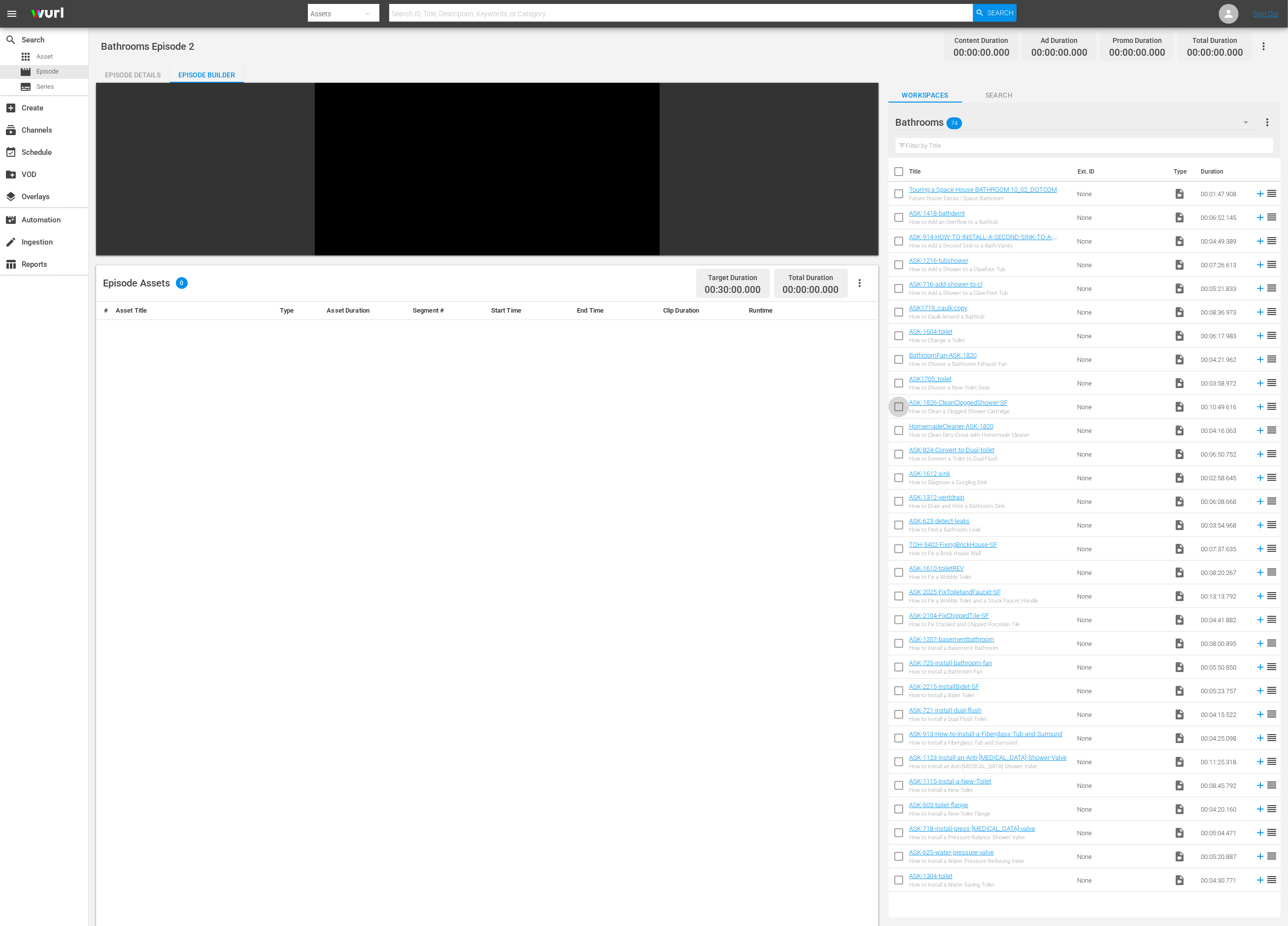
click at [858, 406] on input "checkbox" at bounding box center [899, 408] width 21 height 21
checkbox input "true"
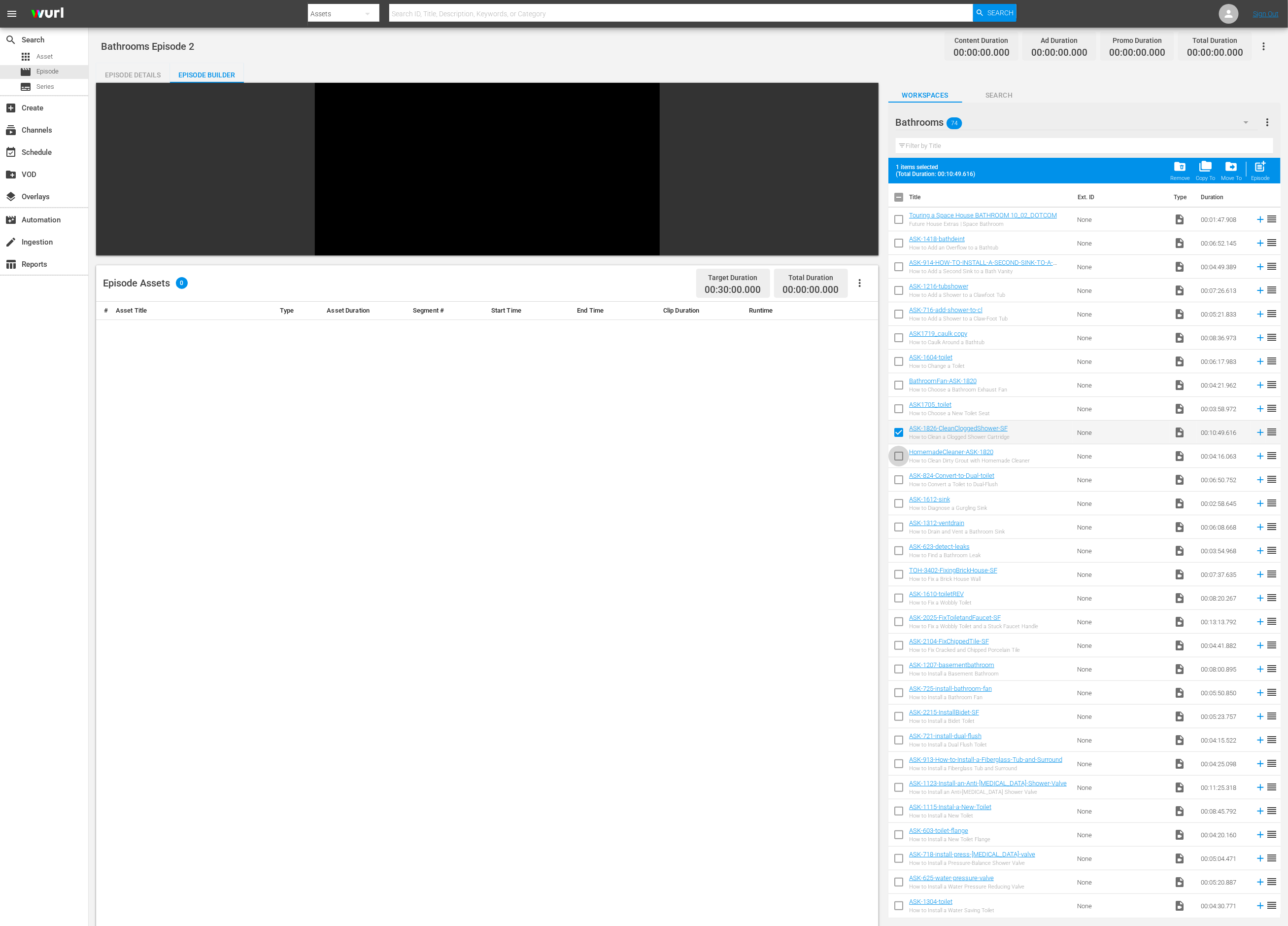
click at [858, 456] on input "checkbox" at bounding box center [899, 458] width 21 height 21
checkbox input "true"
click at [858, 477] on input "checkbox" at bounding box center [899, 481] width 21 height 21
checkbox input "true"
click at [858, 526] on input "checkbox" at bounding box center [899, 529] width 21 height 21
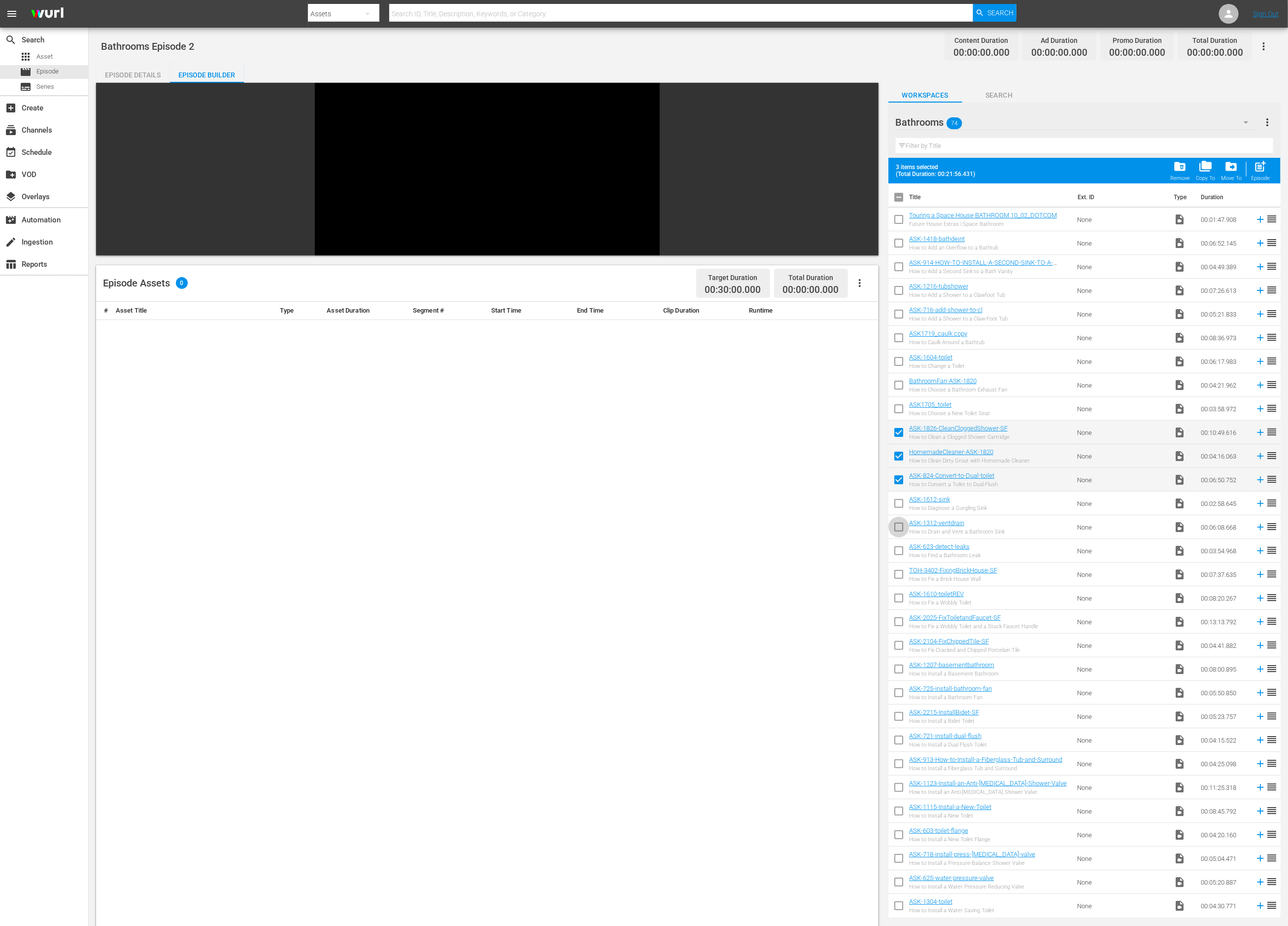
checkbox input "true"
click at [858, 551] on input "checkbox" at bounding box center [899, 552] width 21 height 21
checkbox input "true"
click at [858, 577] on input "checkbox" at bounding box center [899, 576] width 21 height 21
checkbox input "true"
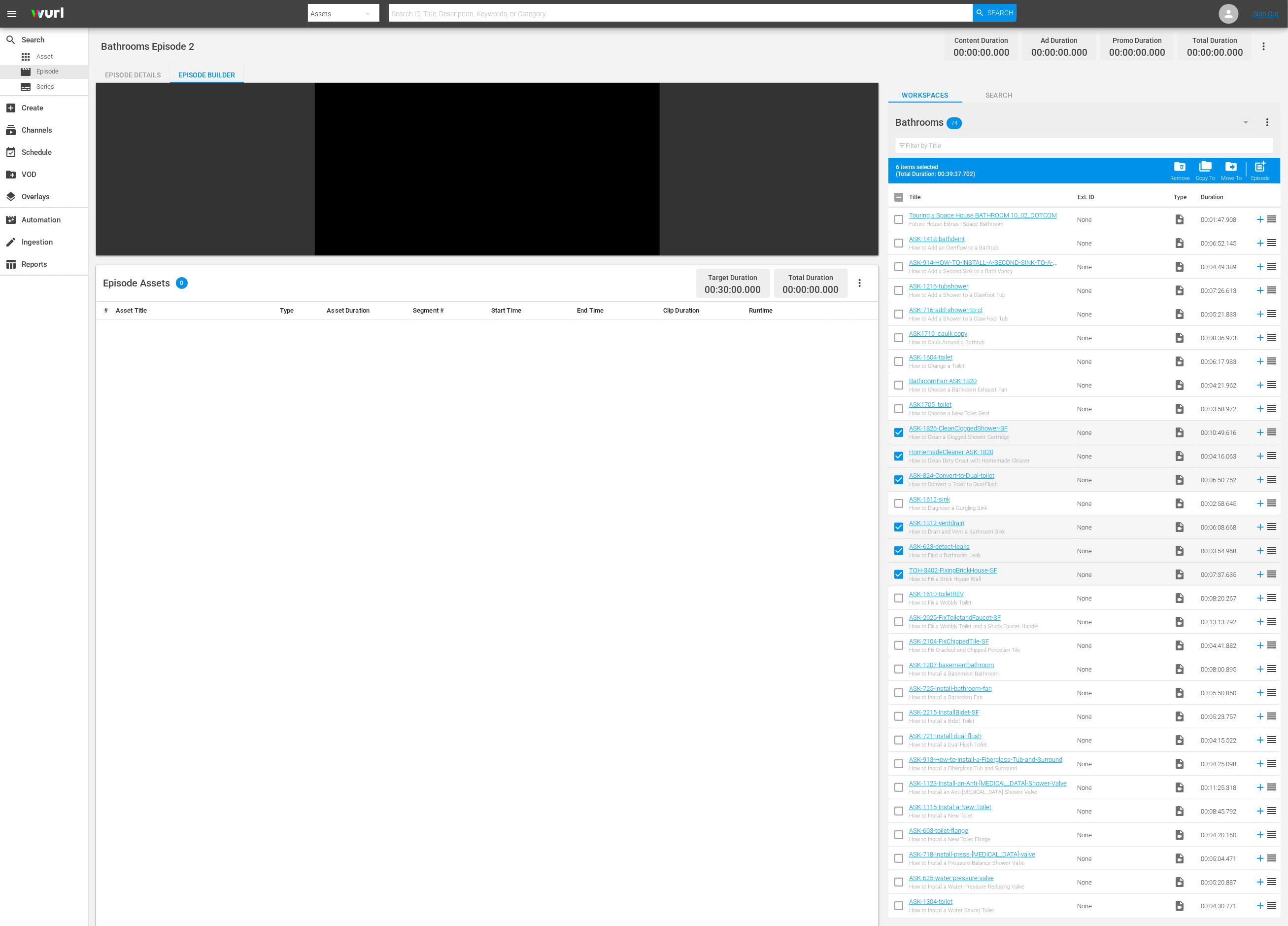
click at [858, 601] on input "checkbox" at bounding box center [899, 600] width 21 height 21
checkbox input "true"
click at [858, 166] on span "post_add" at bounding box center [1260, 166] width 13 height 13
checkbox input "false"
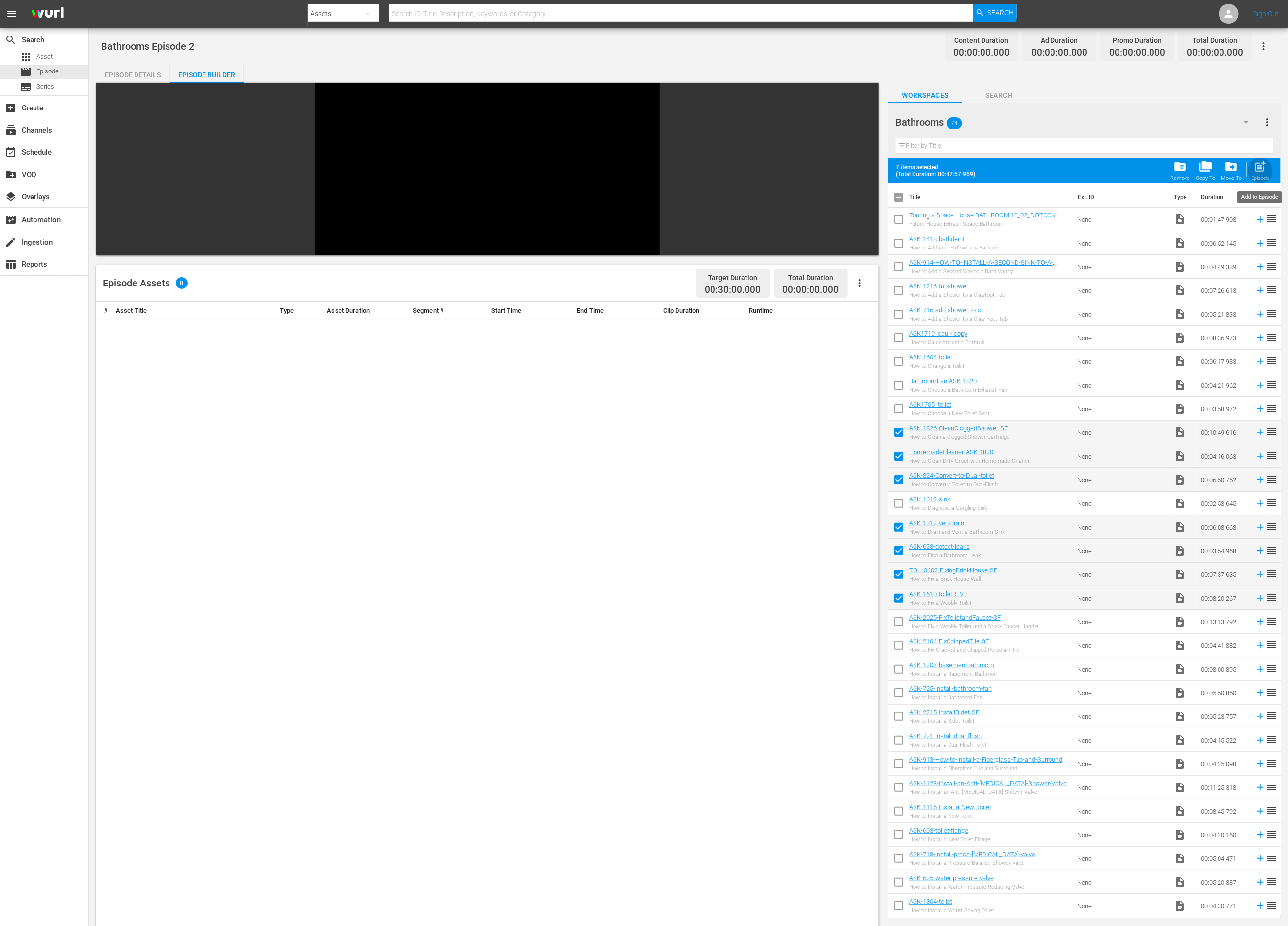
checkbox input "false"
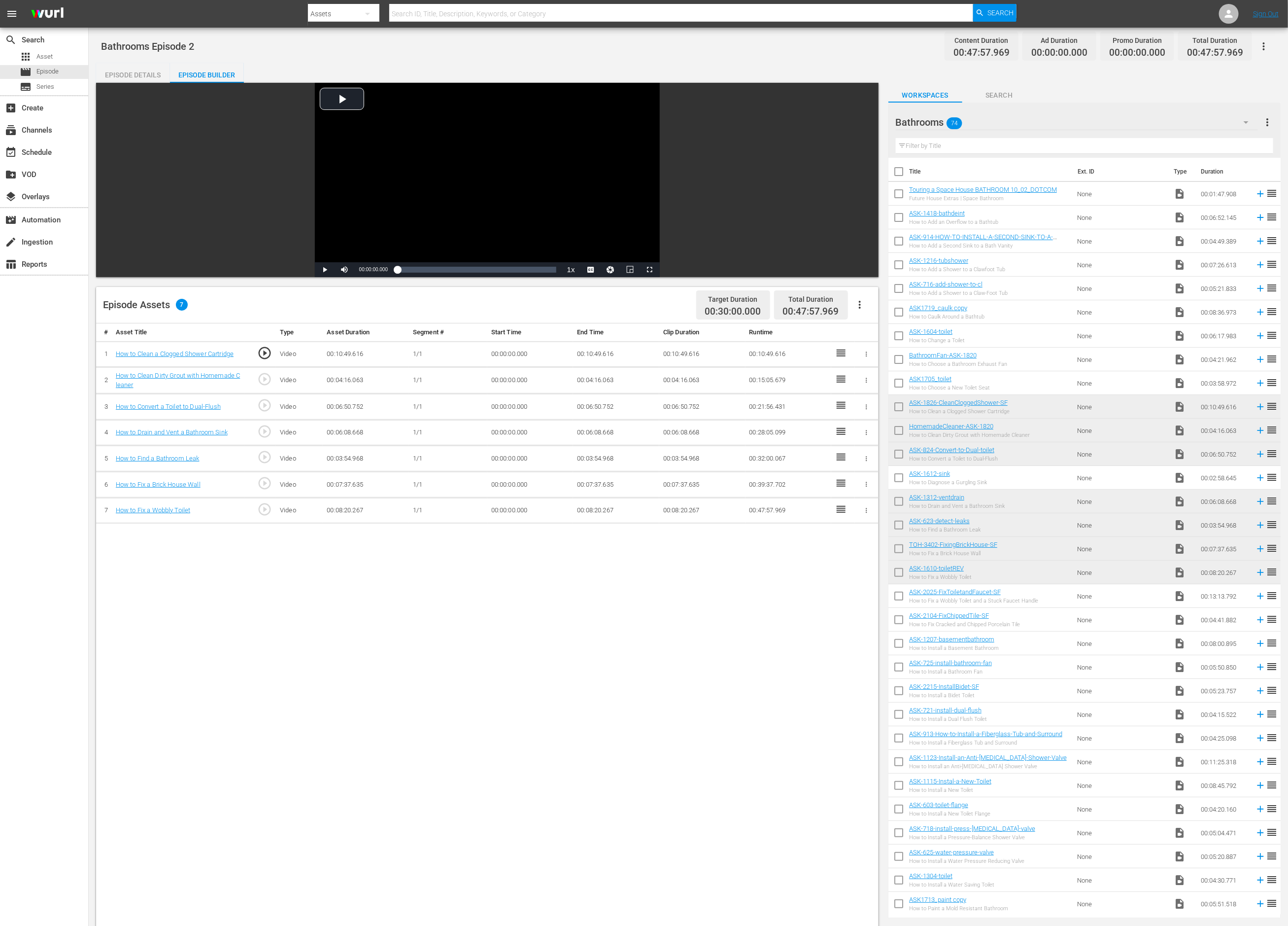
click at [858, 617] on input "checkbox" at bounding box center [899, 621] width 21 height 21
checkbox input "true"
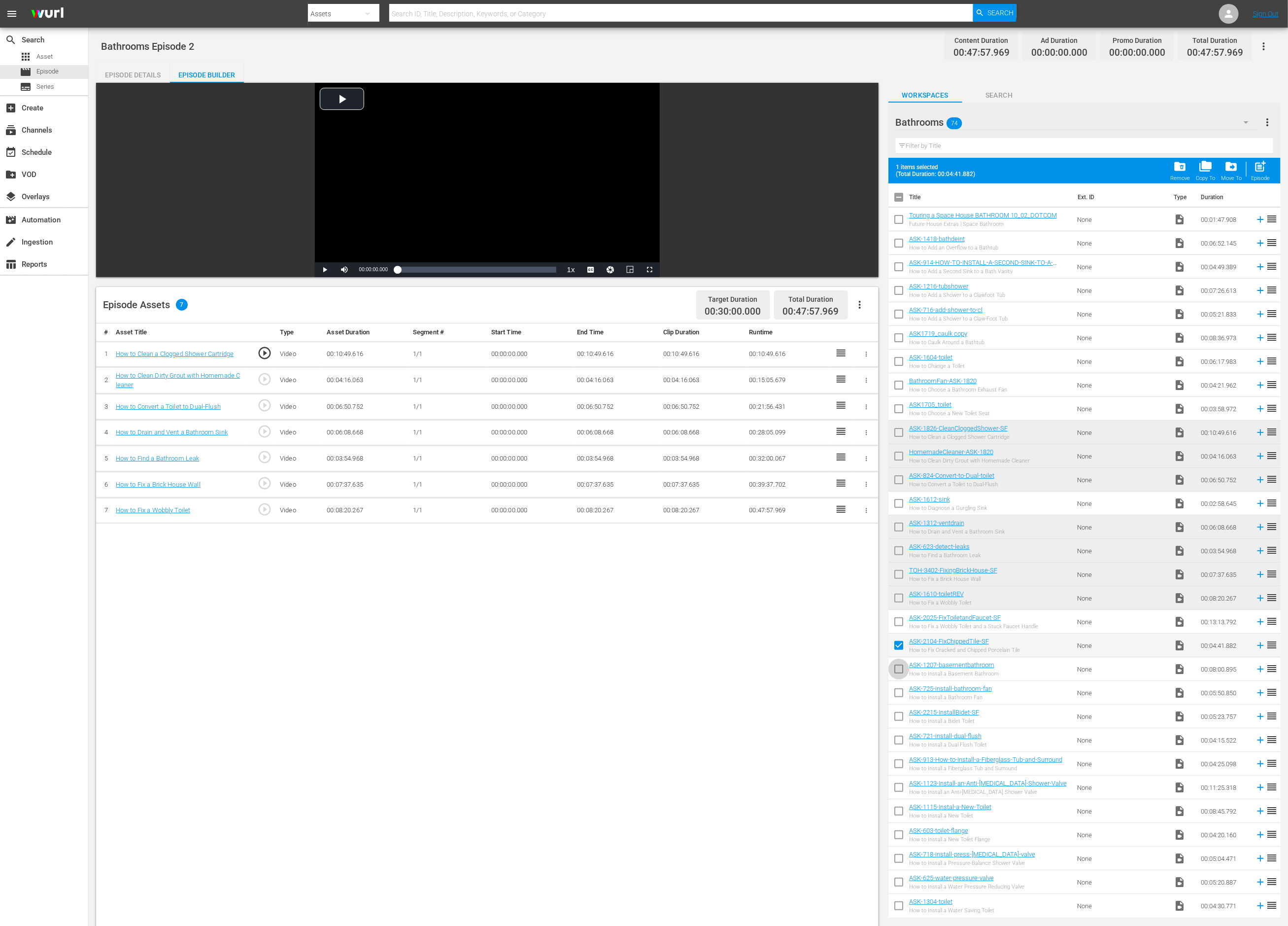
click at [858, 617] on input "checkbox" at bounding box center [899, 671] width 21 height 21
checkbox input "true"
click at [858, 162] on span "post_add" at bounding box center [1260, 166] width 13 height 13
checkbox input "false"
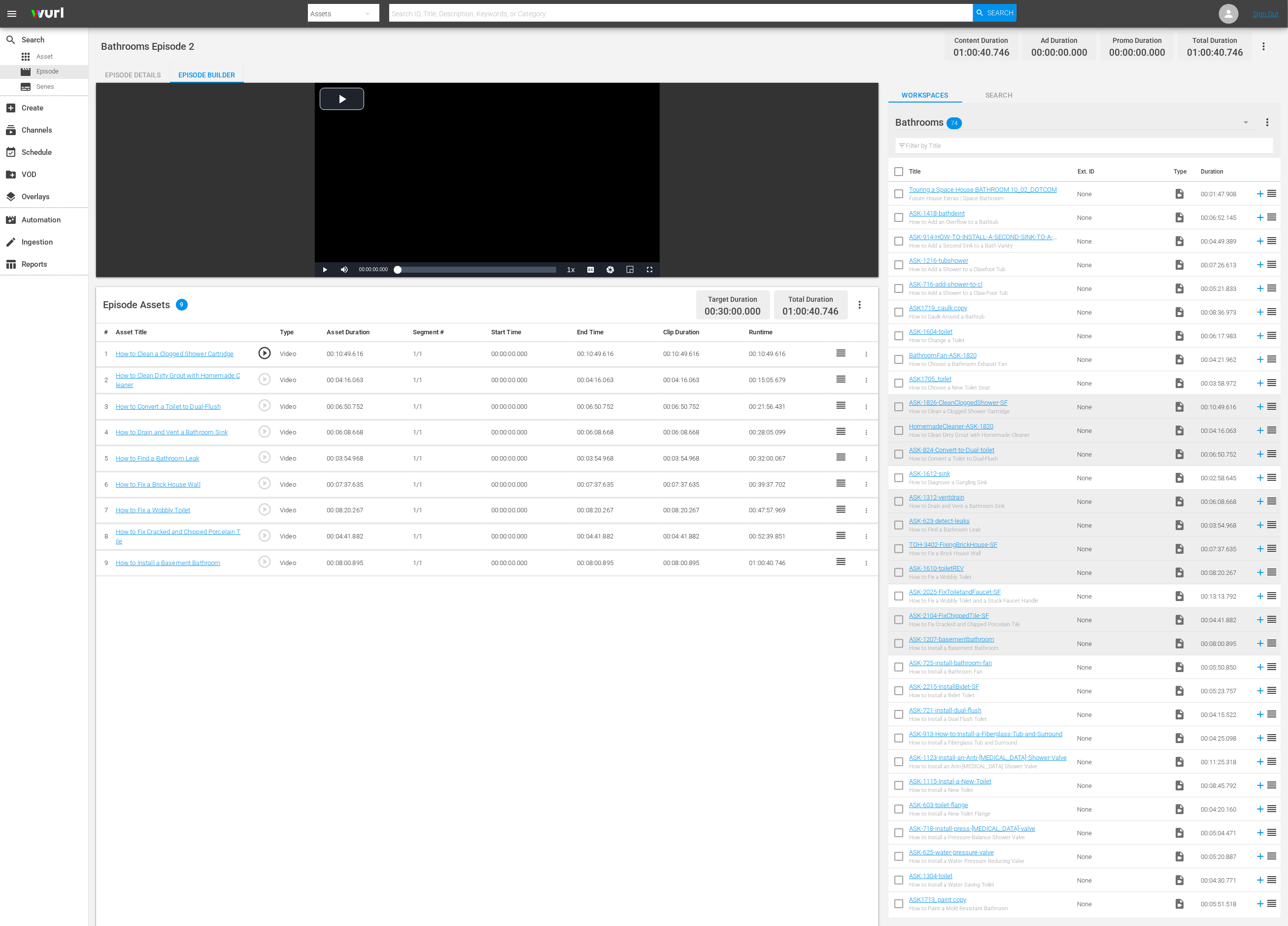
click at [858, 562] on icon "button" at bounding box center [867, 564] width 8 height 8
click at [845, 601] on span "DELETE ASSET" at bounding box center [835, 598] width 61 height 9
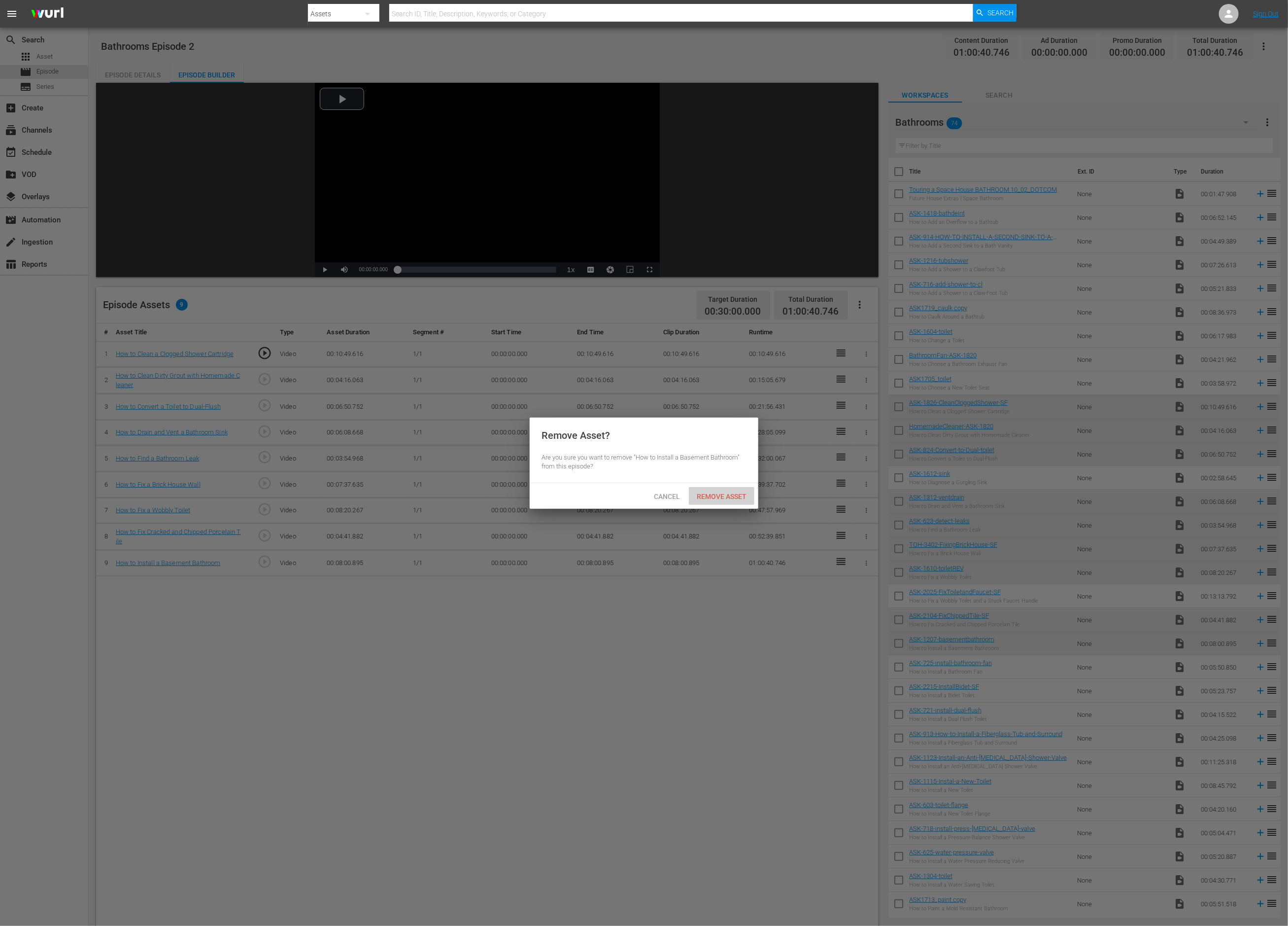
click at [733, 499] on span "Remove Asset" at bounding box center [722, 496] width 65 height 8
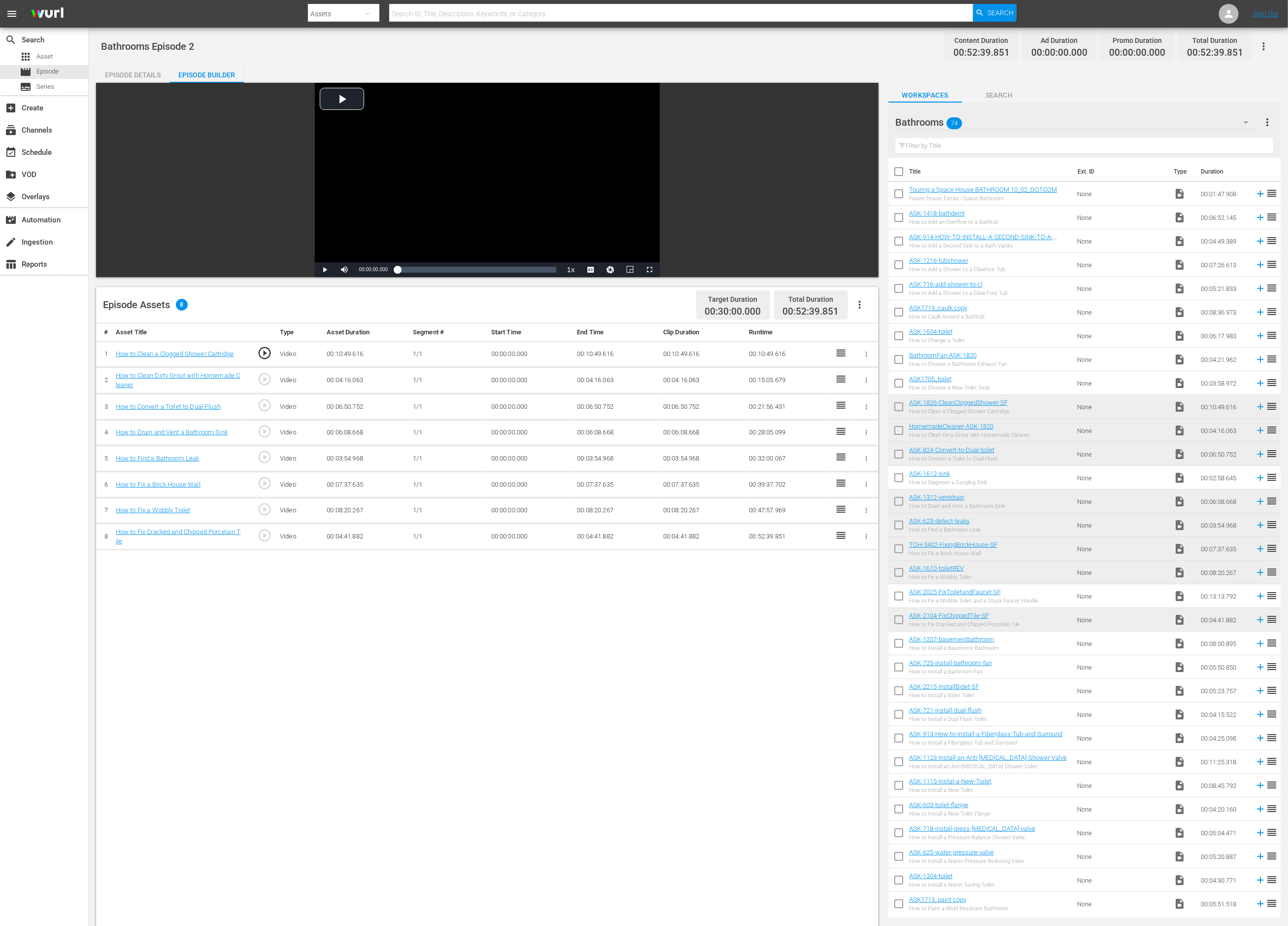
click at [858, 126] on div "Bathrooms 74" at bounding box center [1078, 123] width 363 height 28
click at [858, 178] on div "Slates and Bumpers (18)" at bounding box center [958, 181] width 102 height 16
